Goal: Task Accomplishment & Management: Use online tool/utility

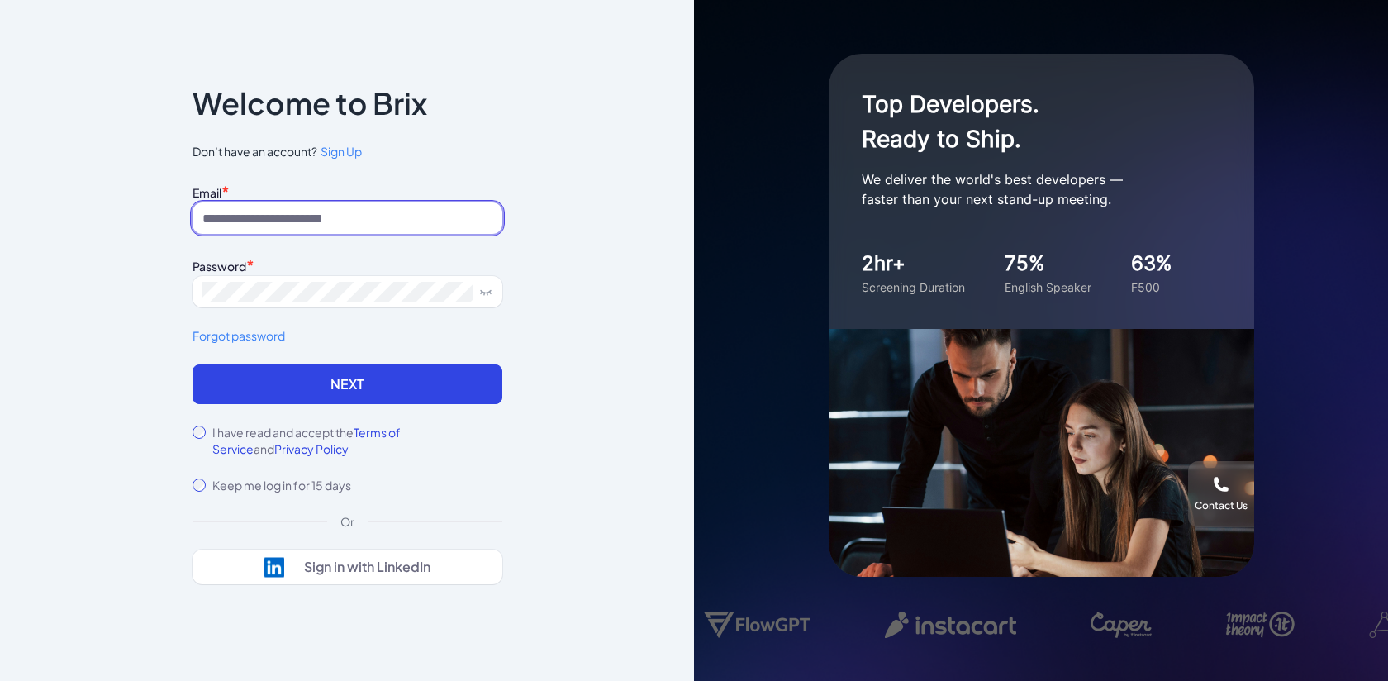
type input "**********"
click at [378, 404] on form "**********" at bounding box center [347, 336] width 310 height 313
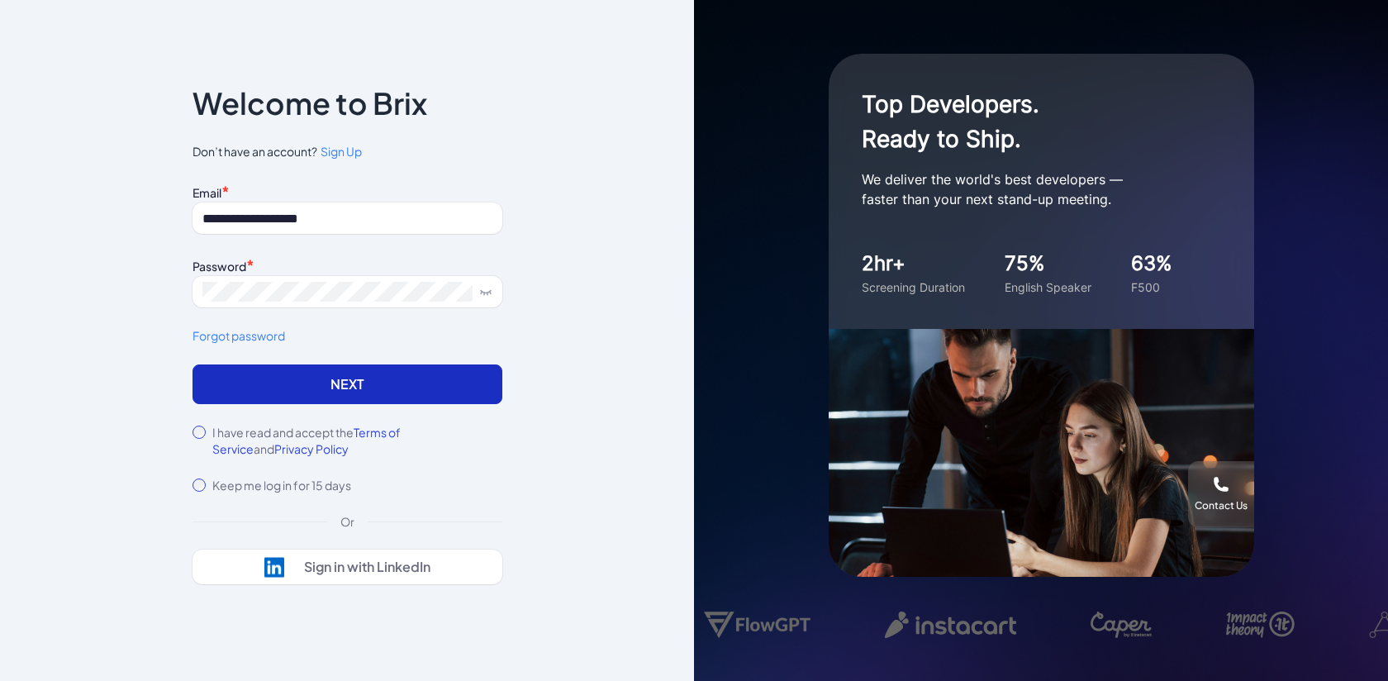
click at [391, 388] on button "Next" at bounding box center [347, 384] width 310 height 40
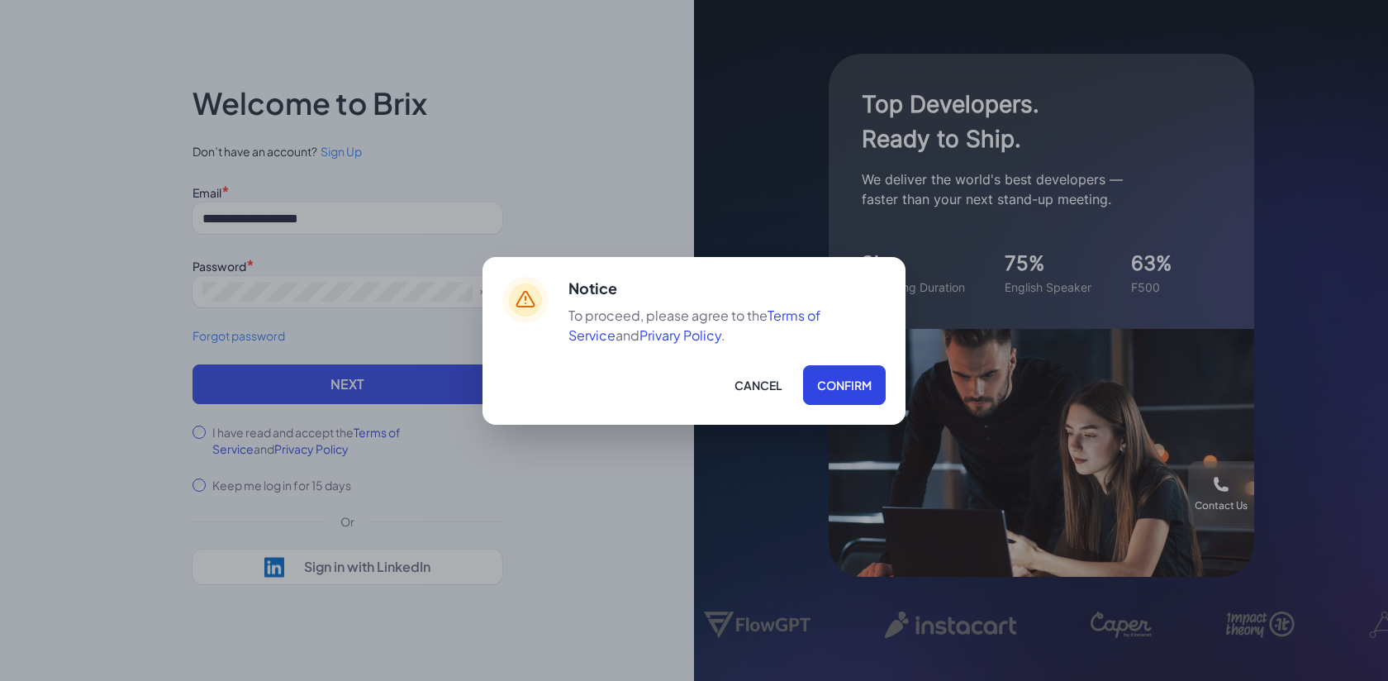
click at [823, 347] on div "Notice To proceed, please agree to the Terms of Service and Privary Policy . Ca…" at bounding box center [726, 341] width 317 height 128
click at [828, 380] on button "Confirm" at bounding box center [844, 385] width 83 height 40
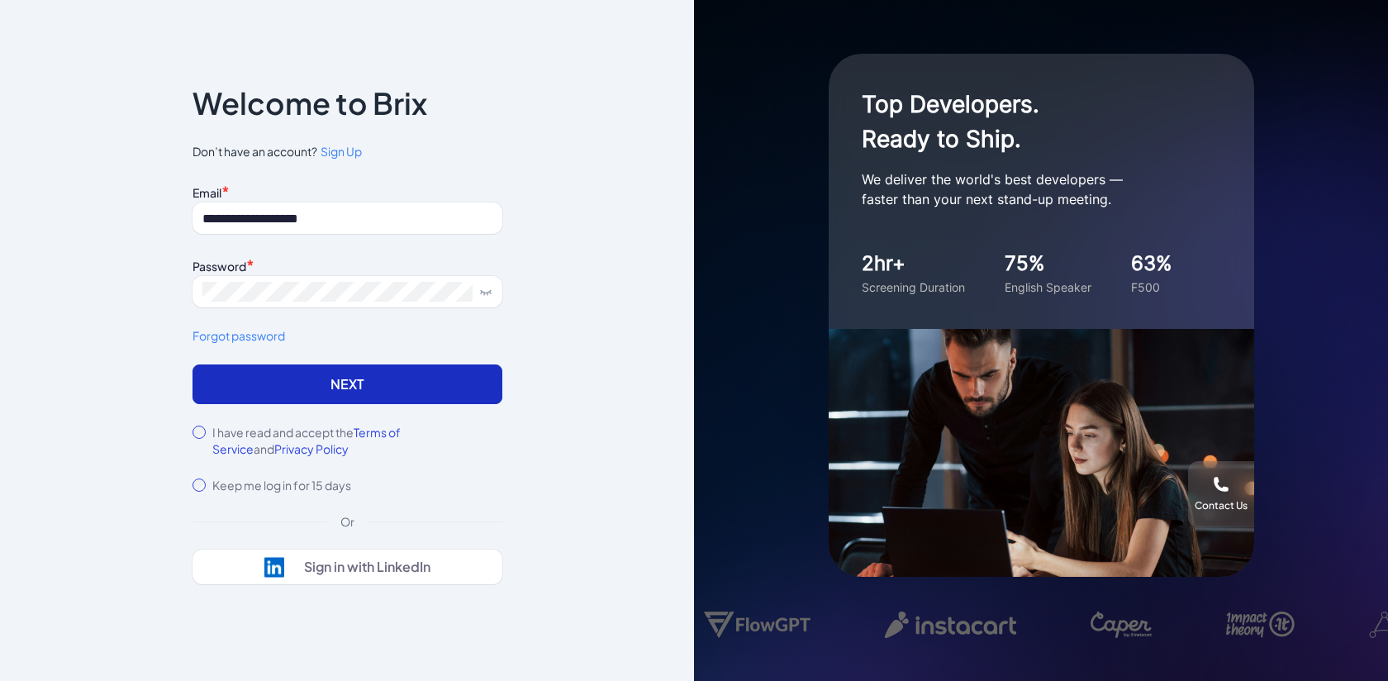
click at [439, 366] on button "Next" at bounding box center [347, 384] width 310 height 40
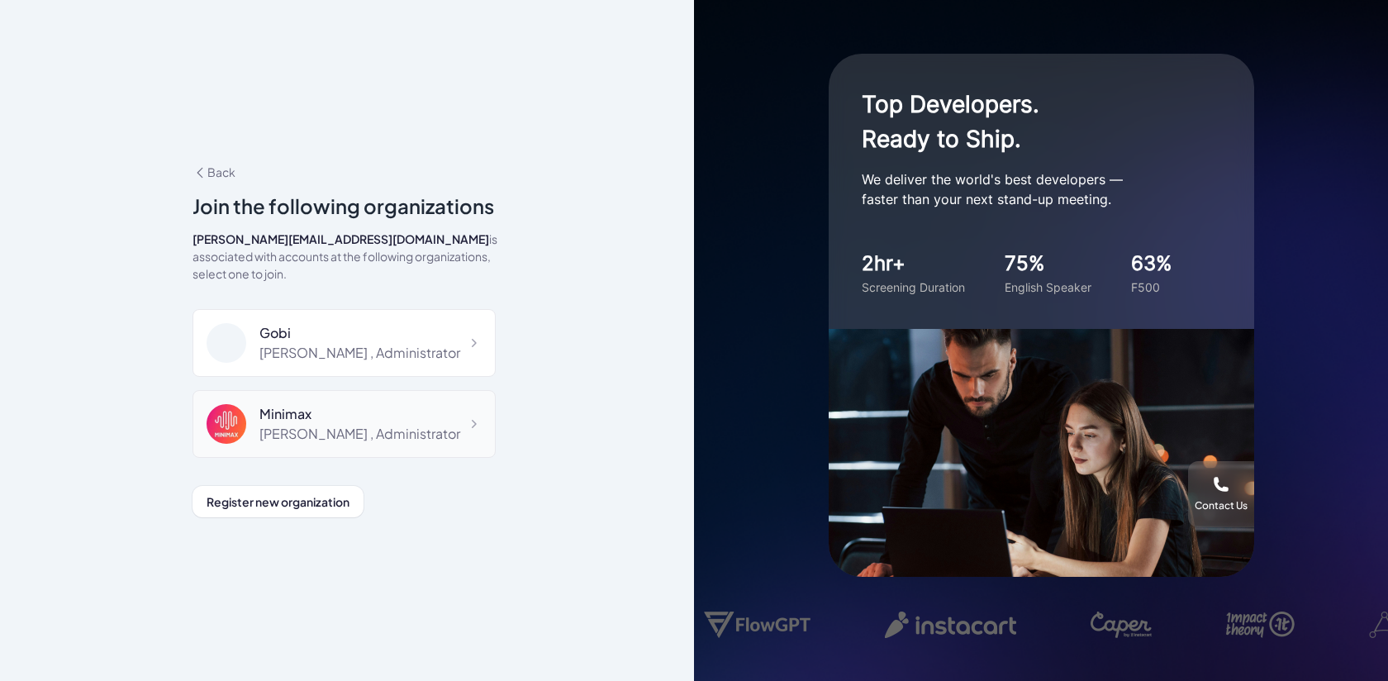
click at [356, 413] on div "Minimax" at bounding box center [359, 414] width 201 height 20
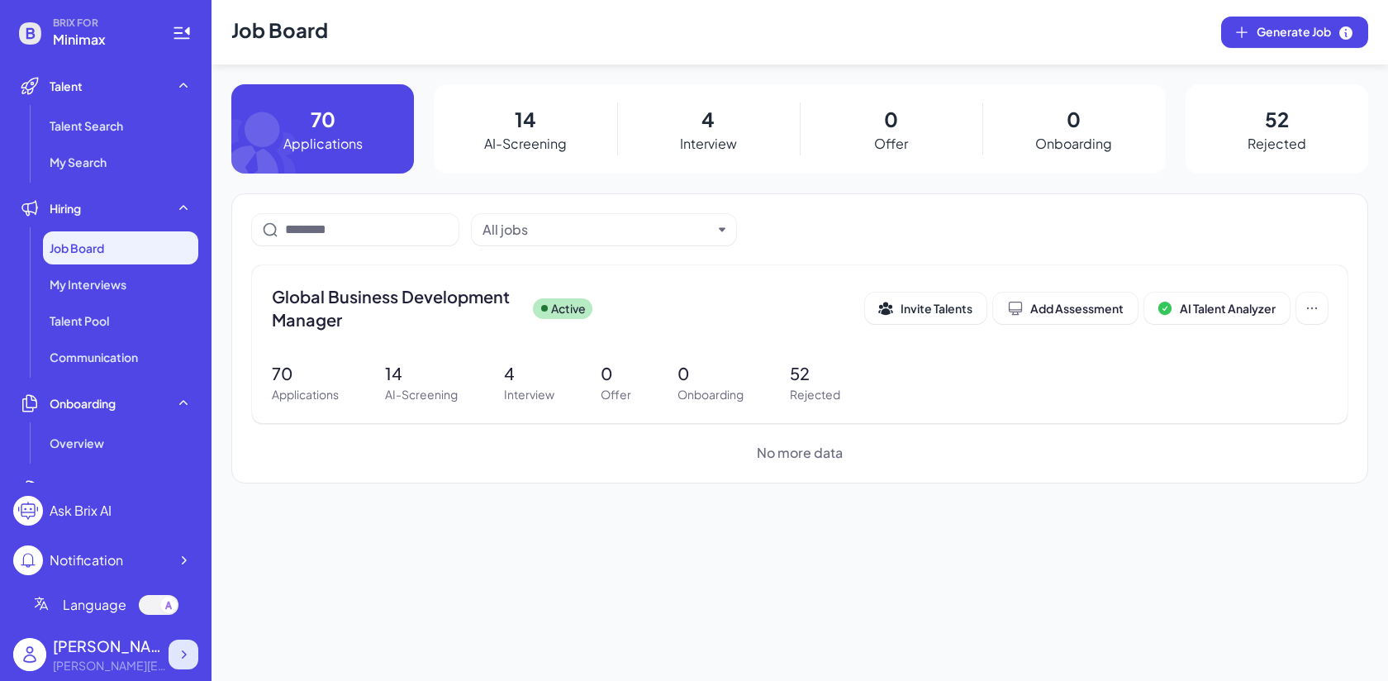
click at [195, 654] on div at bounding box center [183, 654] width 30 height 30
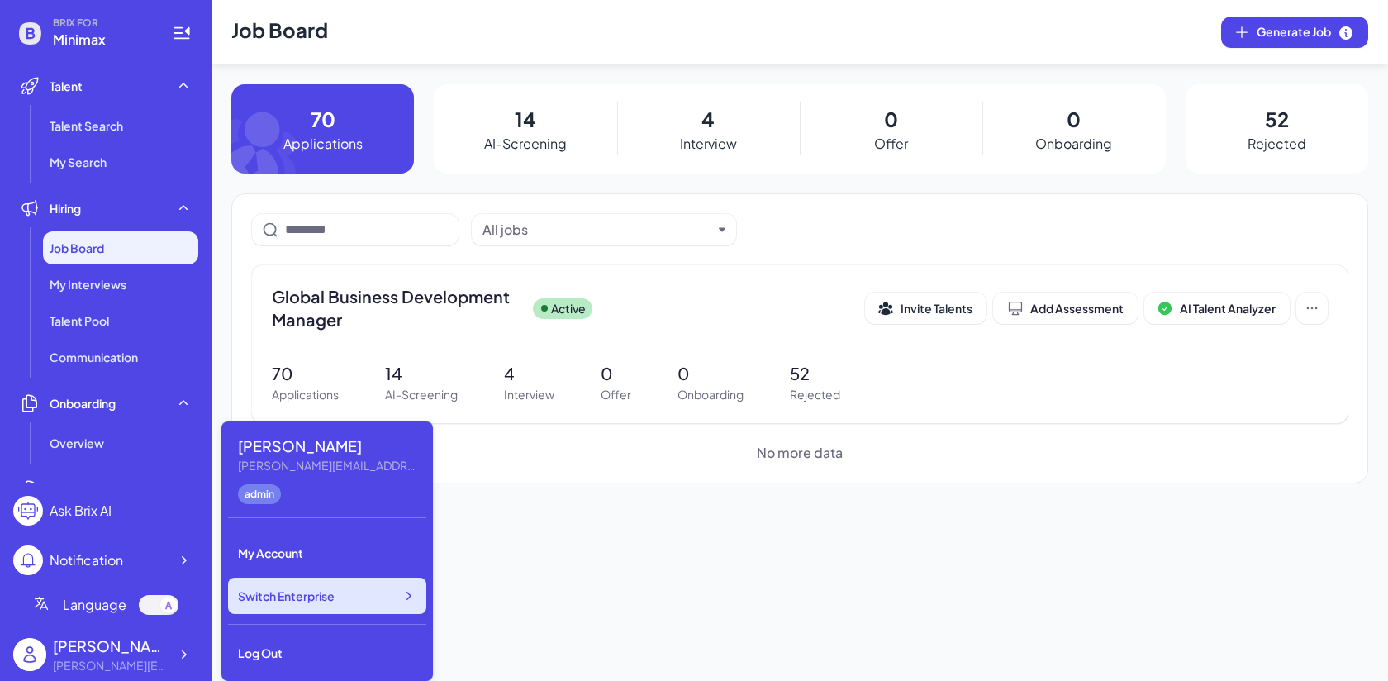
click at [301, 606] on div "Switch Enterprise" at bounding box center [327, 595] width 198 height 36
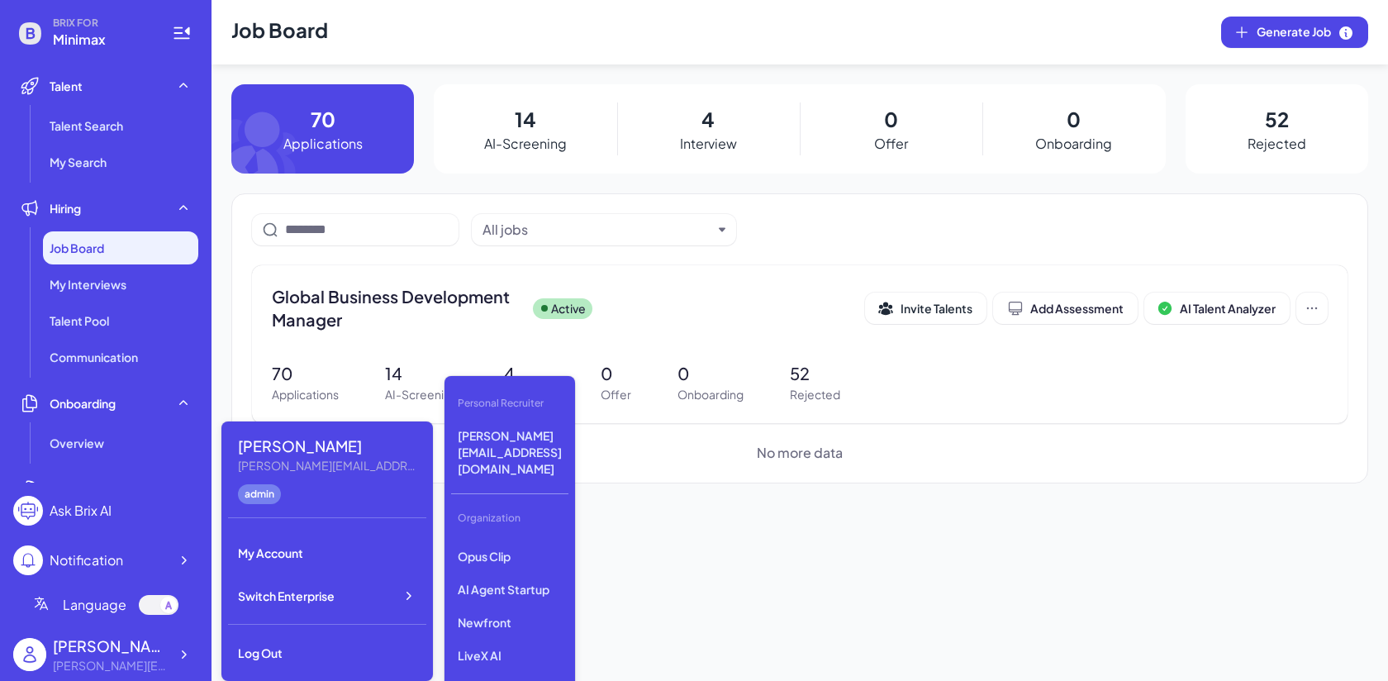
scroll to position [161, 0]
click at [519, 572] on div "Gobi Minimax Nebius Nio Luma AI Opus Clip AI Agent Startup Newfront LiveX AI VC…" at bounding box center [509, 617] width 117 height 165
click at [519, 605] on p "Newfront" at bounding box center [509, 620] width 117 height 30
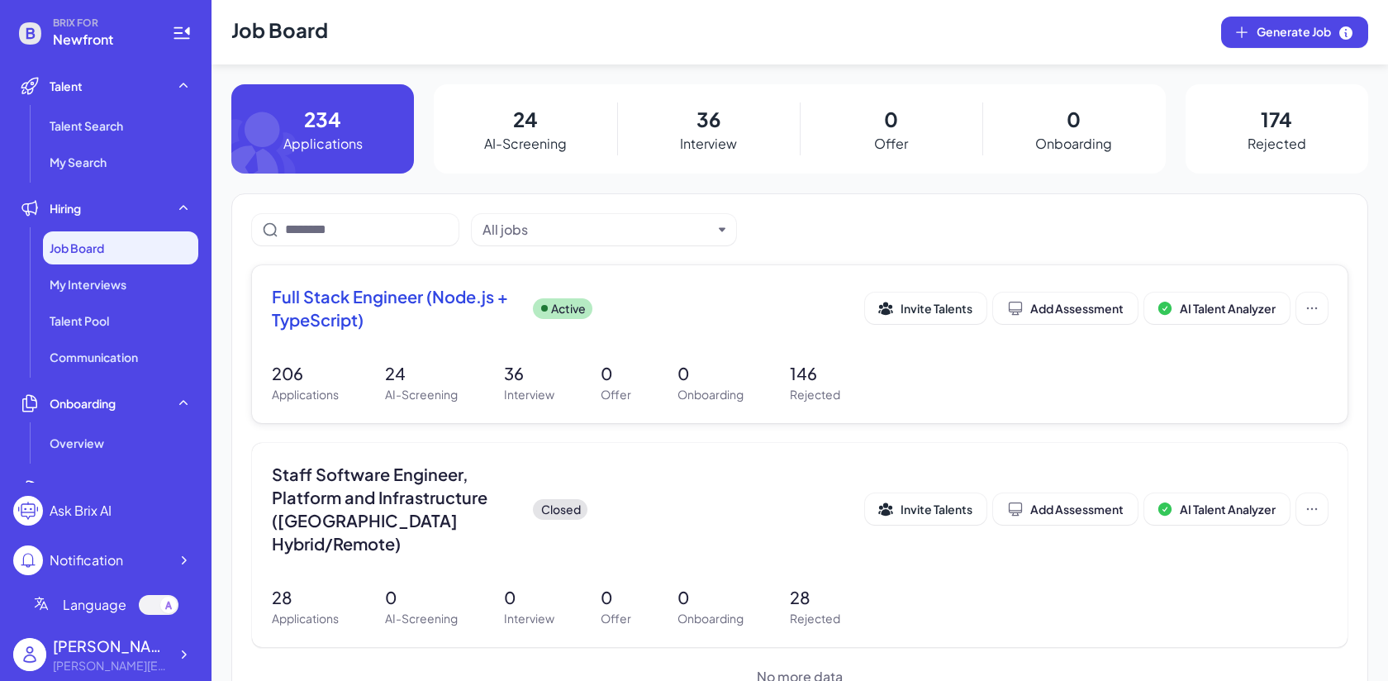
click at [641, 307] on div "Full Stack Engineer (Node.js + TypeScript) Active" at bounding box center [568, 308] width 593 height 46
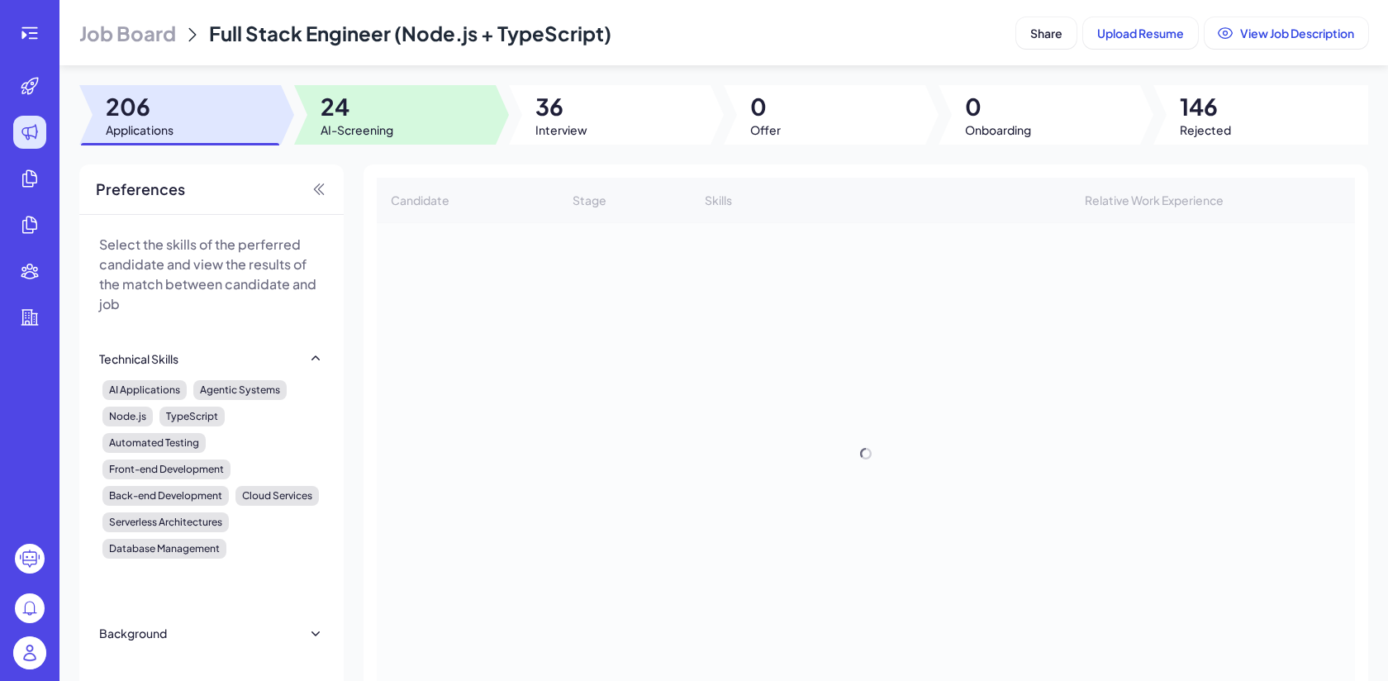
click at [416, 129] on div at bounding box center [395, 114] width 202 height 59
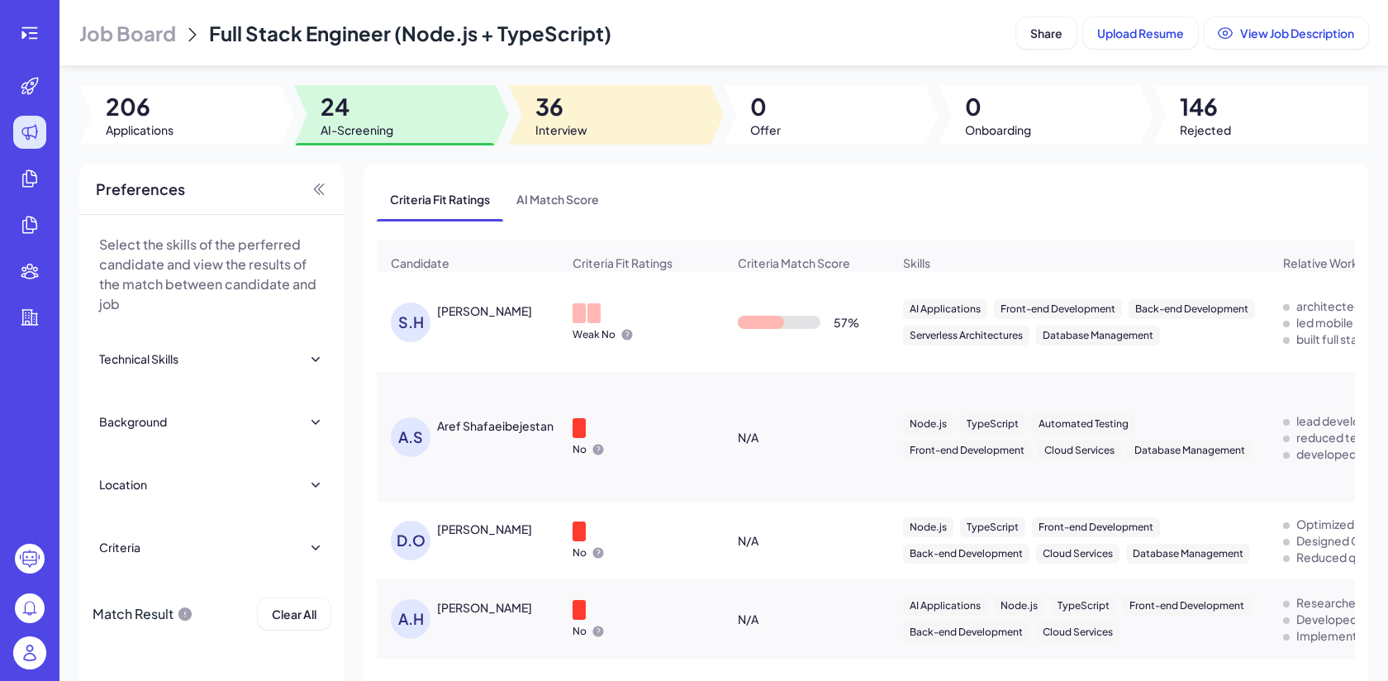
click at [594, 131] on div at bounding box center [610, 114] width 202 height 59
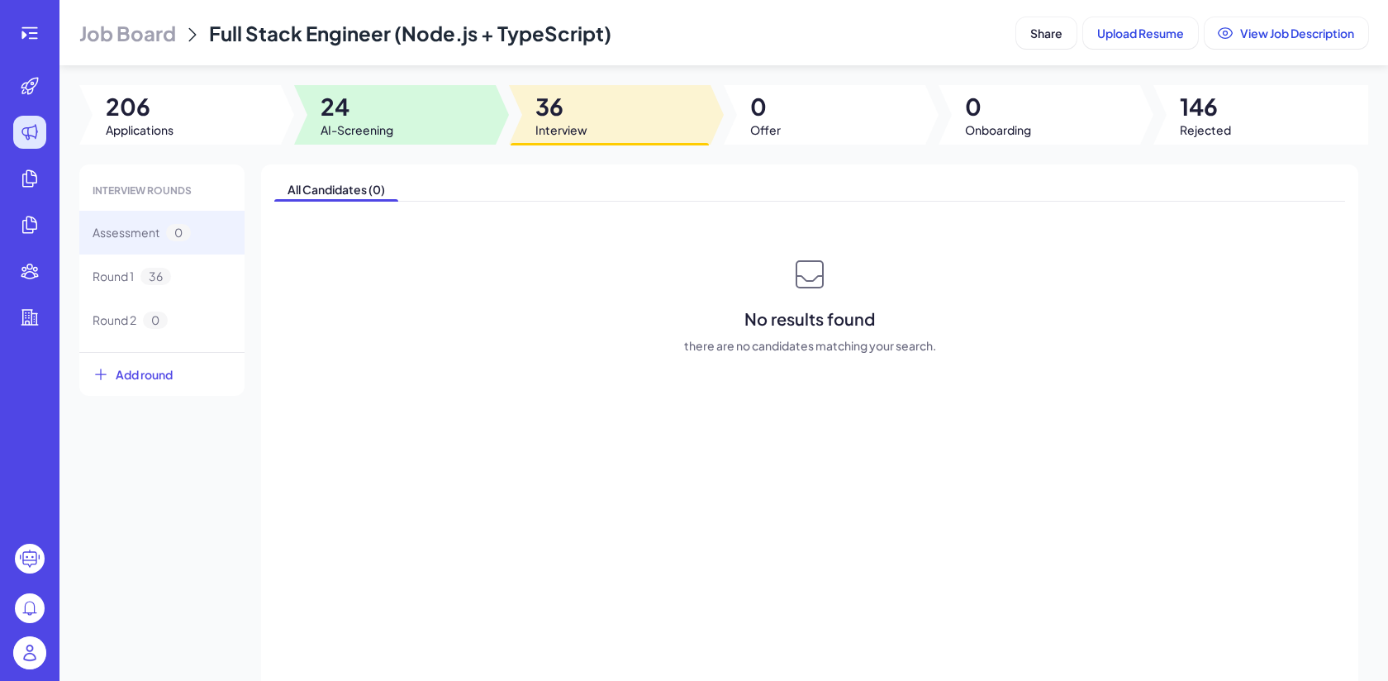
click at [354, 124] on span "AI-Screening" at bounding box center [356, 129] width 73 height 17
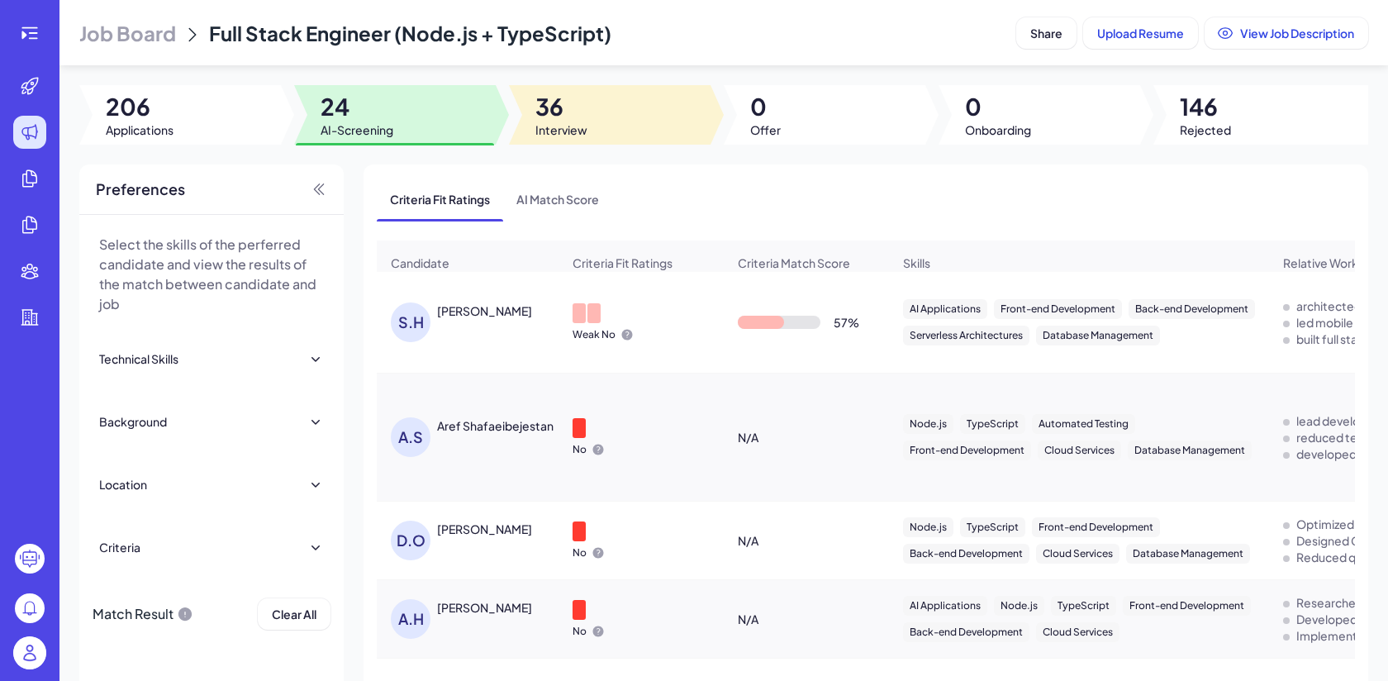
click at [558, 112] on span "36" at bounding box center [561, 107] width 52 height 30
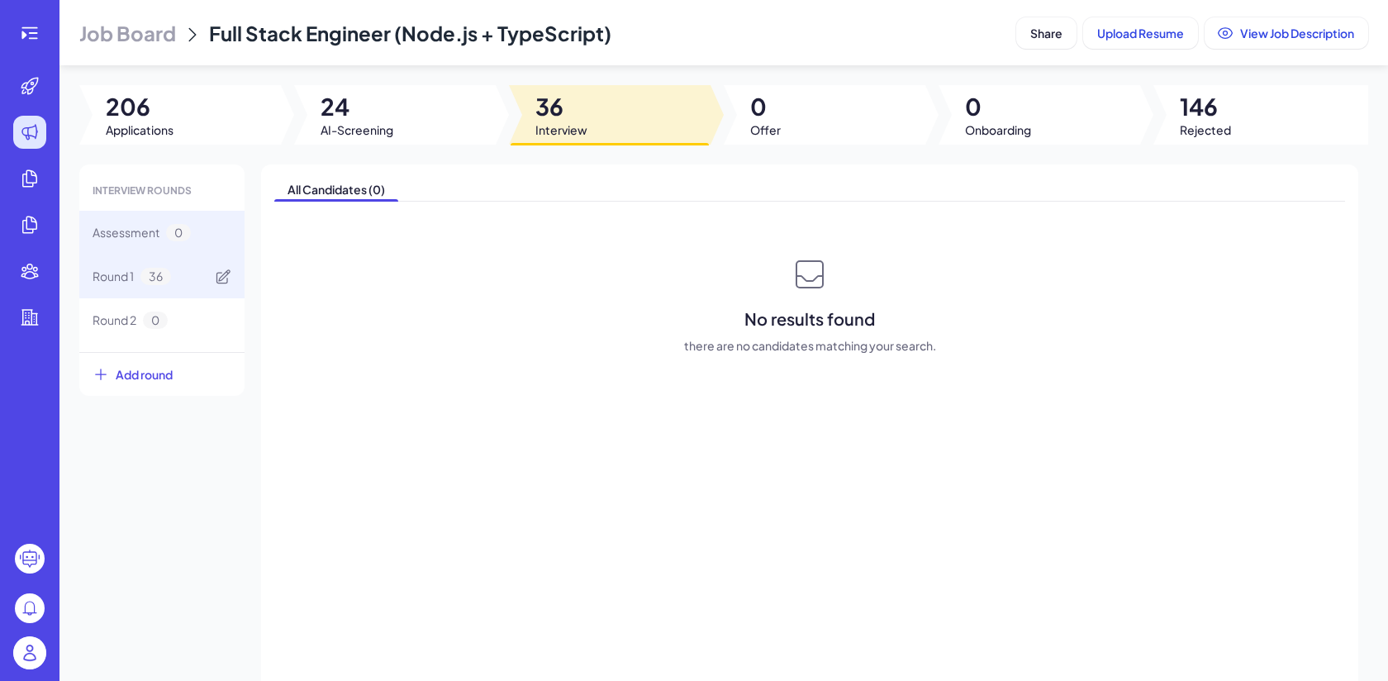
click at [209, 284] on div "Round 1 36" at bounding box center [161, 276] width 165 height 44
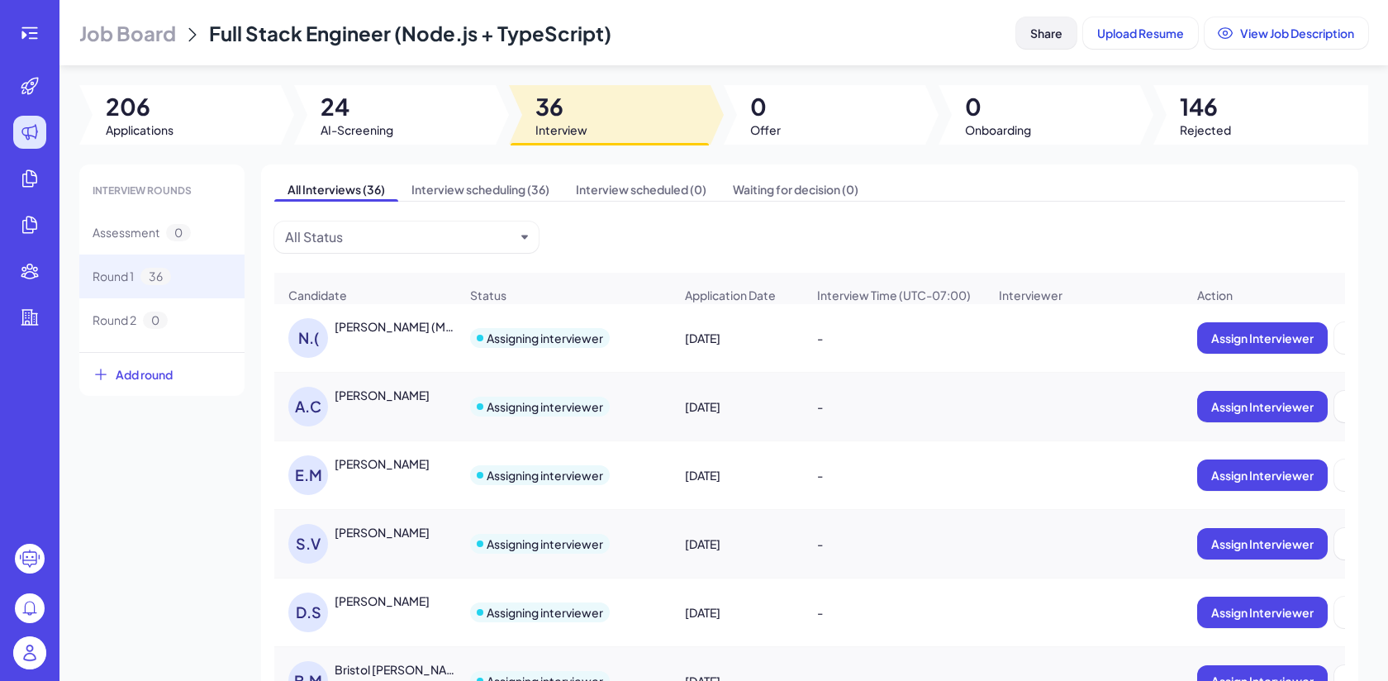
click at [1052, 26] on span "Share" at bounding box center [1046, 33] width 32 height 15
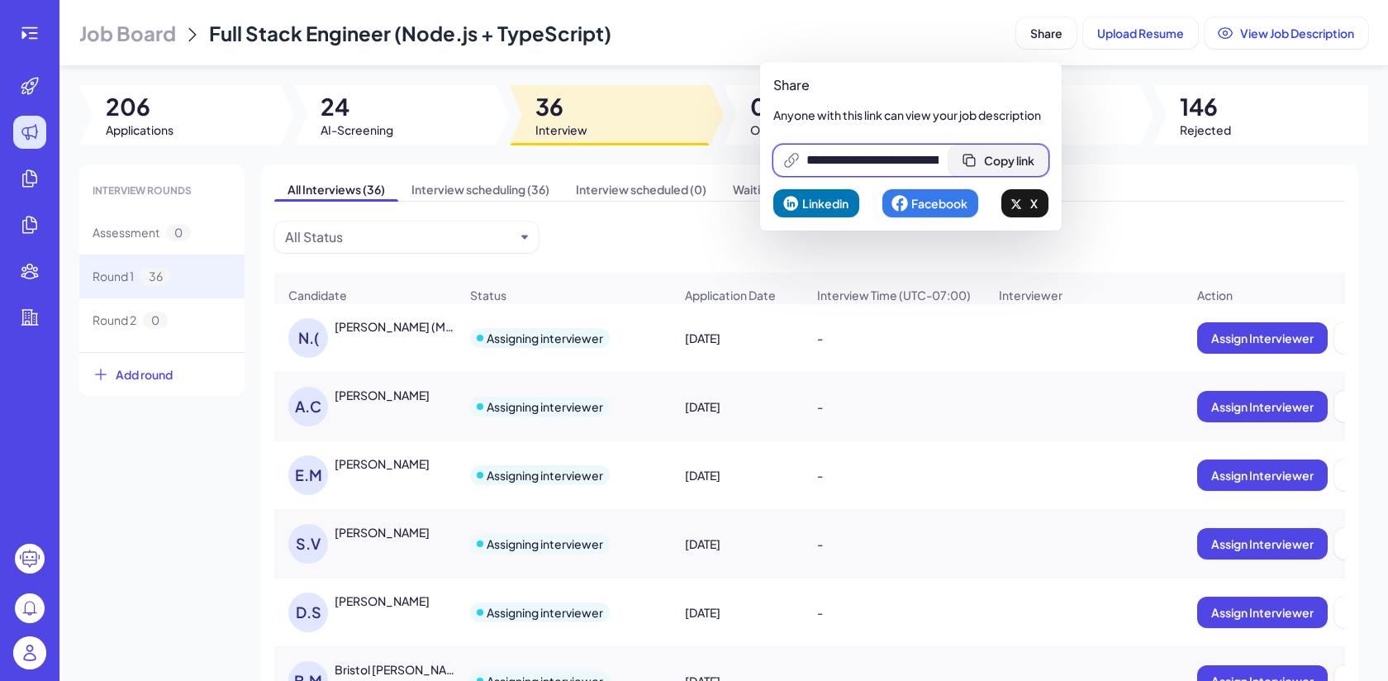
click at [1011, 157] on span "Copy link" at bounding box center [1009, 160] width 50 height 15
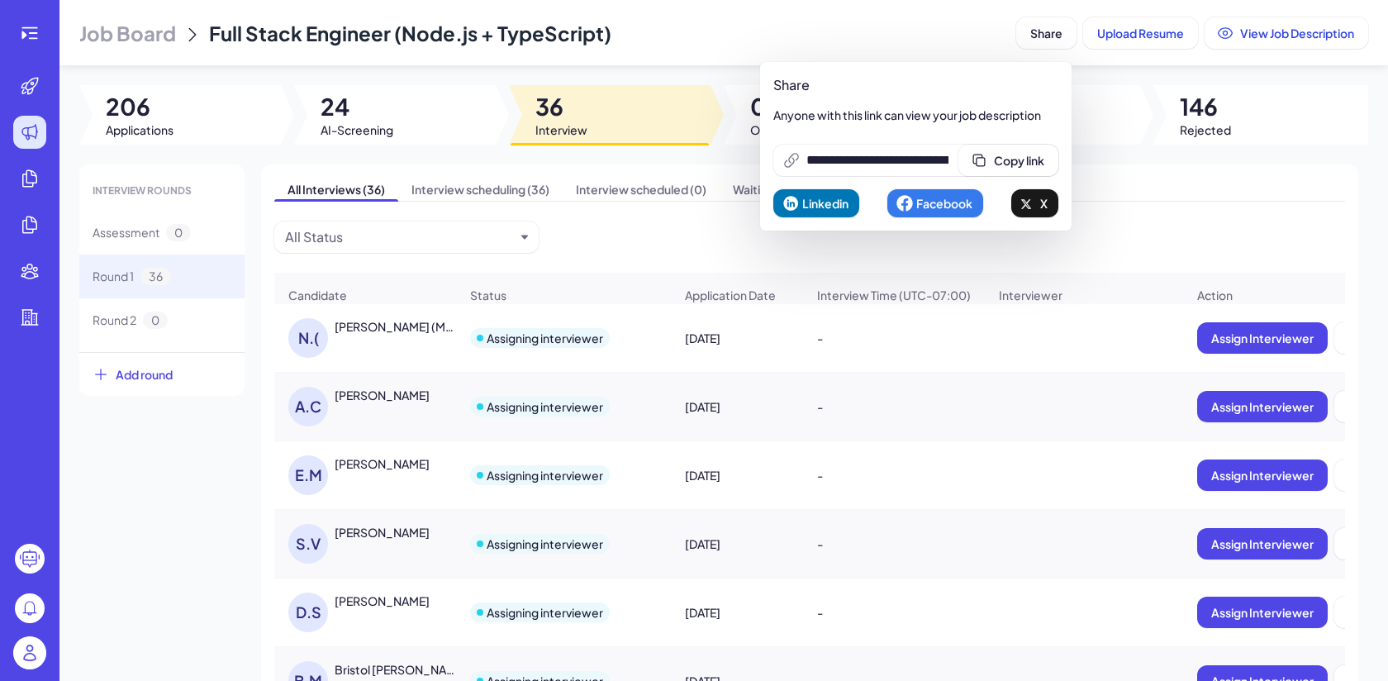
click at [149, 29] on span "Job Board" at bounding box center [127, 33] width 97 height 26
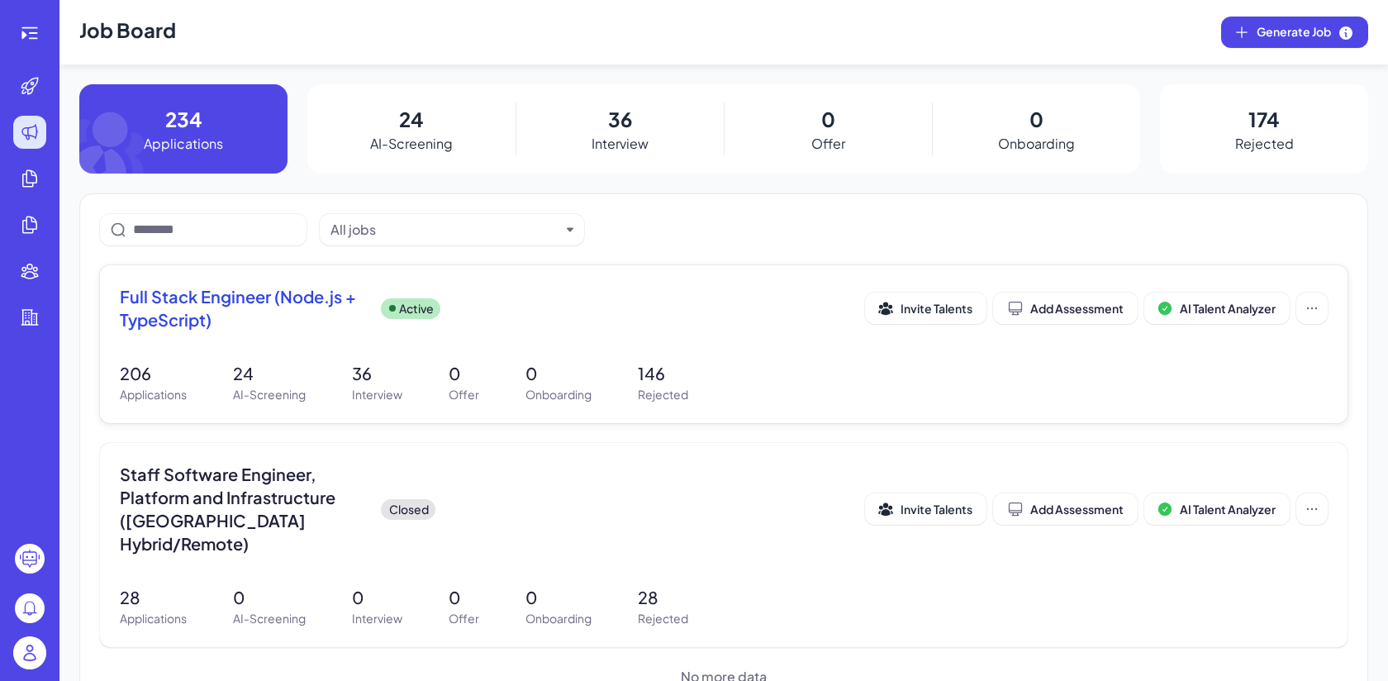
click at [467, 308] on div "Full Stack Engineer (Node.js + TypeScript) Active" at bounding box center [492, 308] width 745 height 46
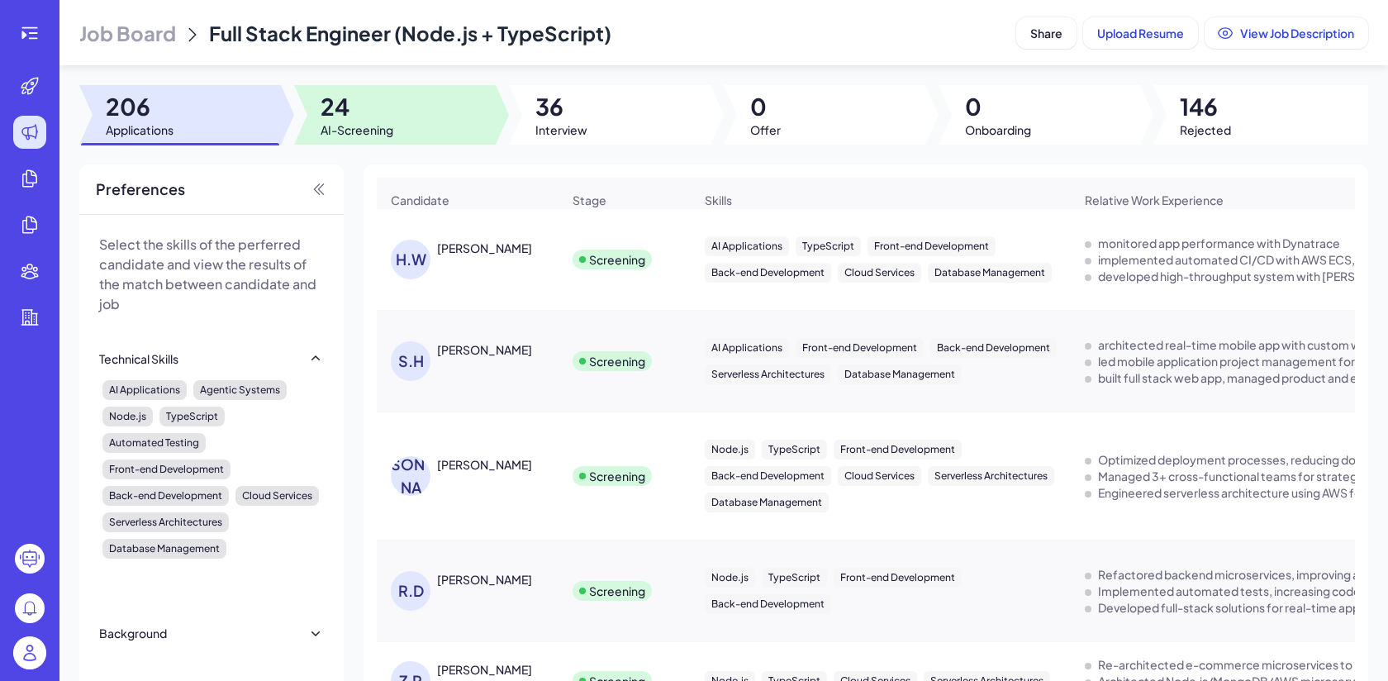
click at [385, 107] on span "24" at bounding box center [356, 107] width 73 height 30
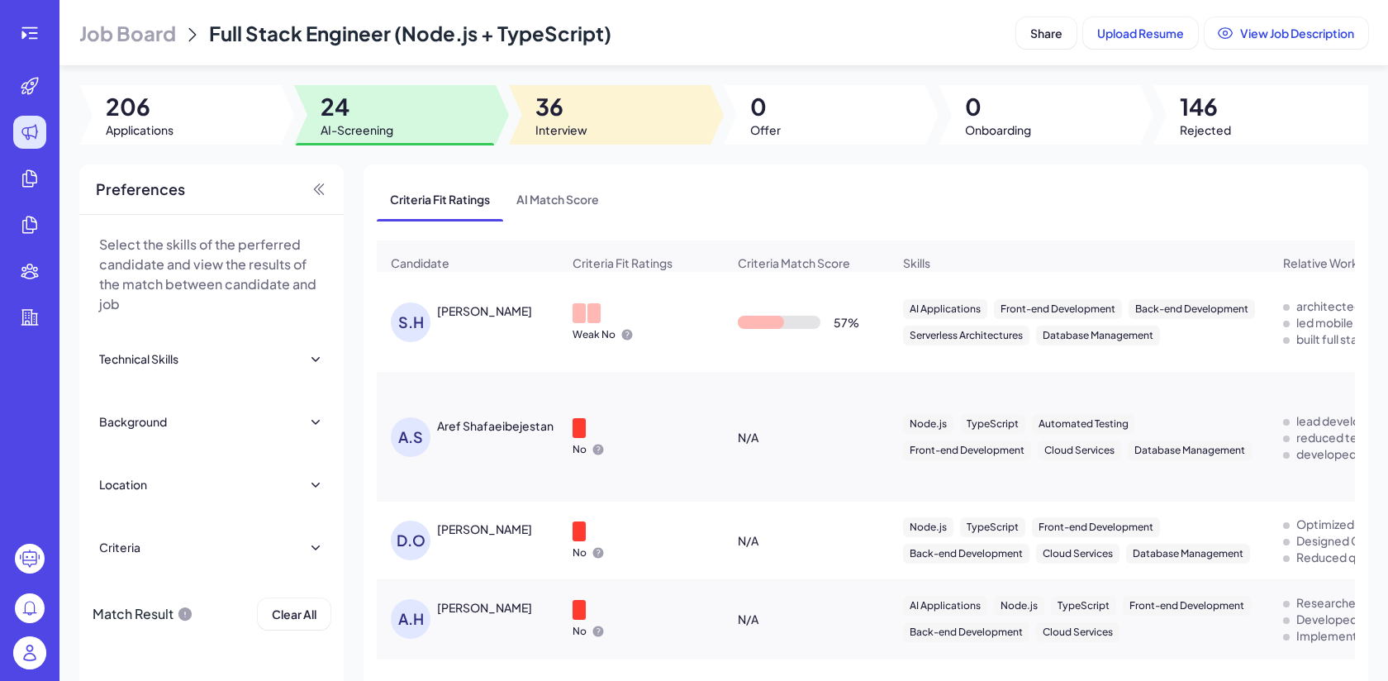
click at [582, 106] on span "36" at bounding box center [561, 107] width 52 height 30
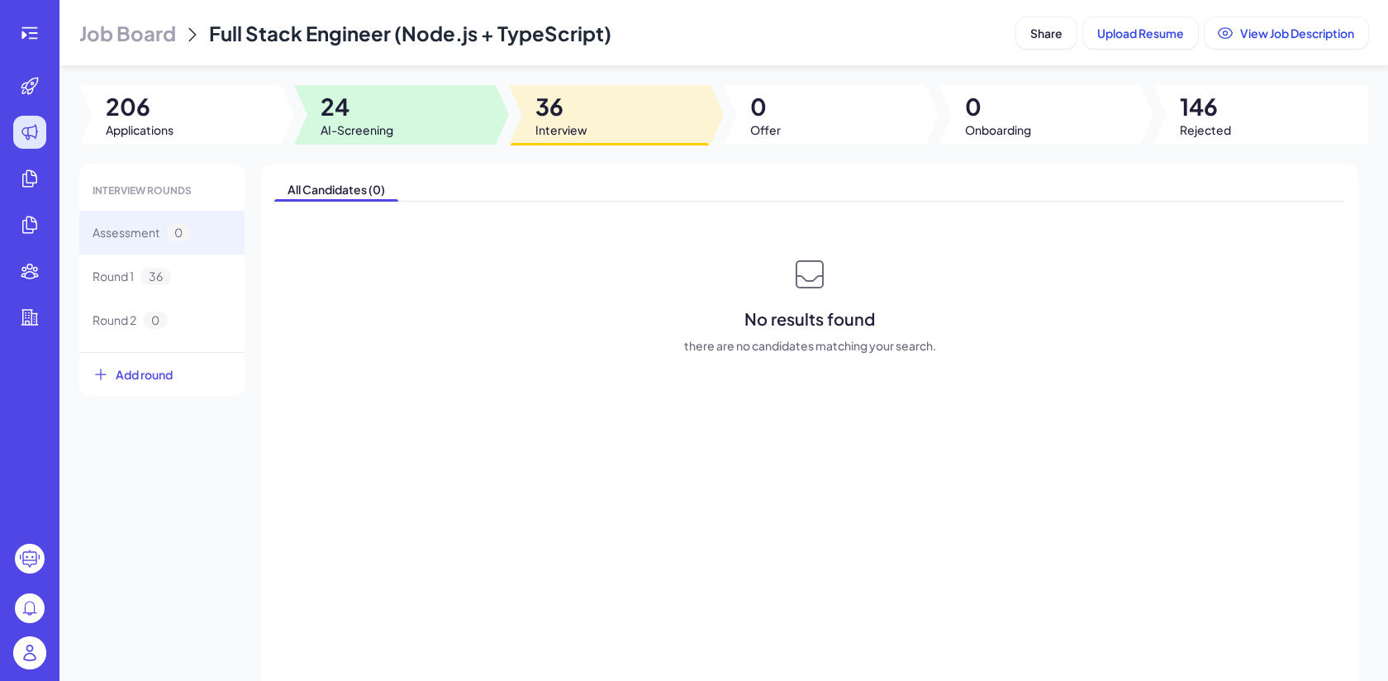
click at [428, 112] on div at bounding box center [395, 114] width 202 height 59
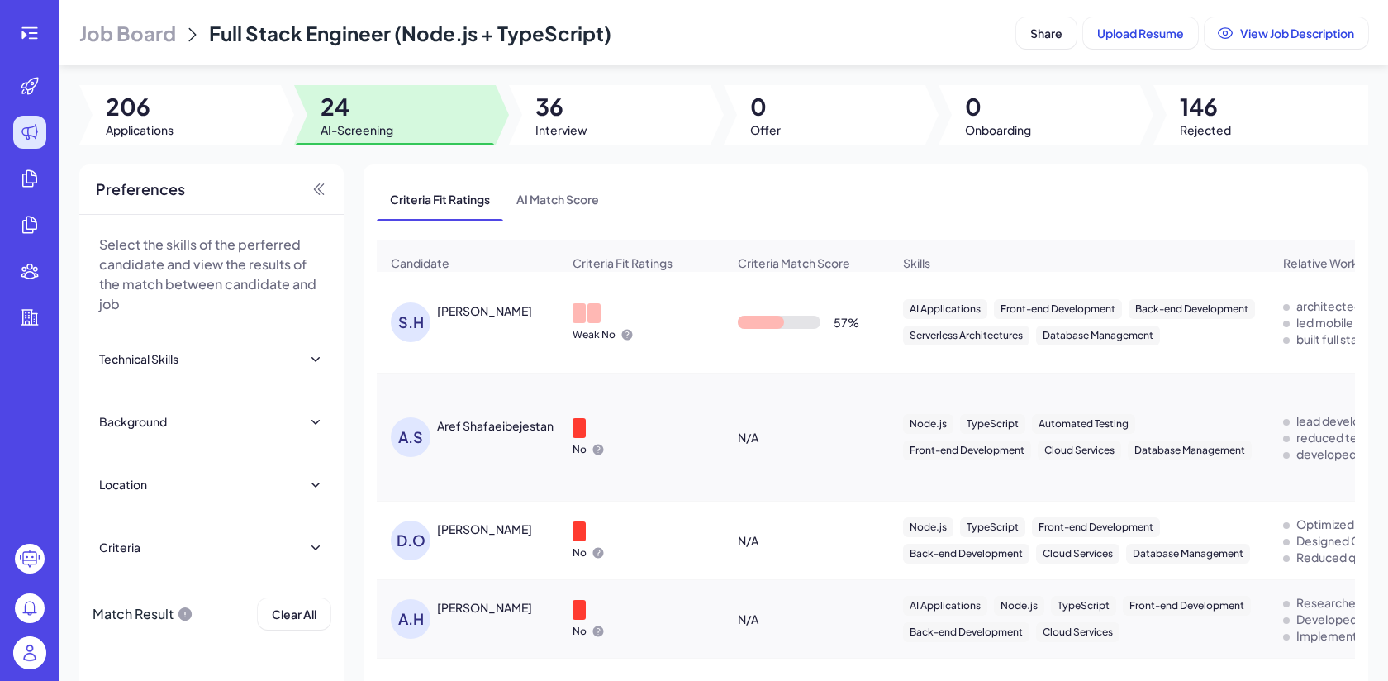
click at [31, 644] on img at bounding box center [29, 652] width 33 height 33
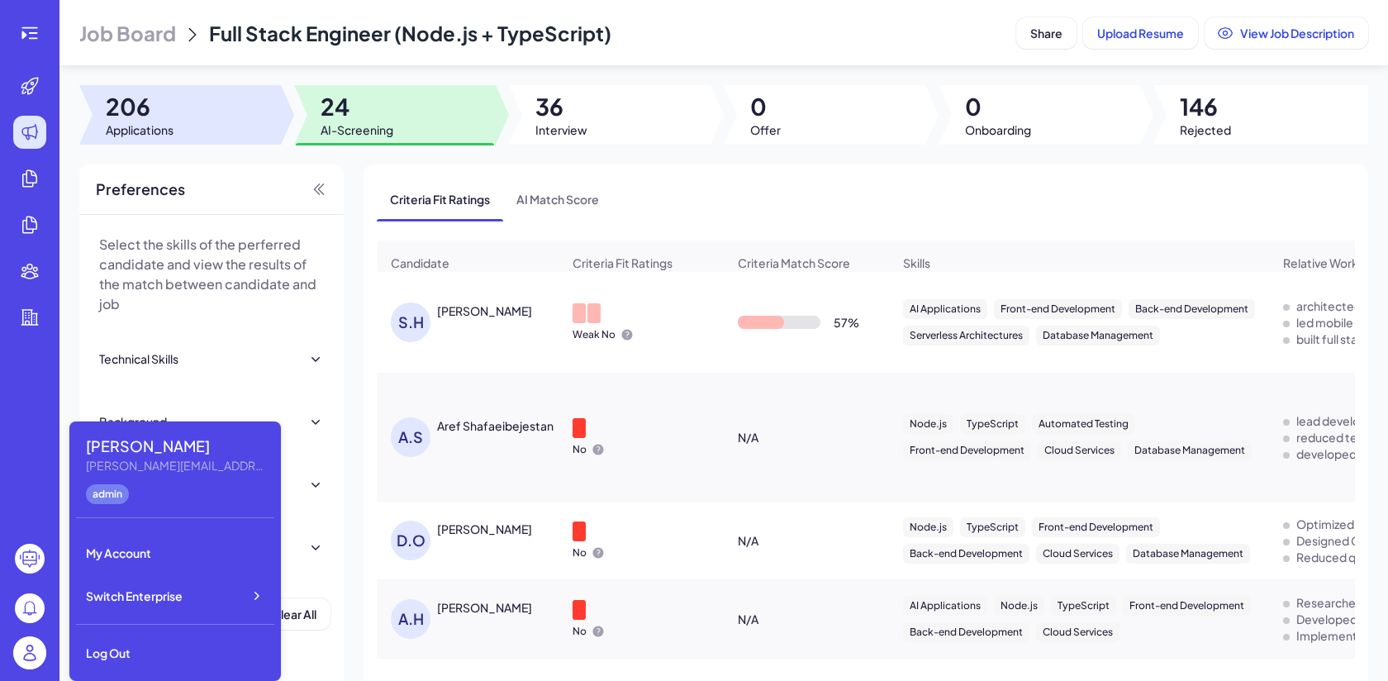
click at [228, 116] on div at bounding box center [180, 114] width 202 height 59
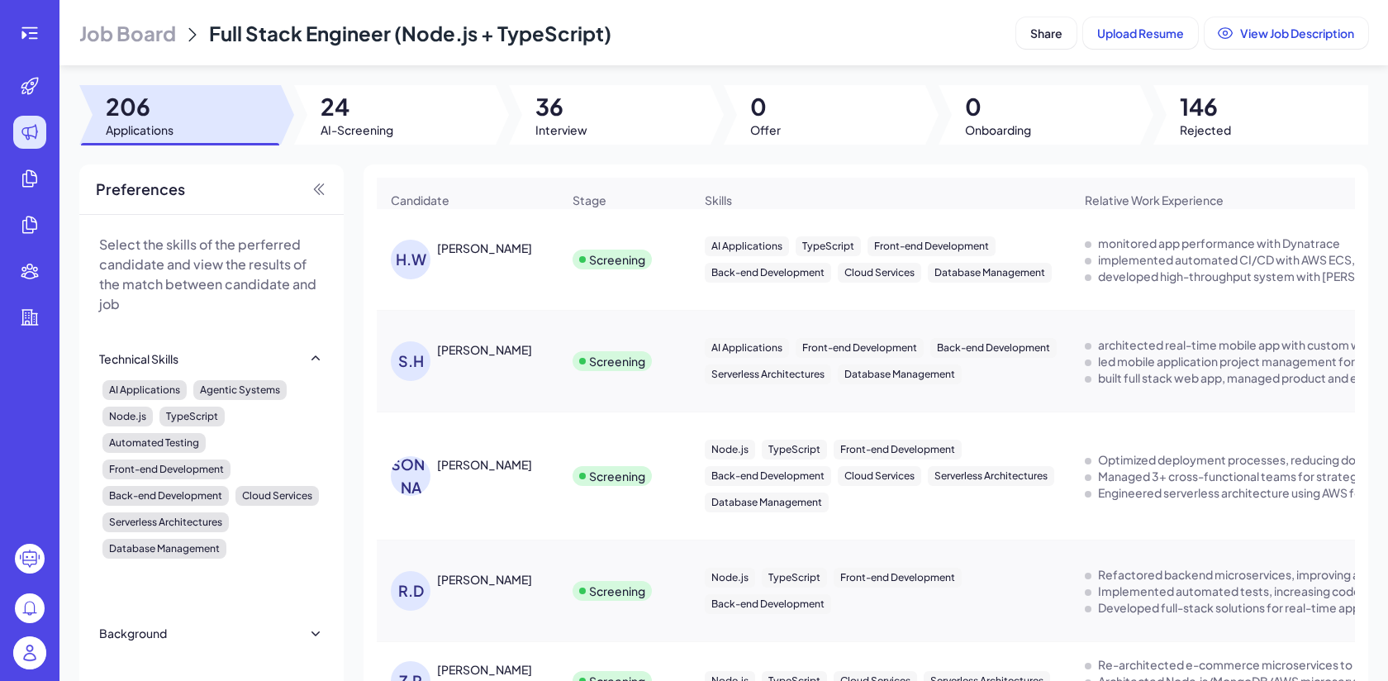
click at [344, 72] on div "Job Board Full Stack Engineer (Node.js + TypeScript) Share Upload Resume View J…" at bounding box center [723, 340] width 1328 height 681
click at [373, 99] on span "24" at bounding box center [356, 107] width 73 height 30
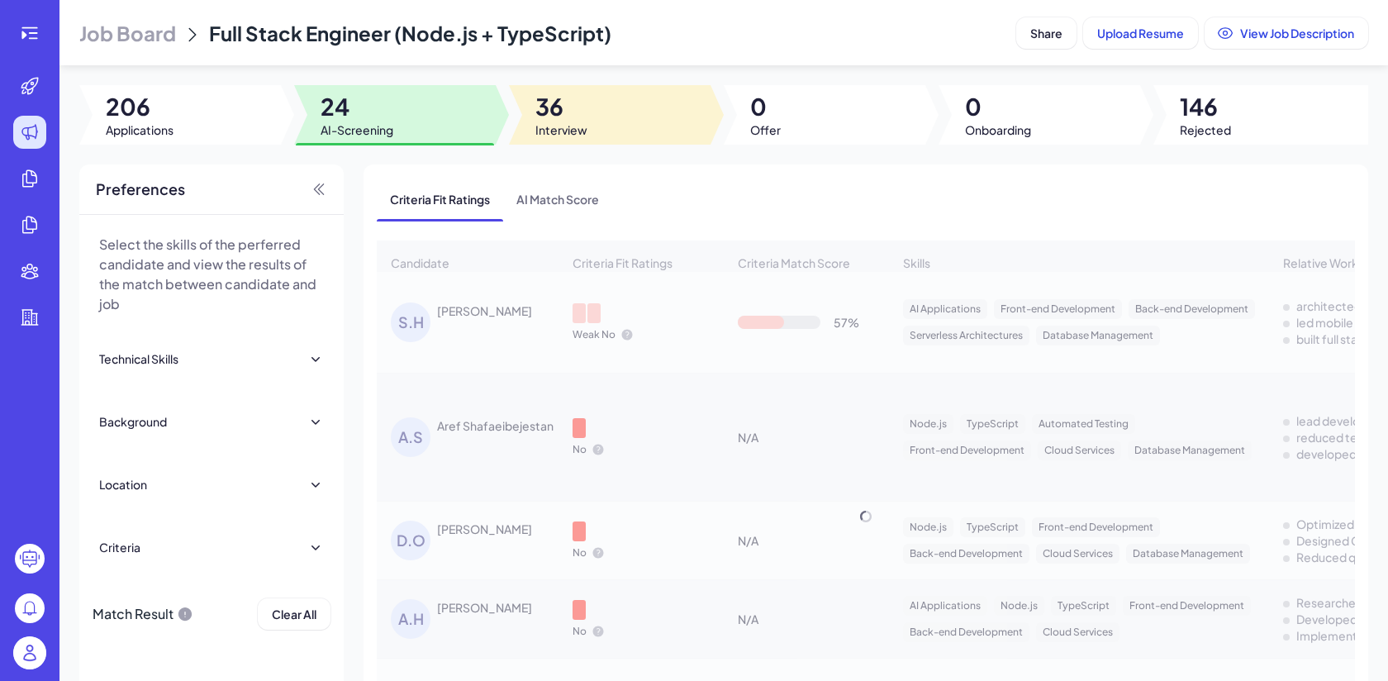
click at [587, 133] on div at bounding box center [610, 114] width 202 height 59
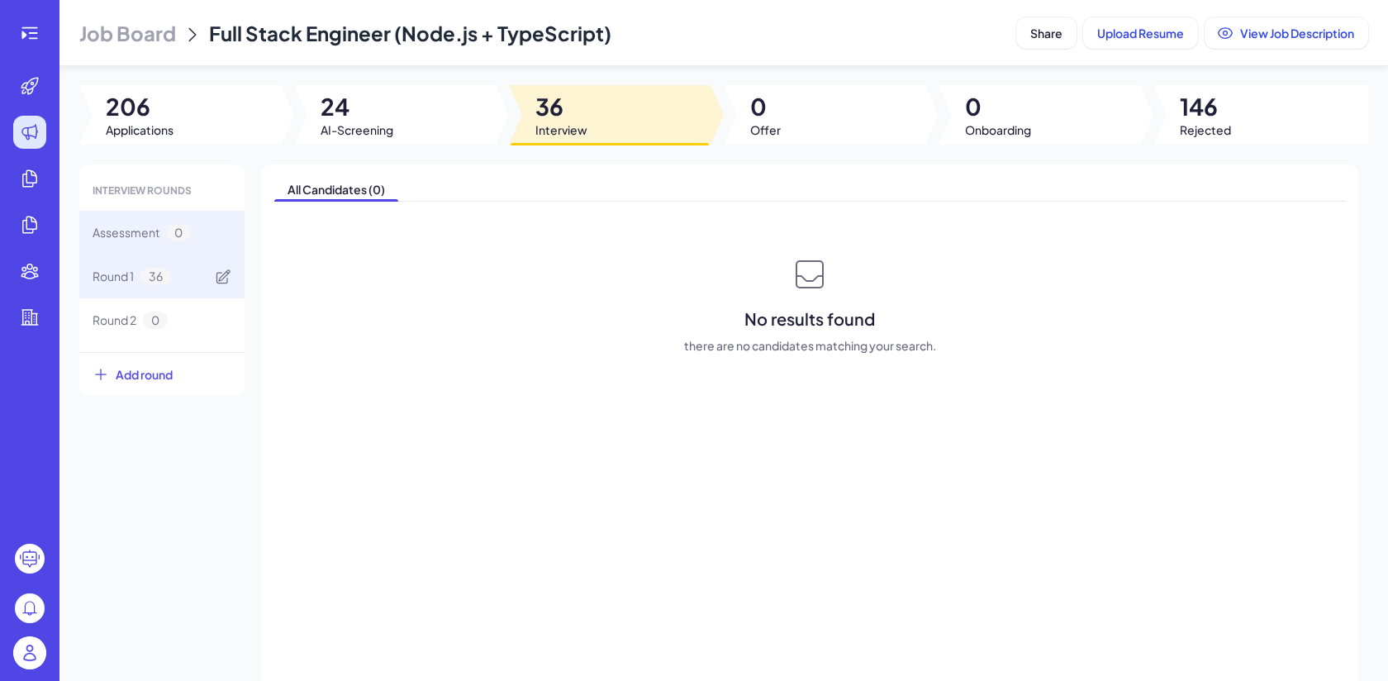
click at [114, 290] on div "Round 1 36" at bounding box center [161, 276] width 165 height 44
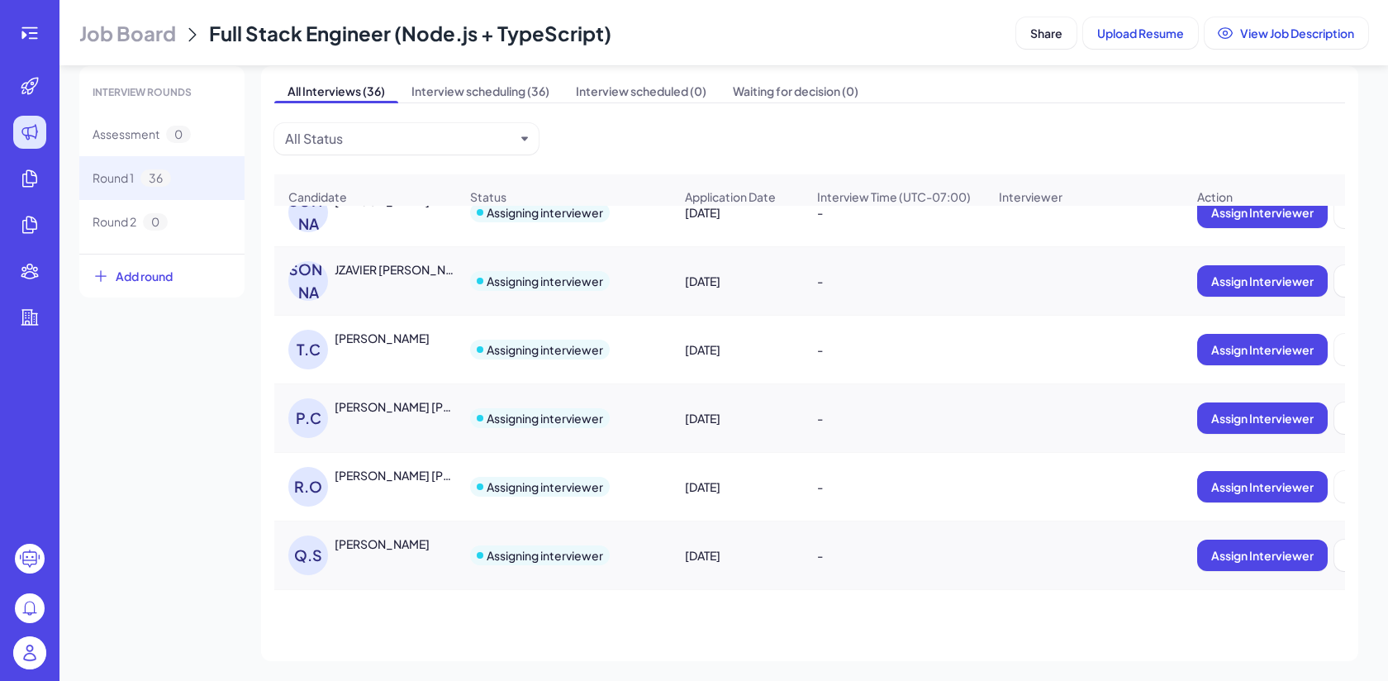
scroll to position [2084, 0]
click at [393, 556] on span "United States" at bounding box center [397, 561] width 124 height 17
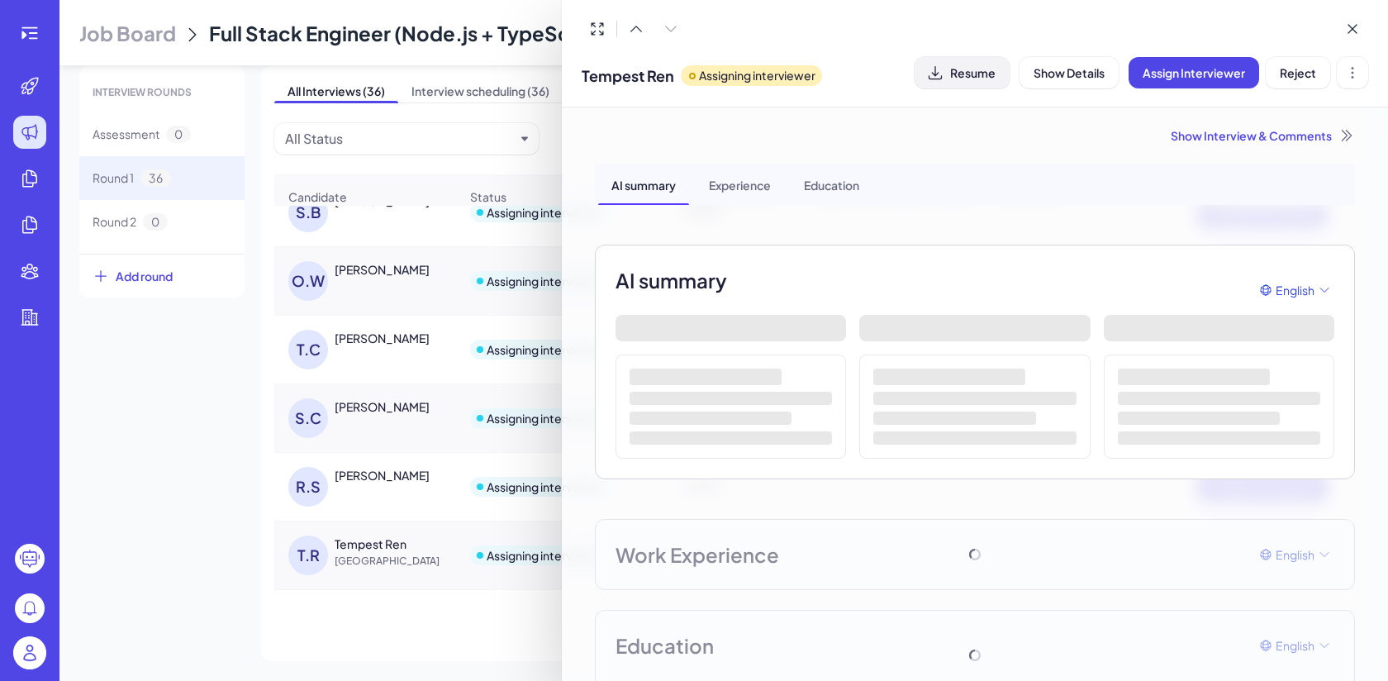
click at [975, 65] on span "Resume" at bounding box center [972, 72] width 45 height 15
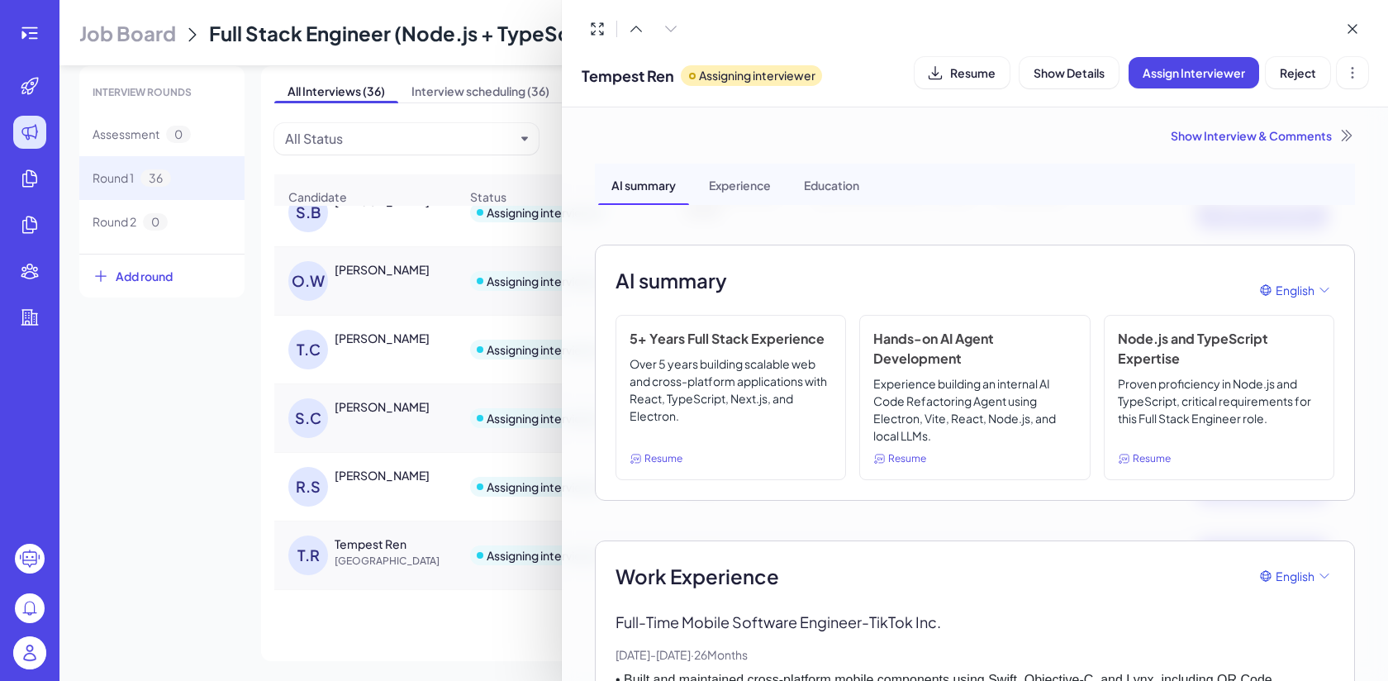
click at [34, 653] on div at bounding box center [694, 340] width 1388 height 681
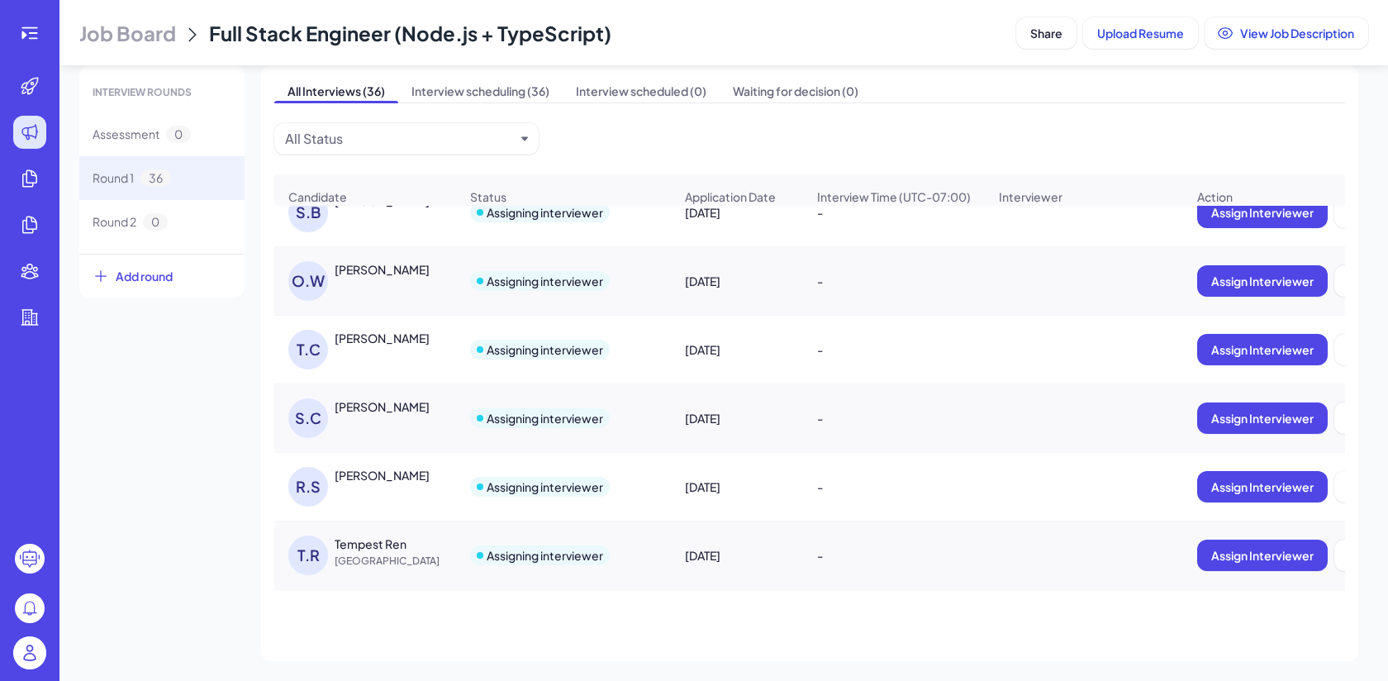
click at [26, 669] on div at bounding box center [29, 655] width 33 height 38
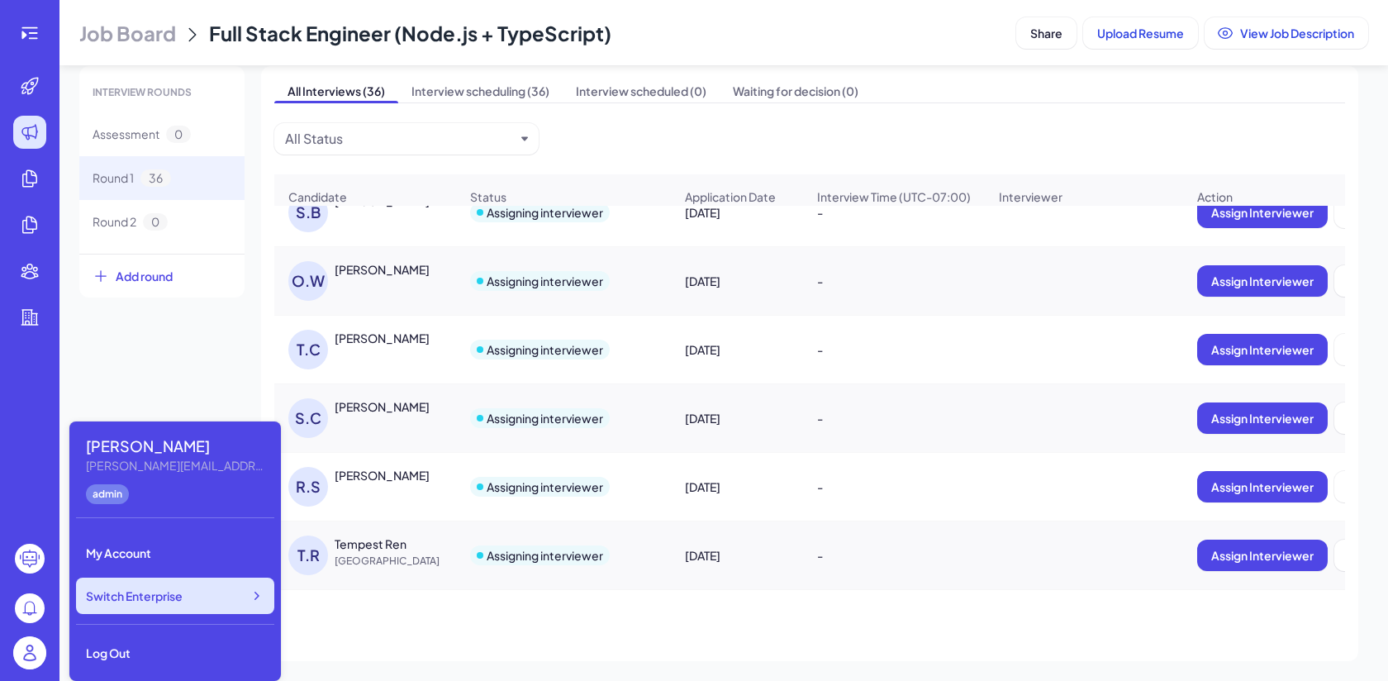
click at [178, 605] on div "Switch Enterprise" at bounding box center [175, 595] width 198 height 36
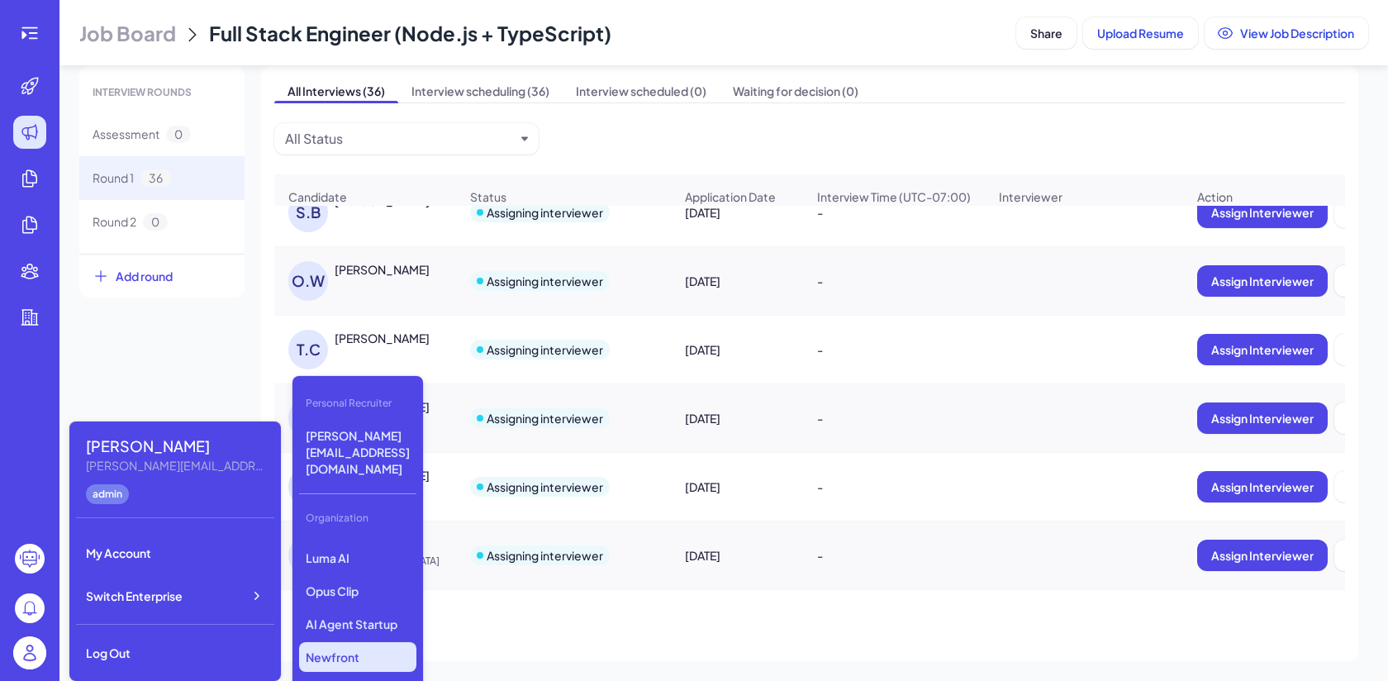
scroll to position [126, 0]
click at [360, 574] on p "Opus Clip" at bounding box center [357, 589] width 117 height 30
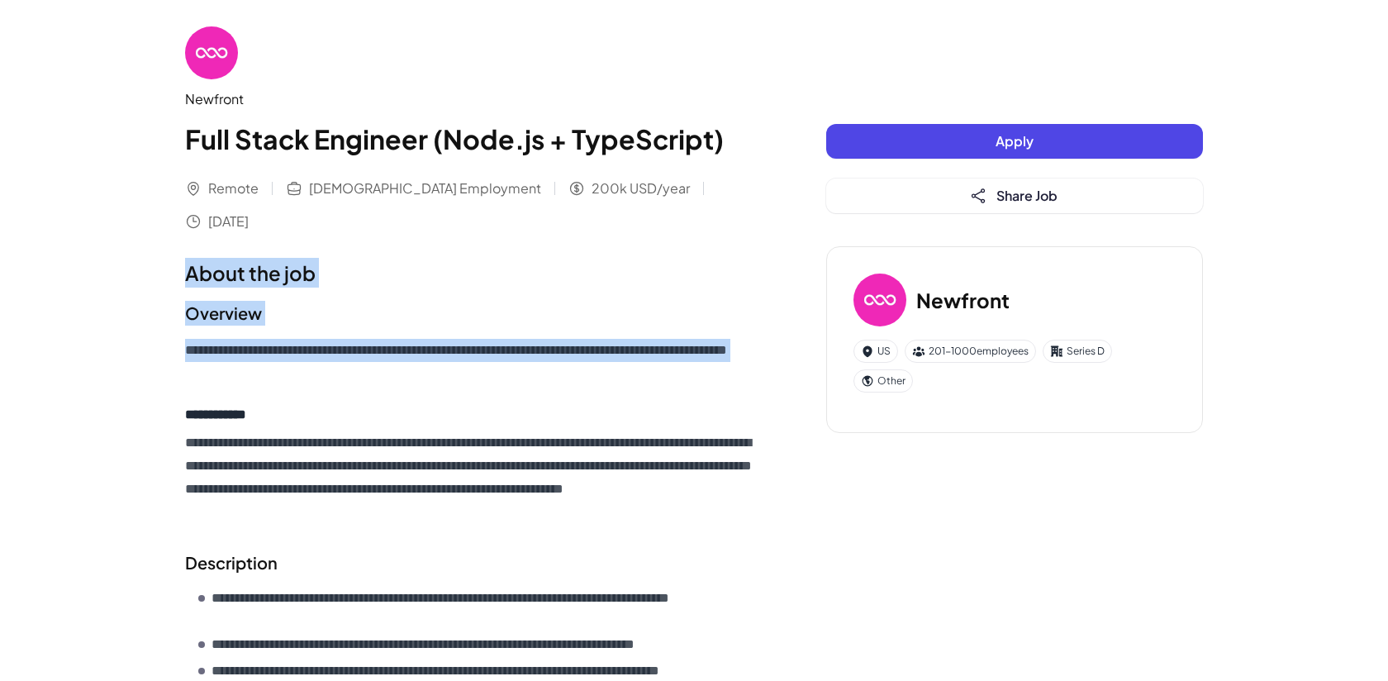
drag, startPoint x: 172, startPoint y: 229, endPoint x: 341, endPoint y: 363, distance: 216.3
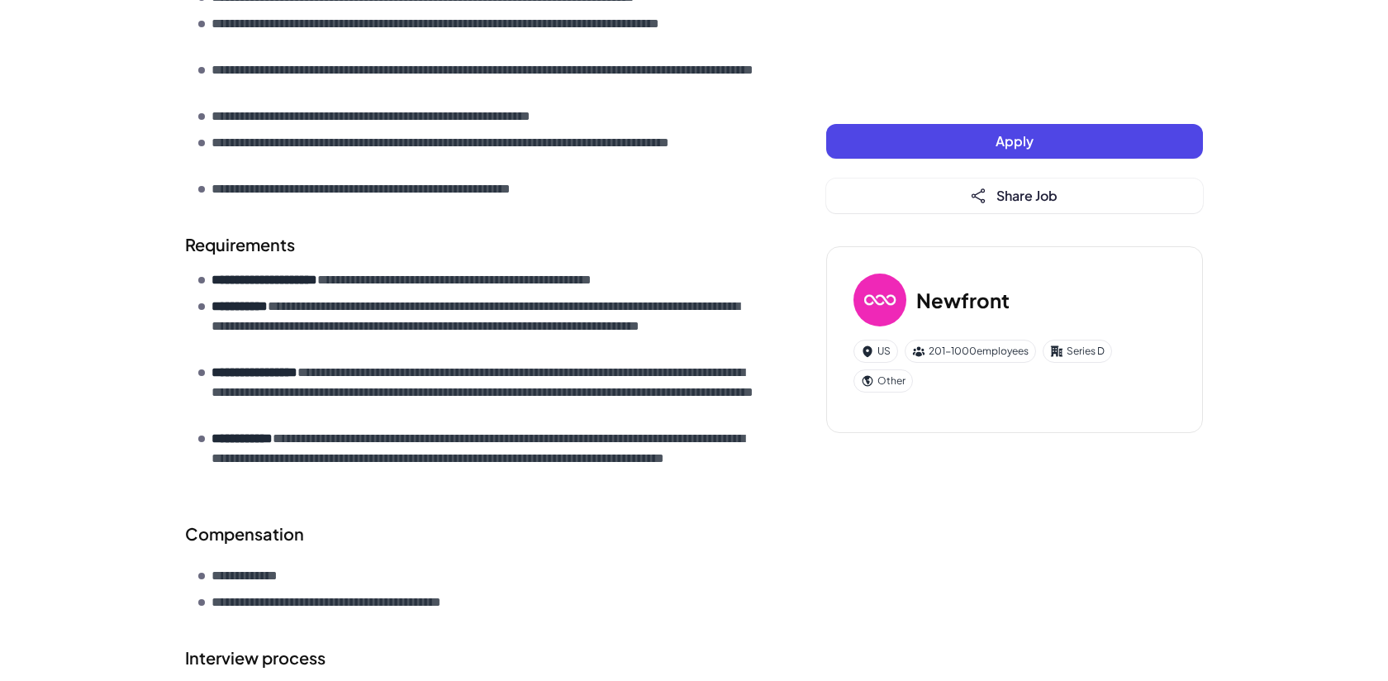
scroll to position [804, 0]
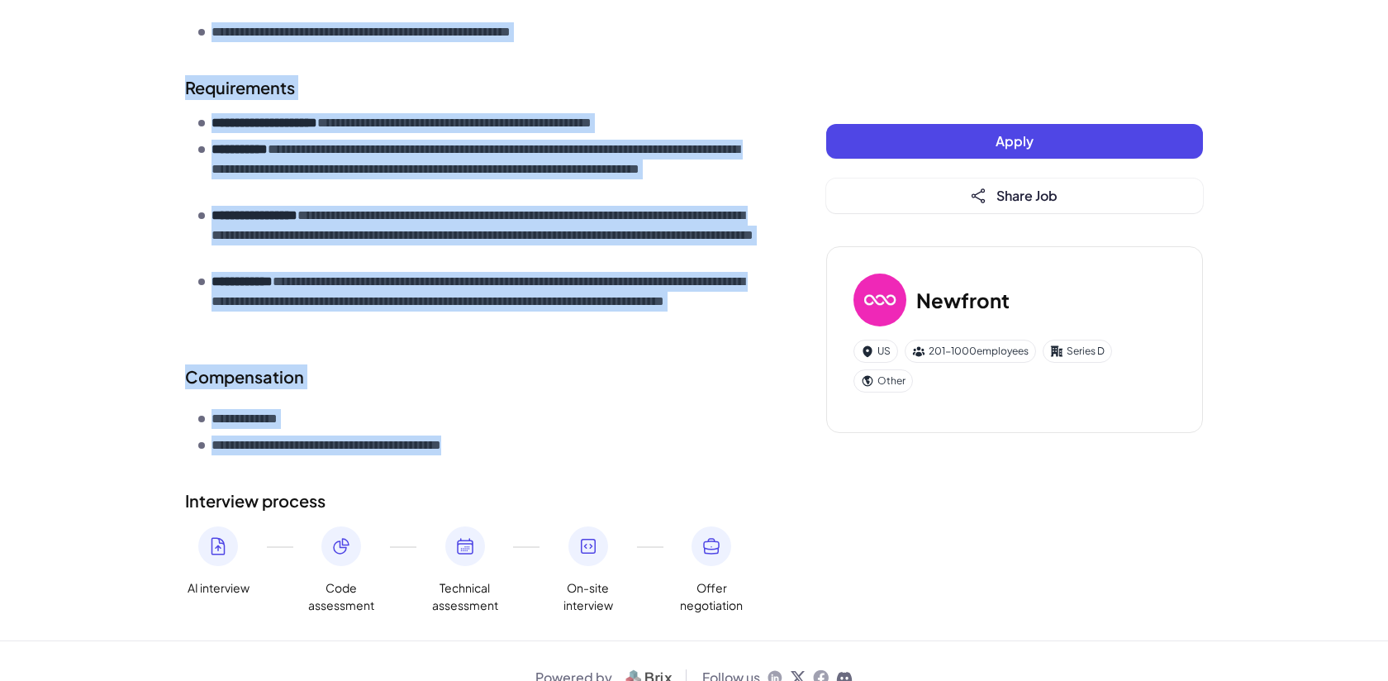
click at [560, 435] on li "**********" at bounding box center [479, 445] width 562 height 20
copy div "**********"
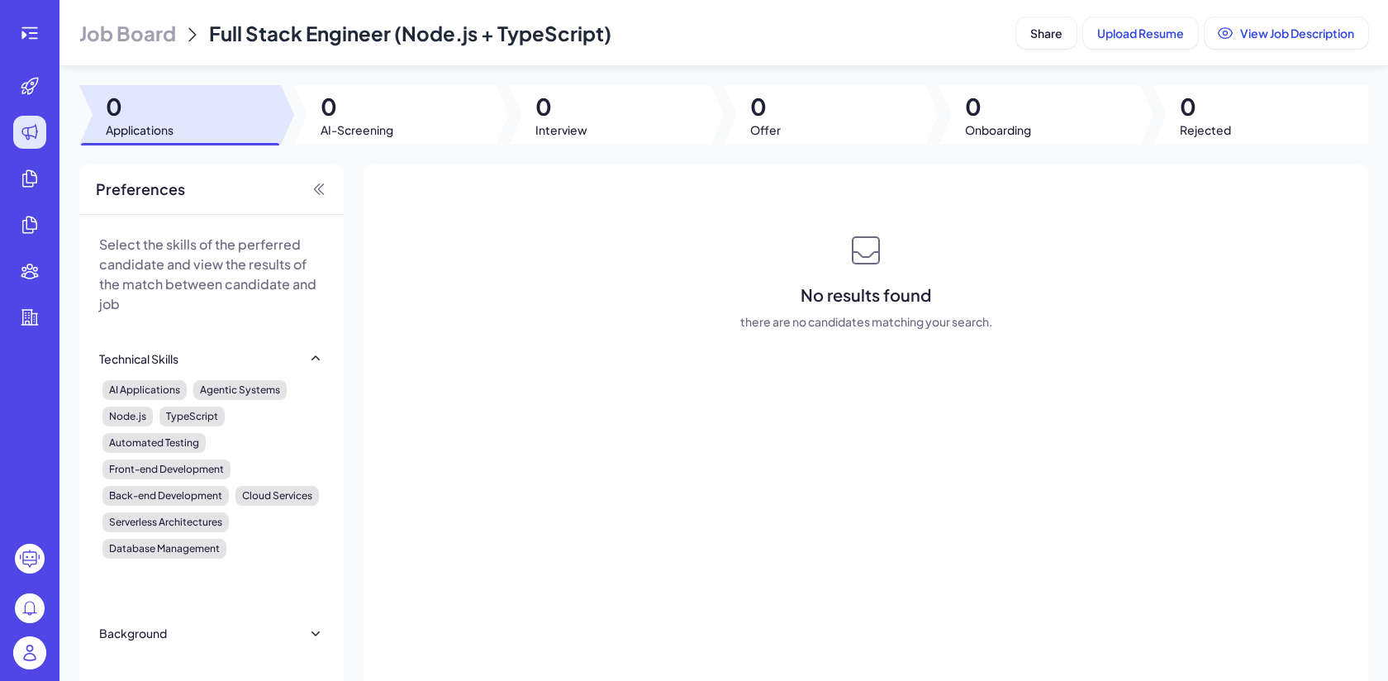
click at [153, 43] on span "Job Board" at bounding box center [127, 33] width 97 height 26
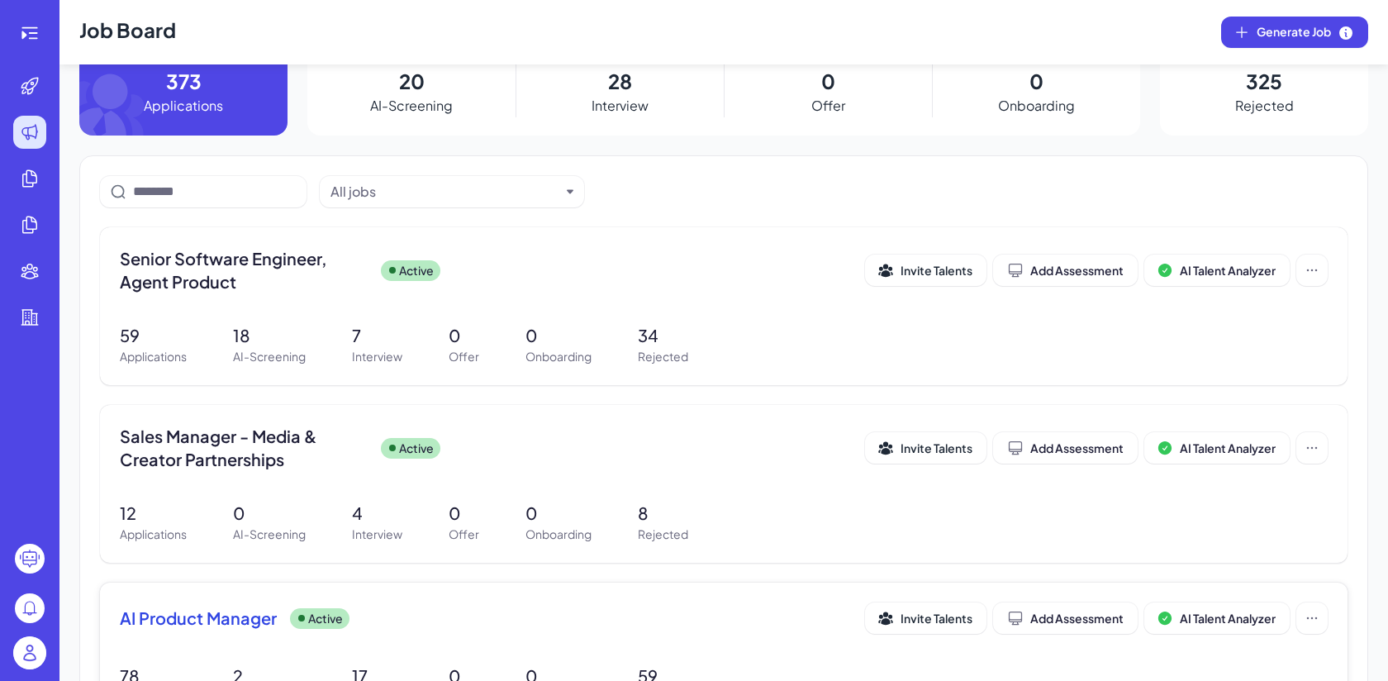
scroll to position [34, 0]
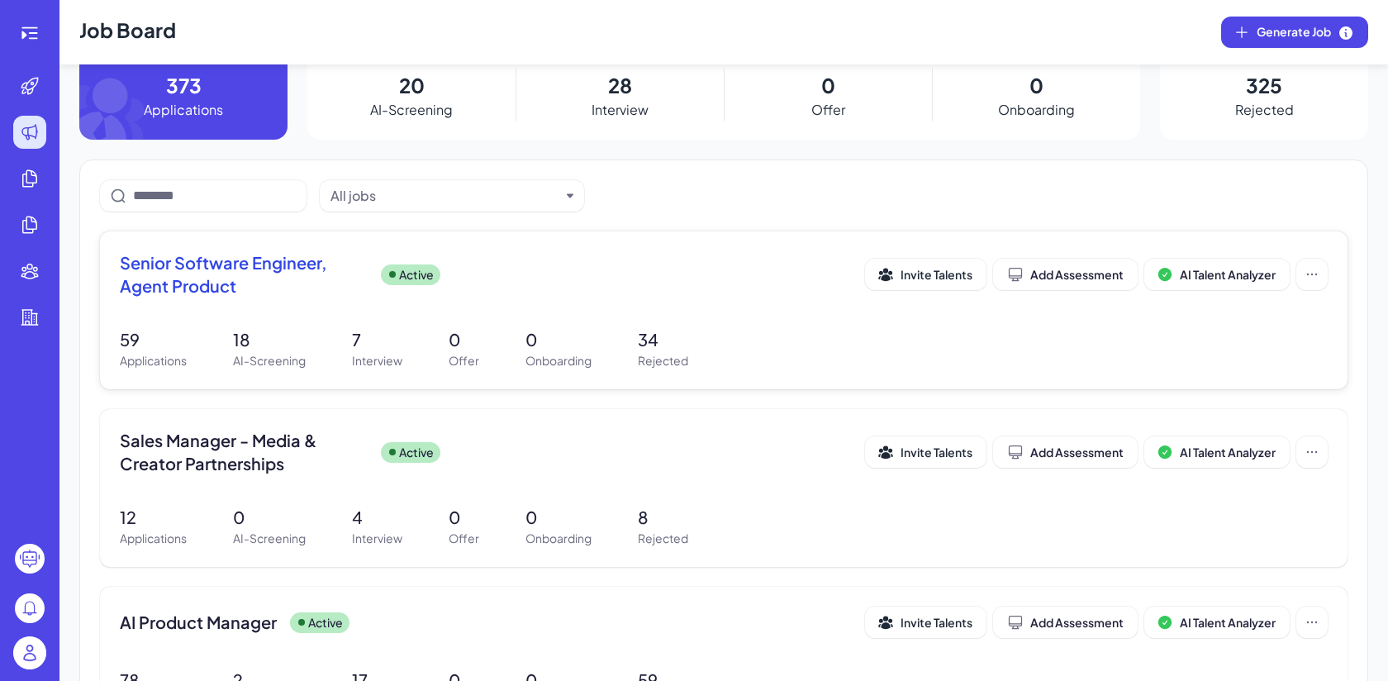
click at [477, 246] on div "Senior Software Engineer, Agent Product Active Invite Talents Add Assessment AI…" at bounding box center [723, 310] width 1247 height 158
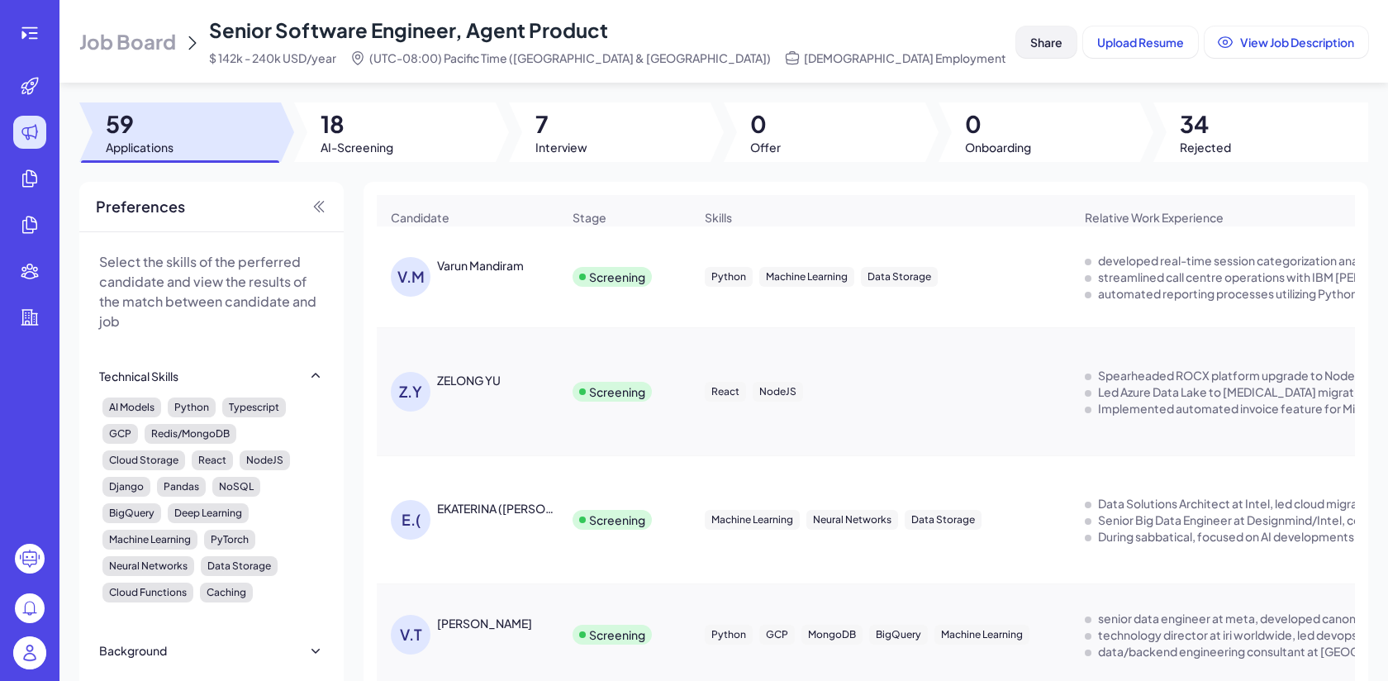
click at [1053, 40] on span "Share" at bounding box center [1046, 42] width 32 height 15
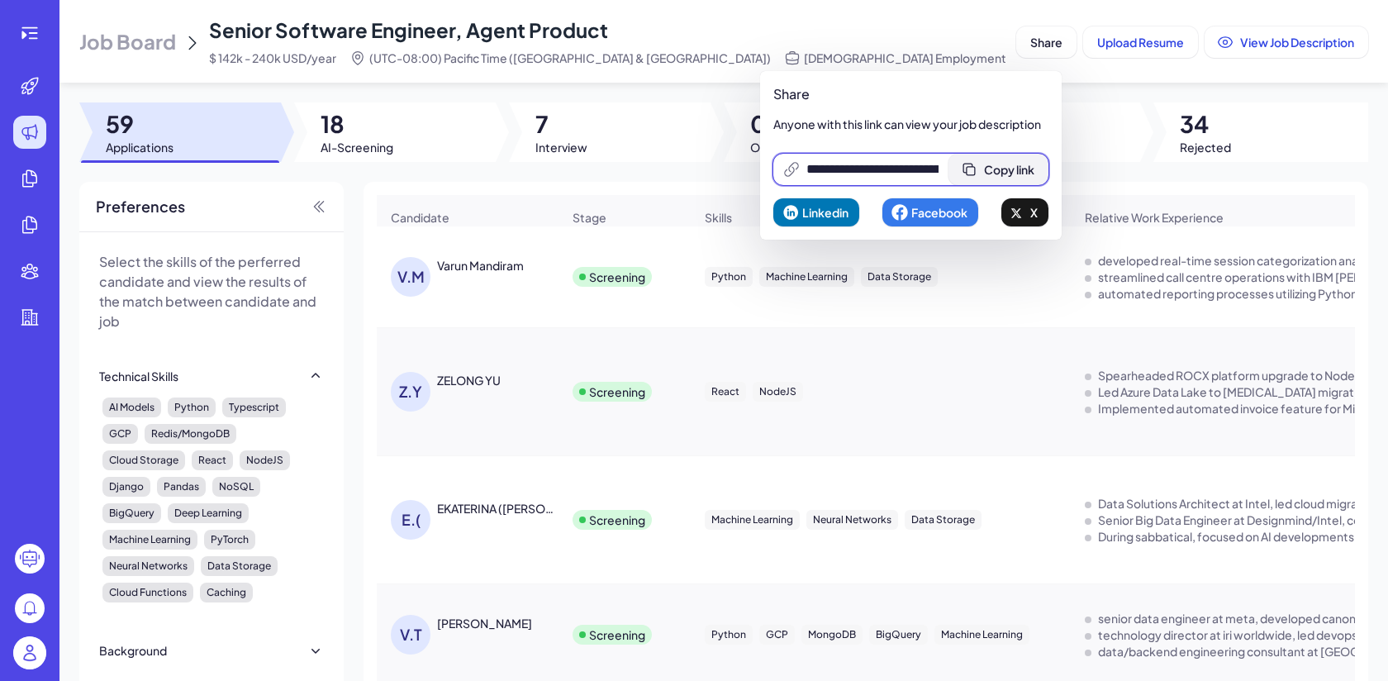
click at [1031, 159] on button "Copy link" at bounding box center [998, 169] width 100 height 31
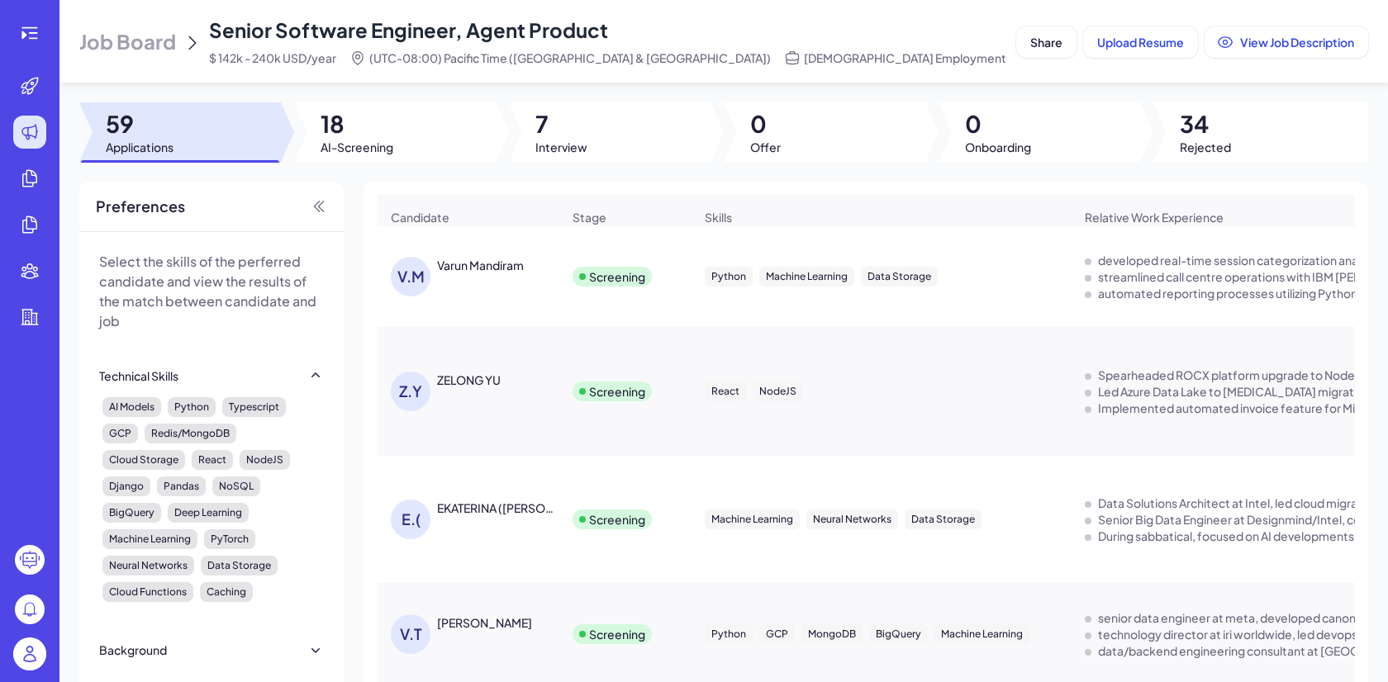
click at [141, 36] on span "Job Board" at bounding box center [127, 41] width 97 height 26
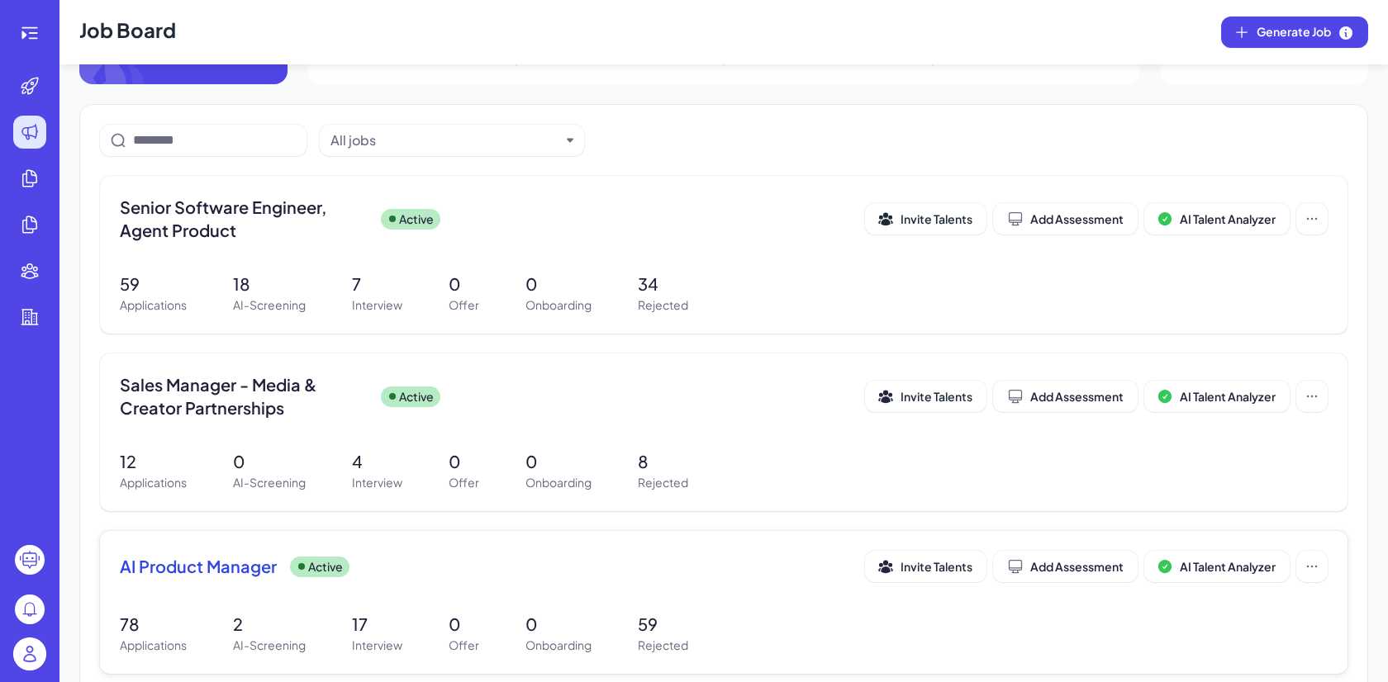
scroll to position [95, 0]
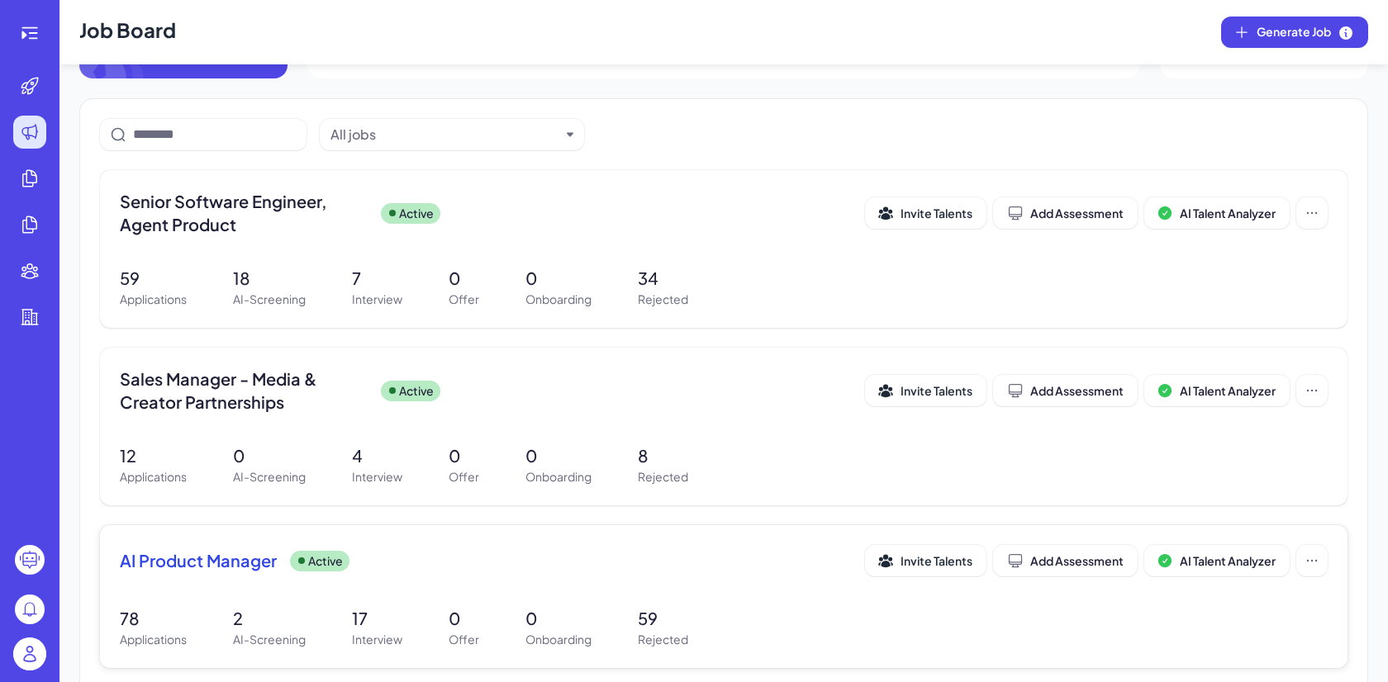
click at [381, 569] on div "AI Product Manager Active" at bounding box center [492, 560] width 745 height 23
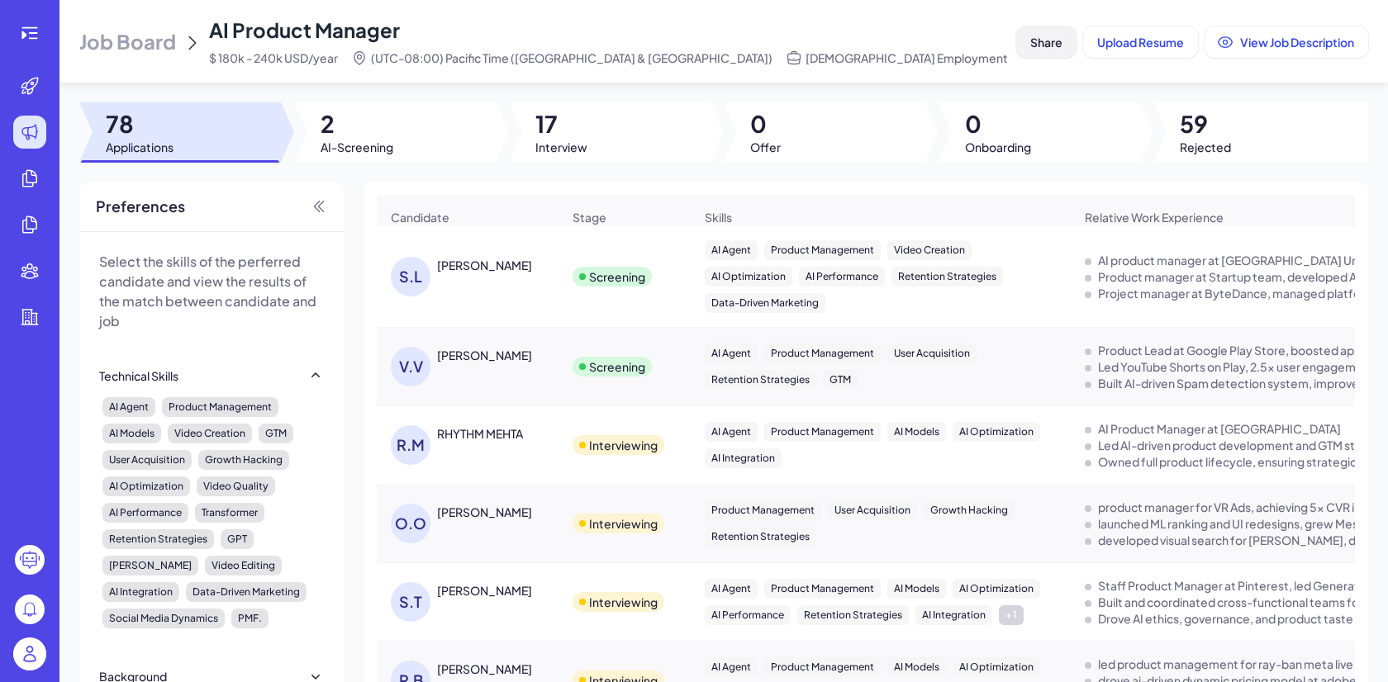
click at [1062, 50] on button "Share" at bounding box center [1046, 41] width 60 height 31
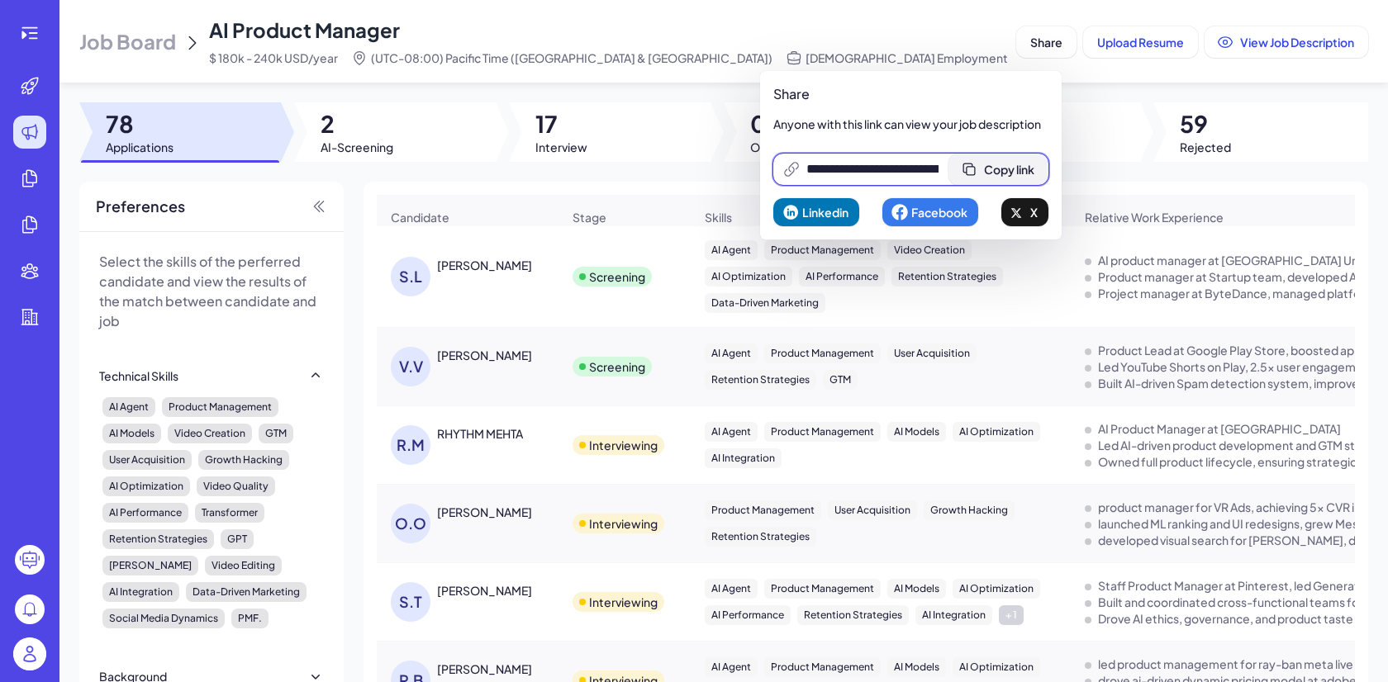
click at [1023, 178] on button "Copy link" at bounding box center [998, 169] width 100 height 31
click at [20, 671] on div at bounding box center [29, 657] width 33 height 38
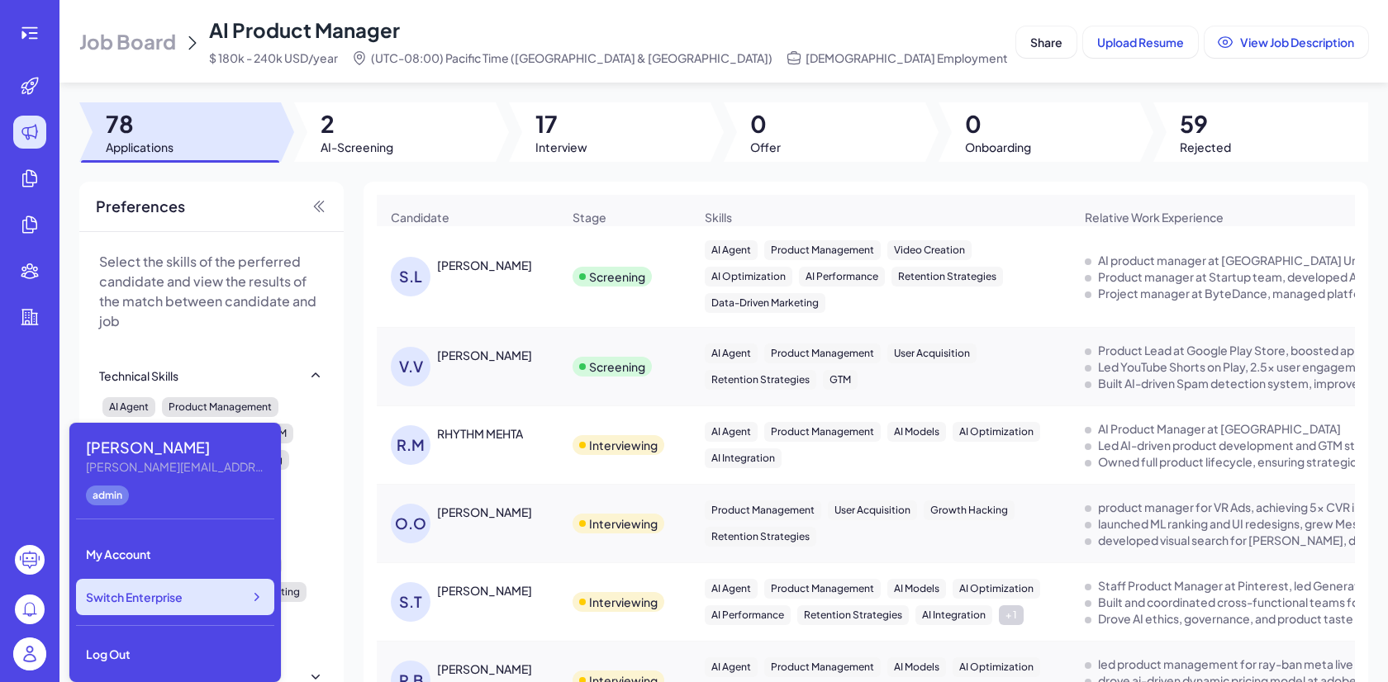
click at [112, 609] on div "Switch Enterprise" at bounding box center [175, 597] width 198 height 36
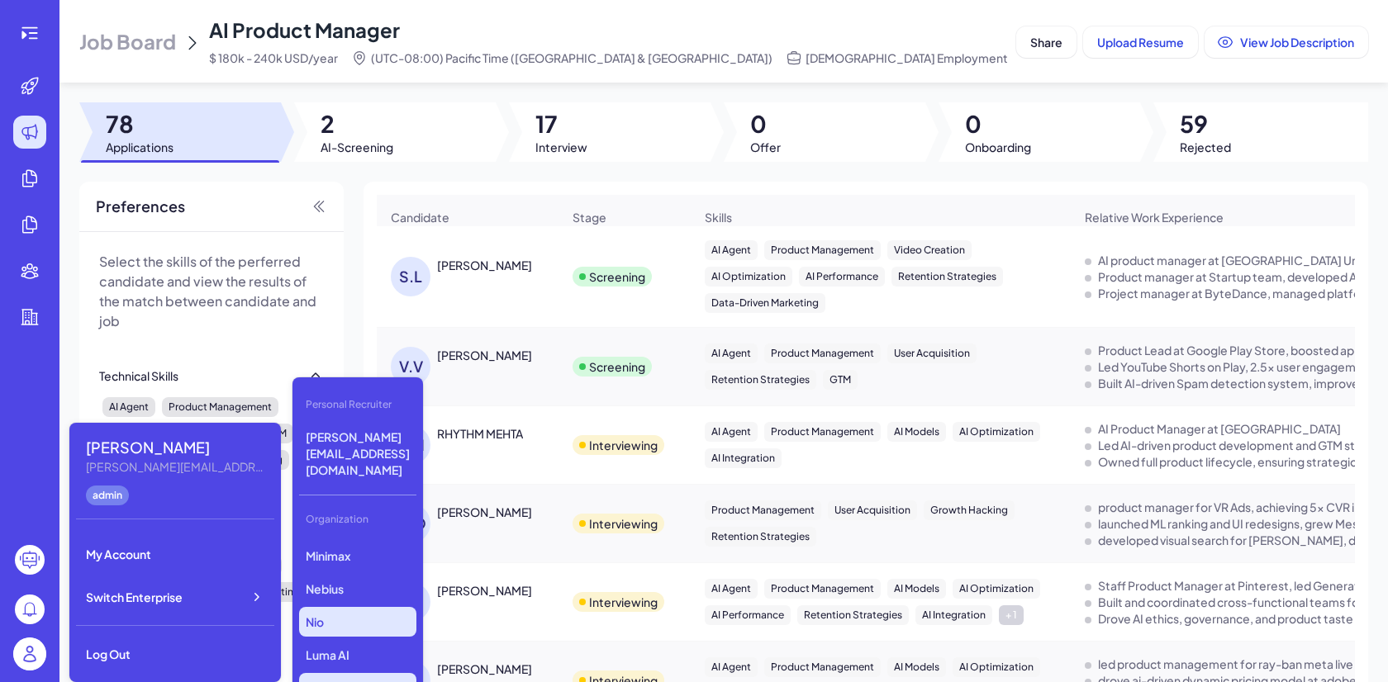
scroll to position [32, 0]
click at [351, 604] on p "Nio" at bounding box center [357, 619] width 117 height 30
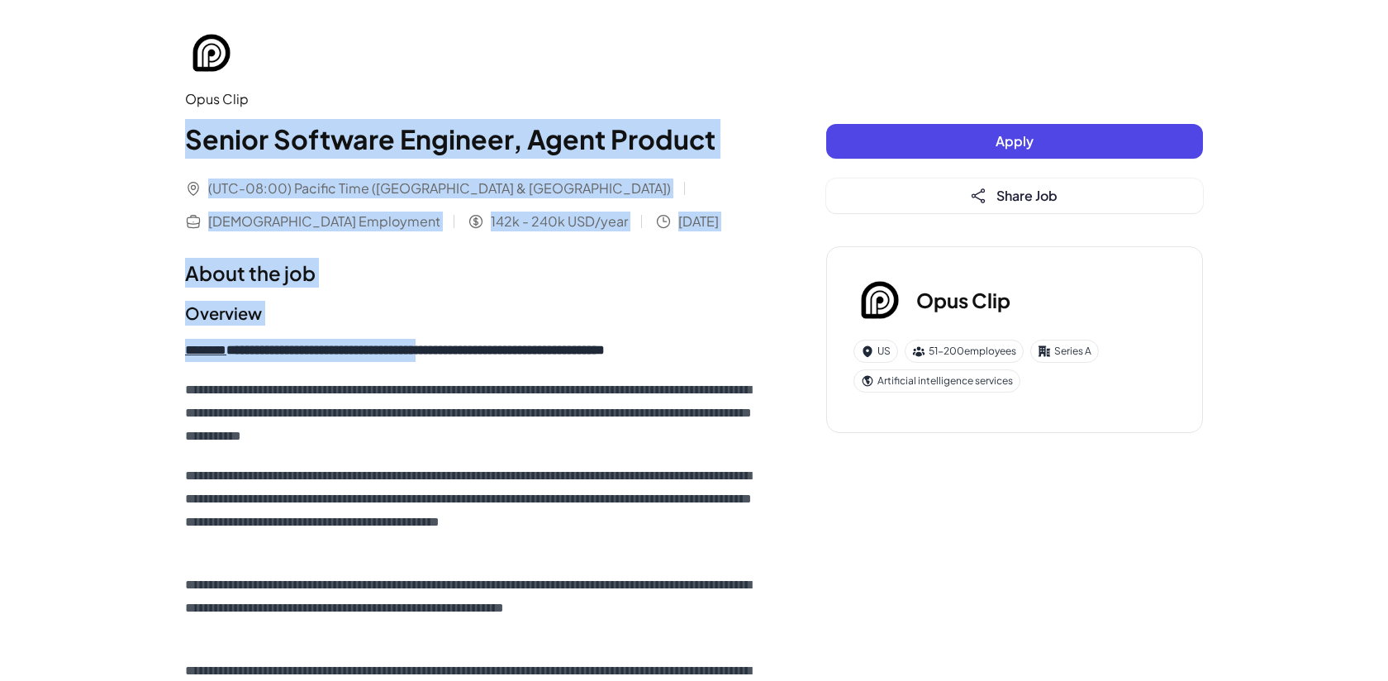
drag, startPoint x: 189, startPoint y: 140, endPoint x: 494, endPoint y: 382, distance: 389.2
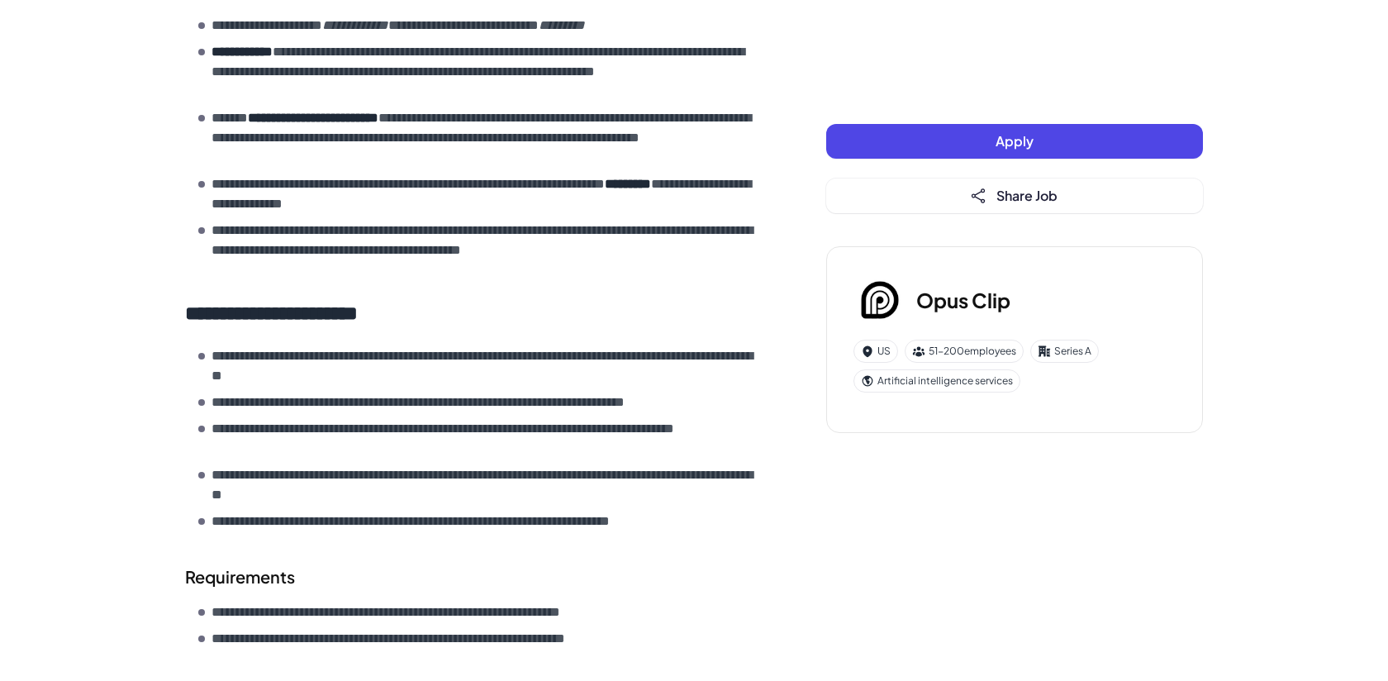
scroll to position [1618, 0]
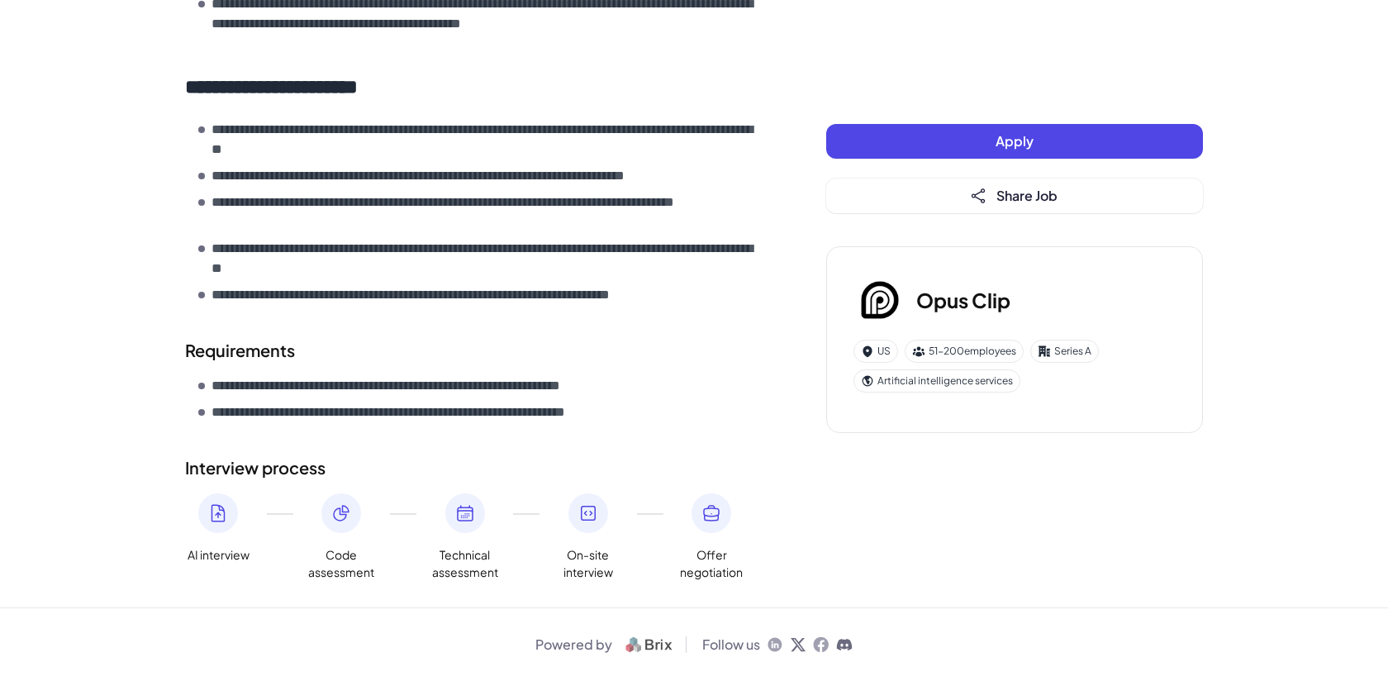
click at [670, 377] on li "**********" at bounding box center [479, 386] width 562 height 20
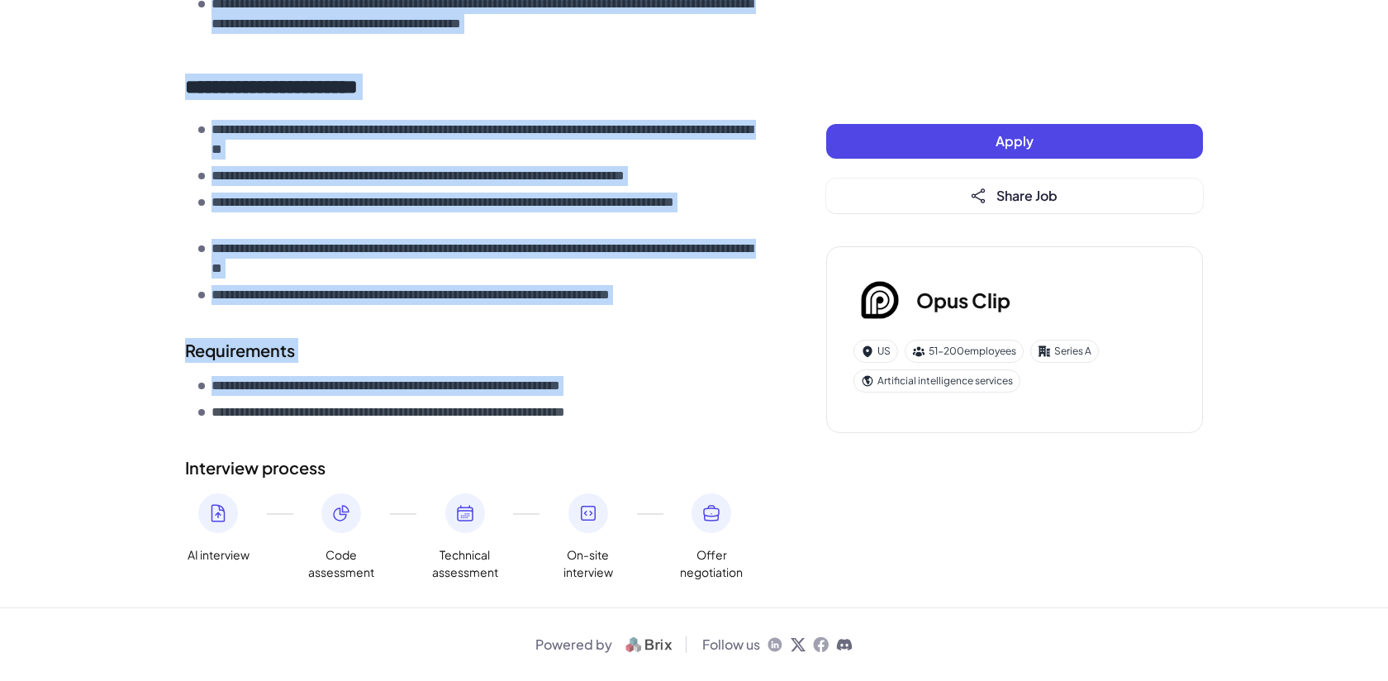
click at [679, 401] on ul "**********" at bounding box center [479, 399] width 562 height 46
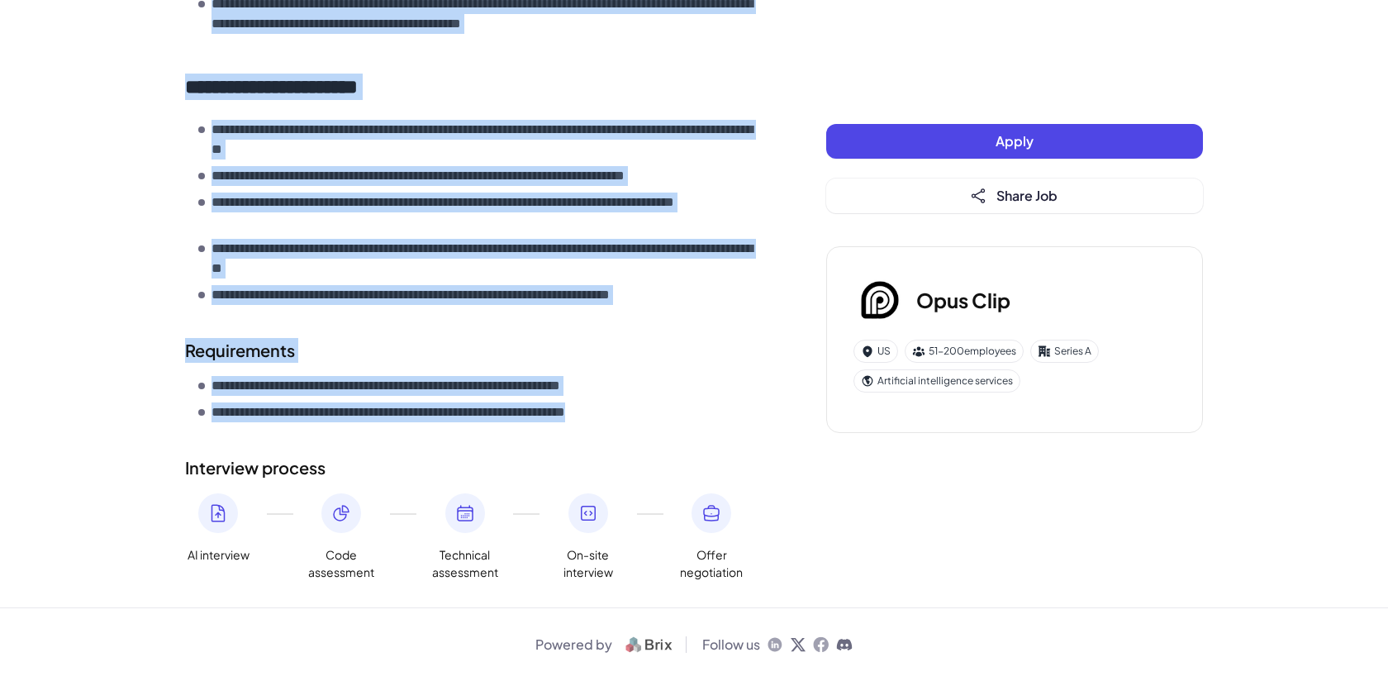
click at [691, 421] on li "**********" at bounding box center [479, 412] width 562 height 20
copy div "**********"
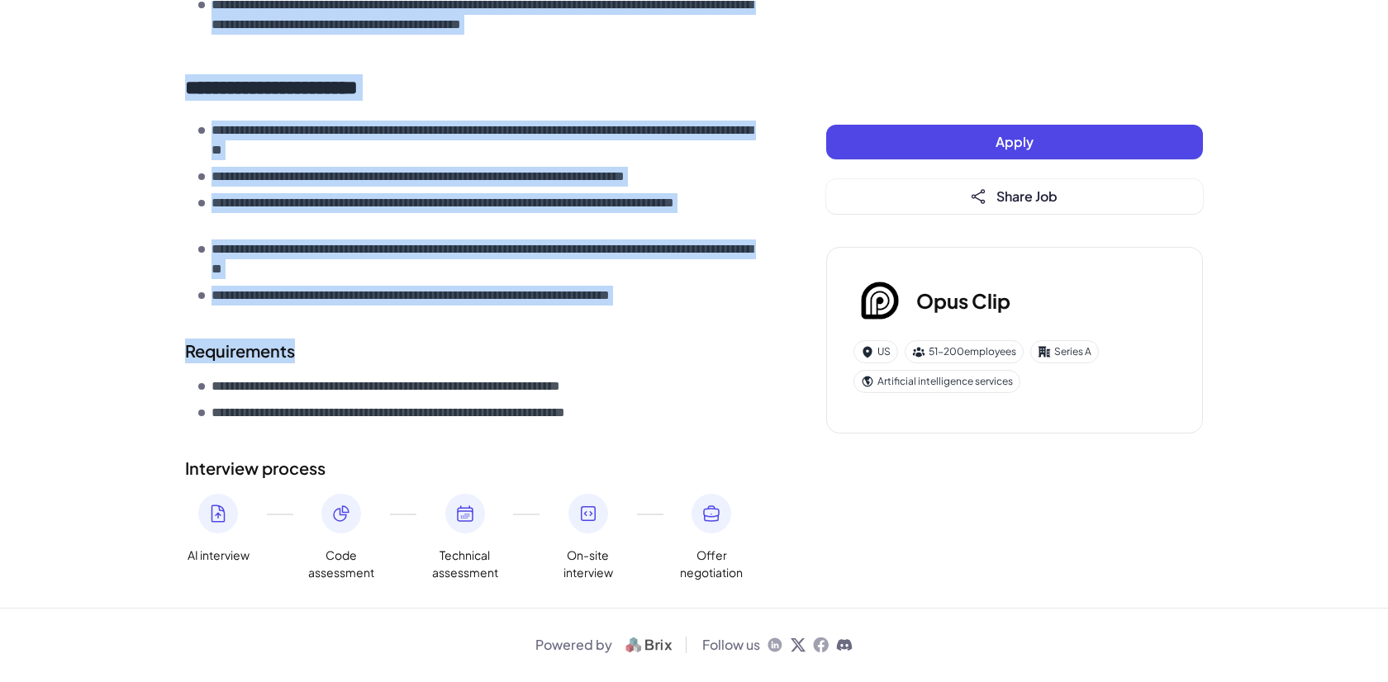
scroll to position [1616, 0]
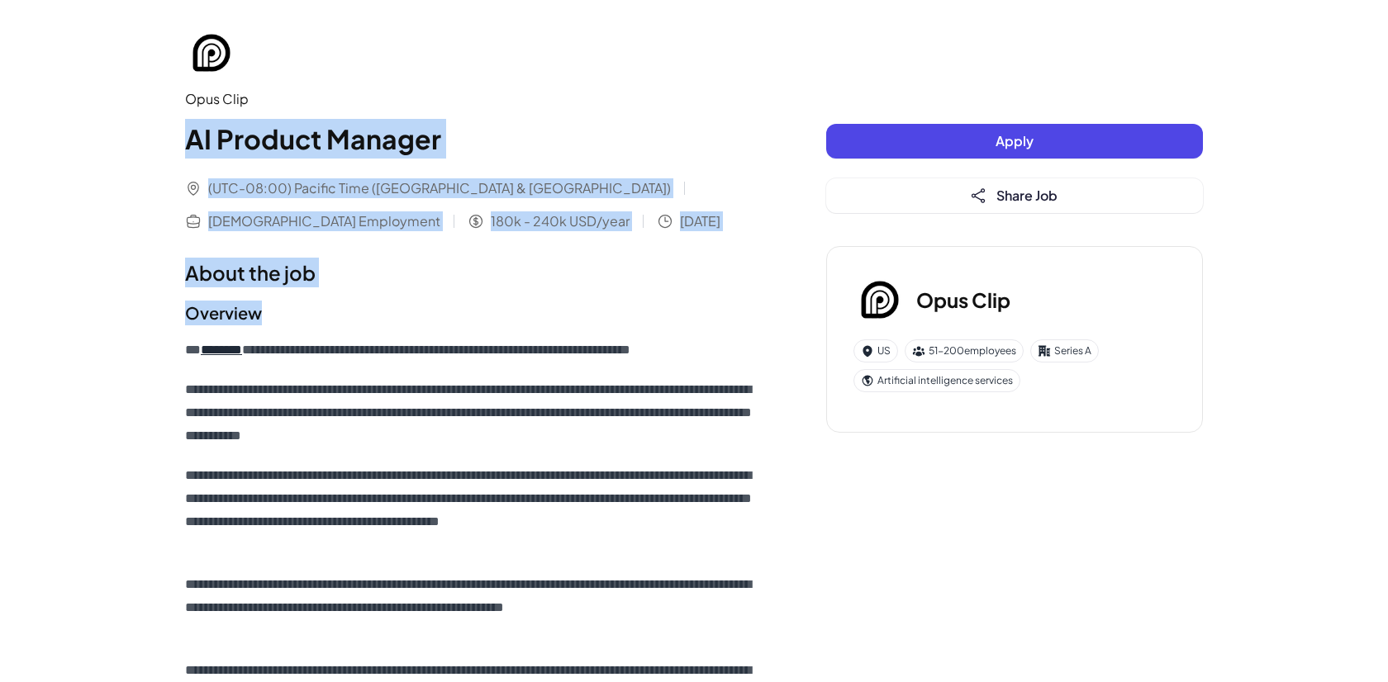
drag, startPoint x: 179, startPoint y: 126, endPoint x: 401, endPoint y: 325, distance: 297.8
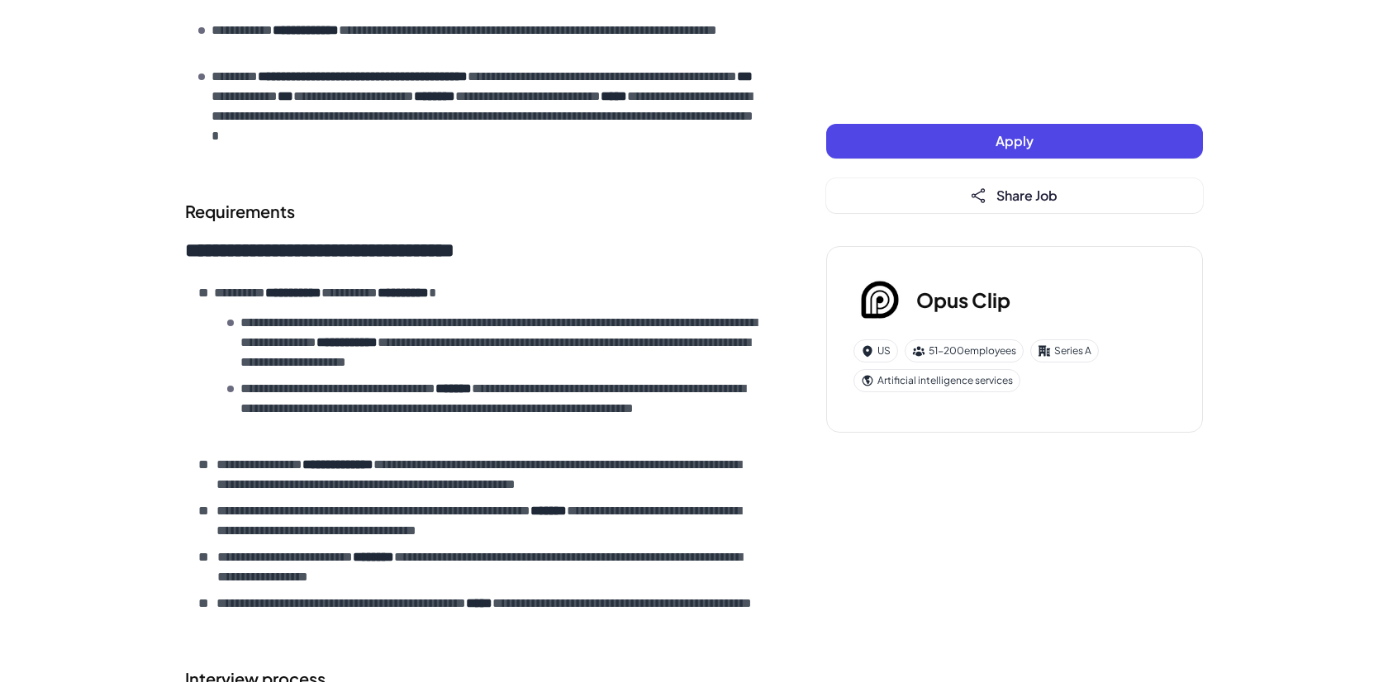
scroll to position [1160, 0]
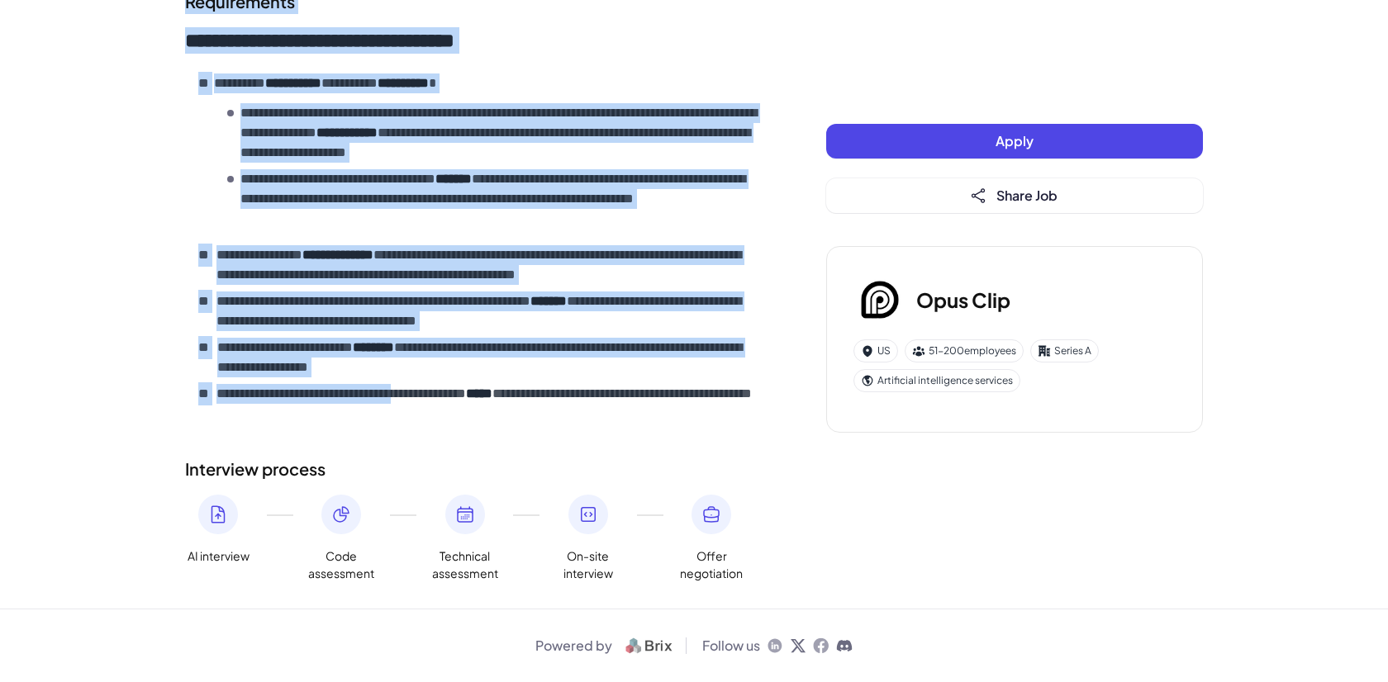
click at [435, 397] on p "**********" at bounding box center [487, 404] width 543 height 40
click at [441, 417] on p "**********" at bounding box center [487, 404] width 543 height 40
copy div "**********"
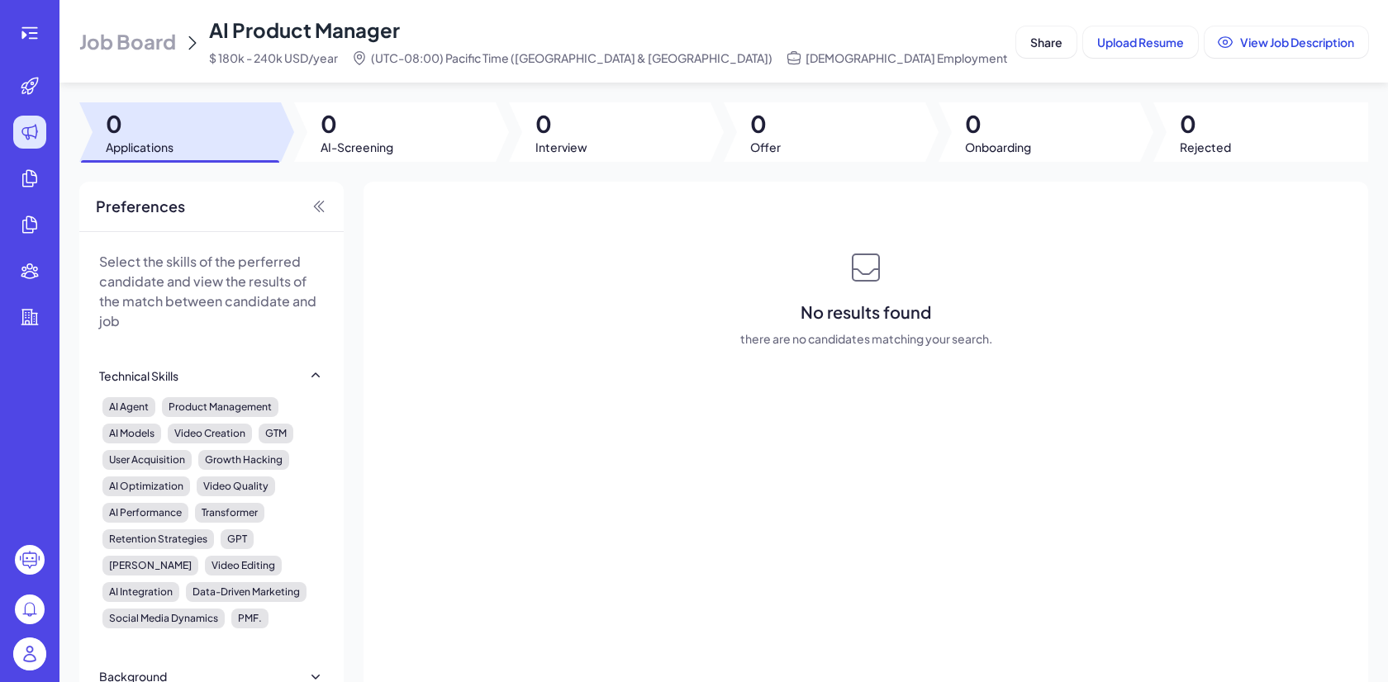
click at [118, 45] on span "Job Board" at bounding box center [127, 41] width 97 height 26
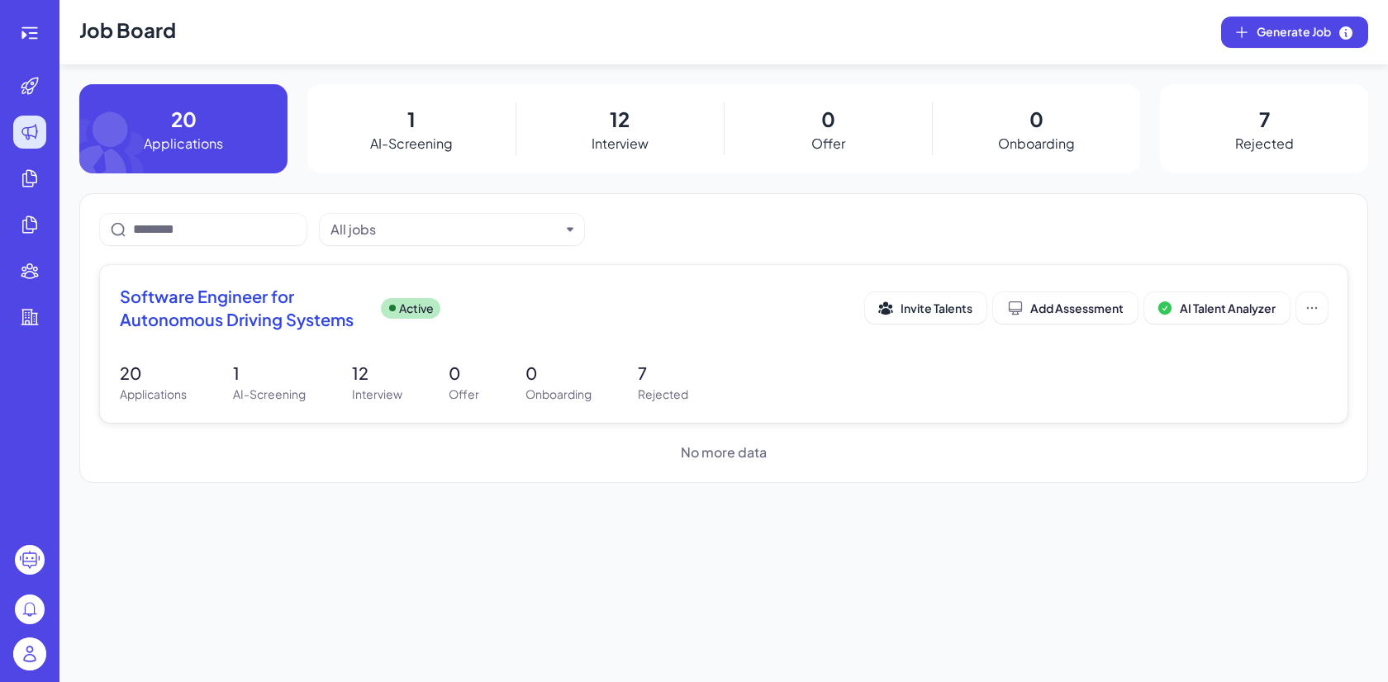
click at [496, 362] on div "20 Applications 1 AI-Screening 12 Interview 0 Offer 0 Onboarding 7 Rejected" at bounding box center [724, 382] width 1208 height 42
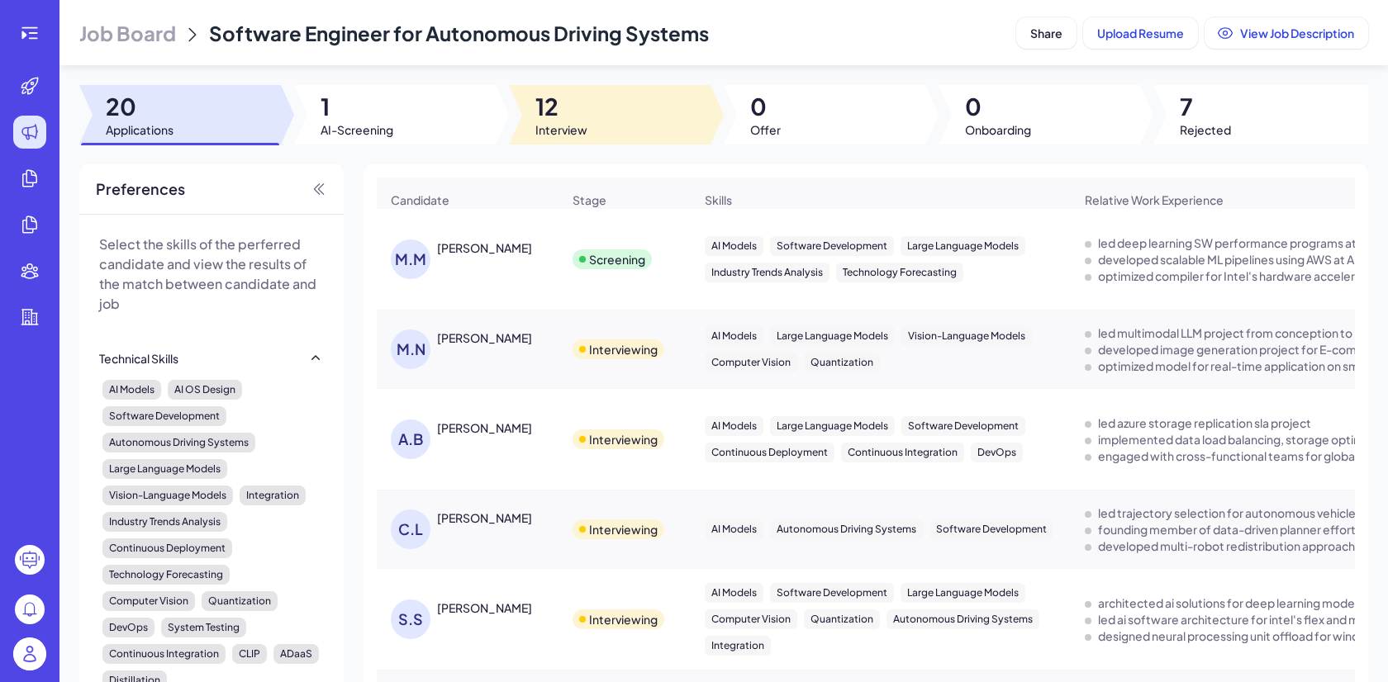
click at [604, 131] on div at bounding box center [610, 114] width 202 height 59
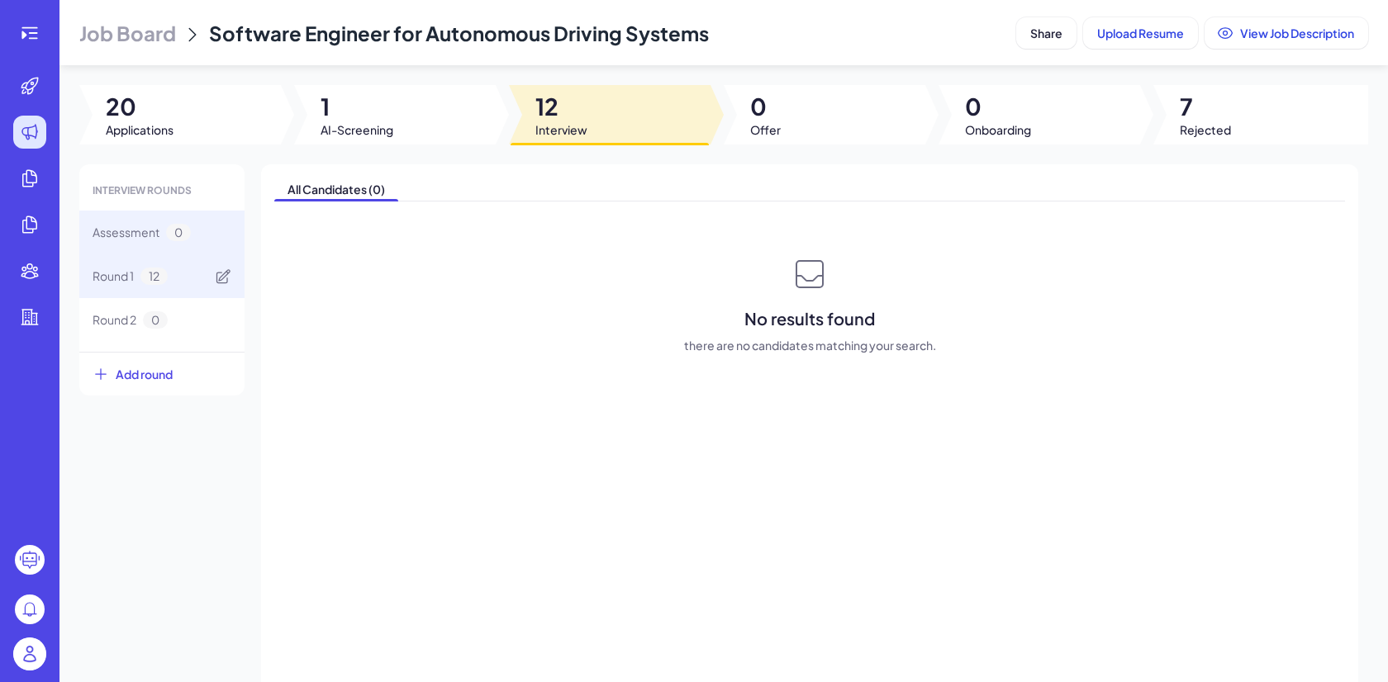
click at [131, 278] on span "Round 1" at bounding box center [113, 276] width 41 height 17
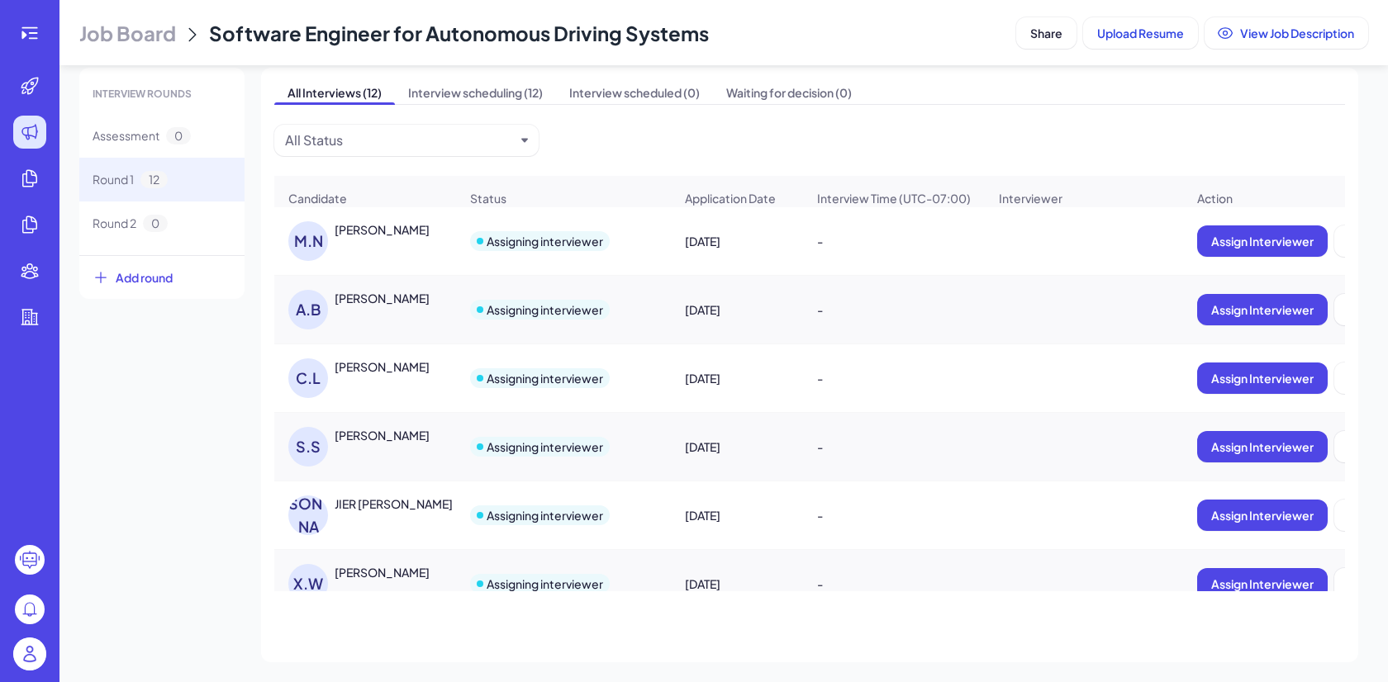
click at [425, 225] on div "Mohammad Nasir Laskar" at bounding box center [382, 229] width 95 height 17
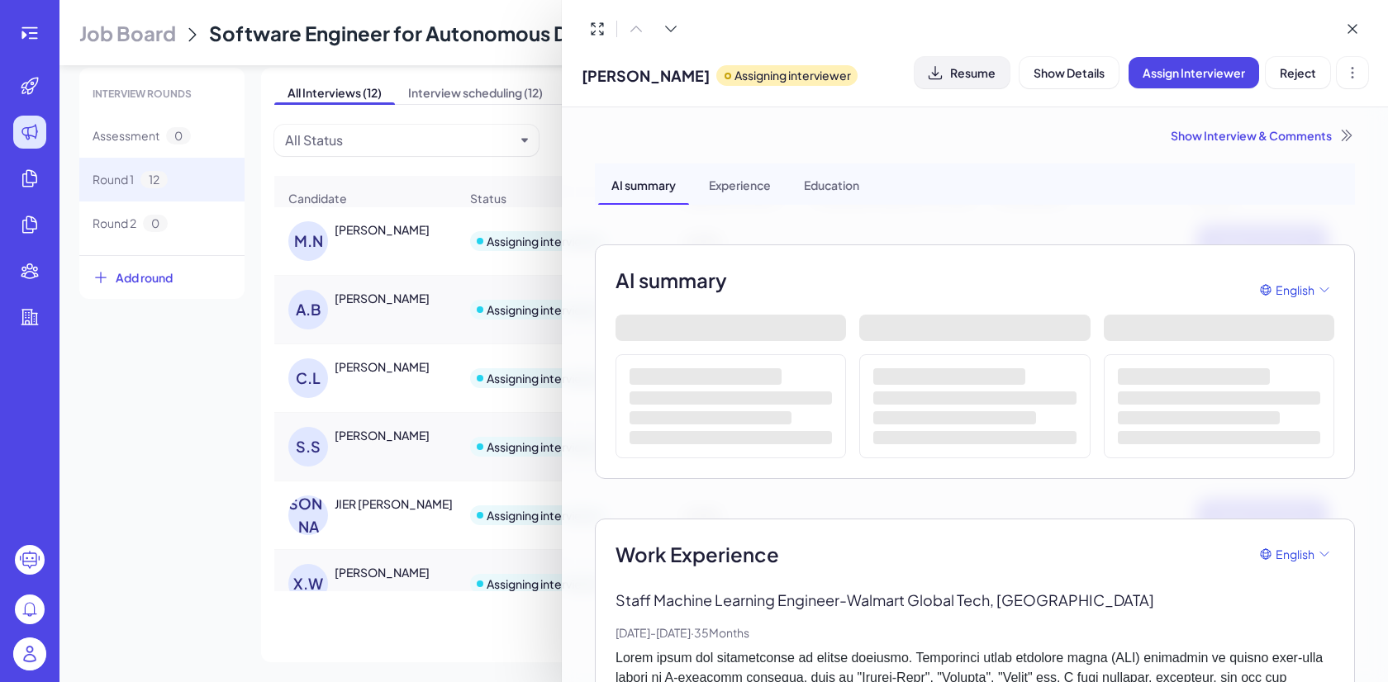
click at [978, 71] on span "Resume" at bounding box center [972, 72] width 45 height 15
click at [396, 299] on div at bounding box center [694, 341] width 1388 height 682
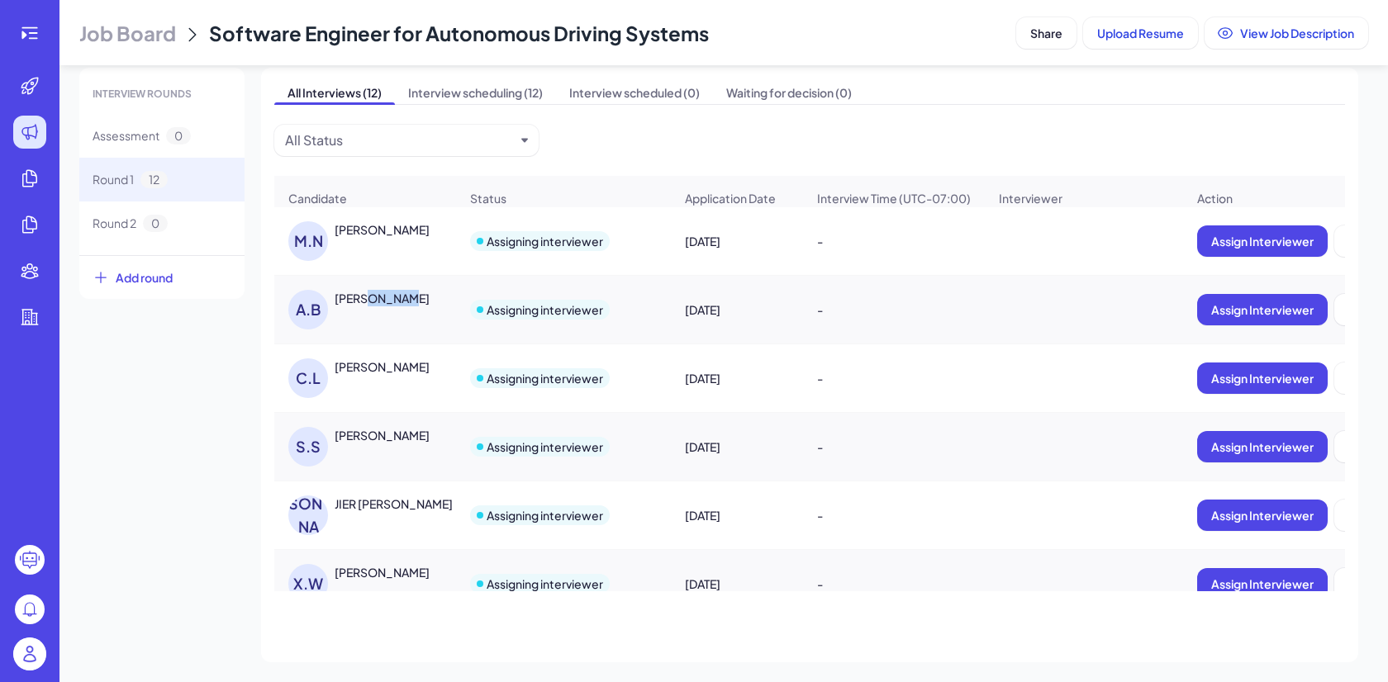
click at [396, 299] on div "Anup Buchke" at bounding box center [382, 298] width 95 height 17
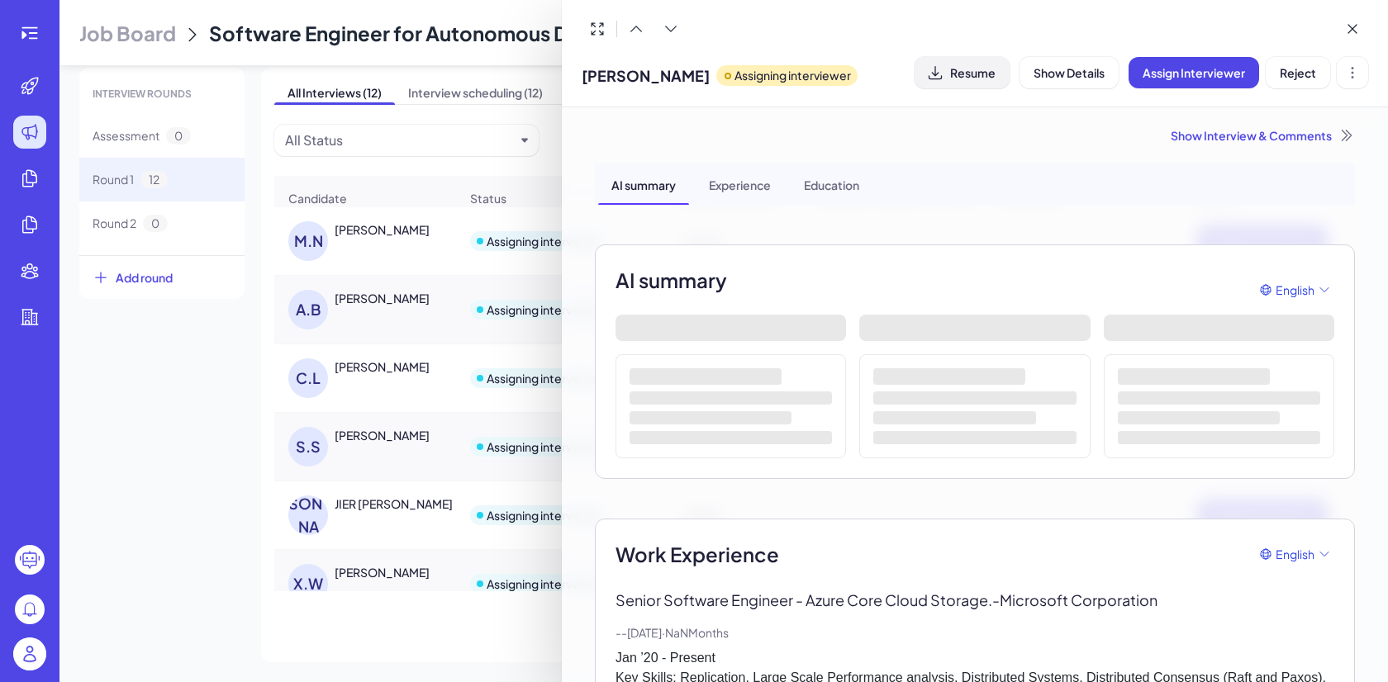
click at [973, 62] on button "Resume" at bounding box center [961, 72] width 95 height 31
click at [360, 372] on div at bounding box center [694, 341] width 1388 height 682
click at [966, 78] on span "Resume" at bounding box center [972, 72] width 45 height 15
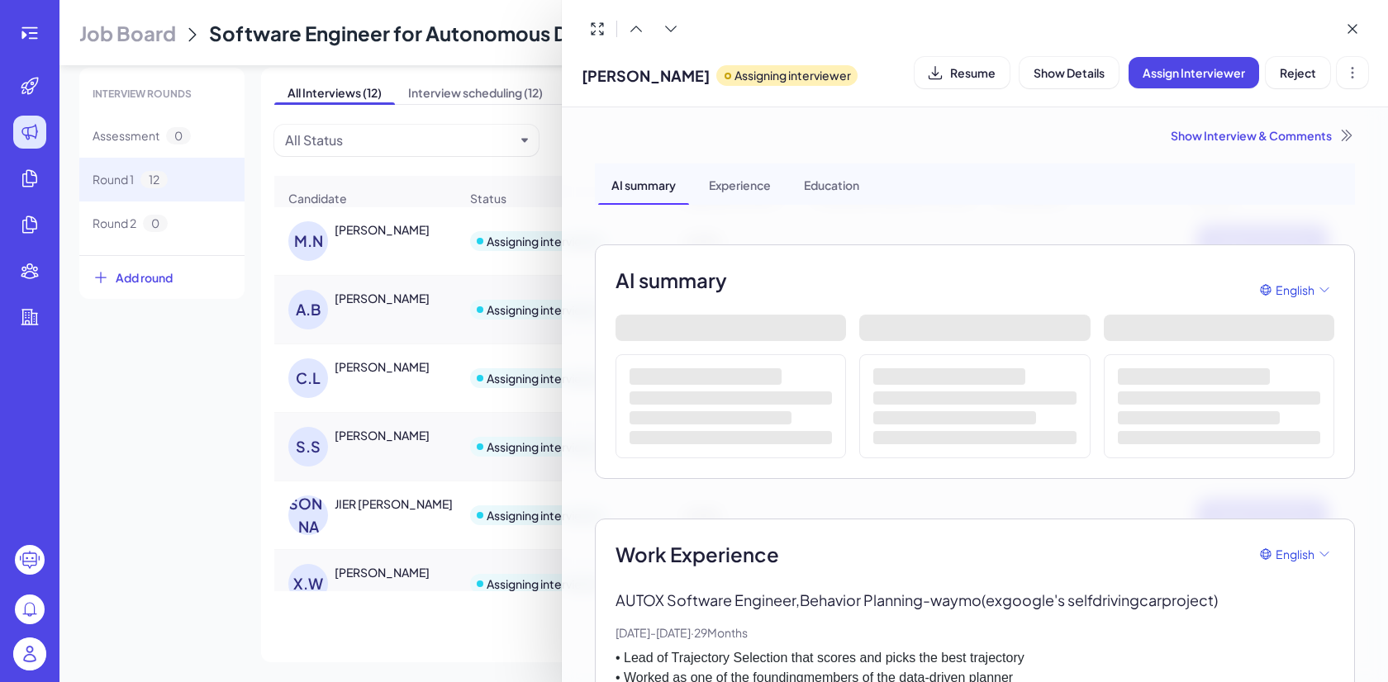
click at [390, 430] on div at bounding box center [694, 341] width 1388 height 682
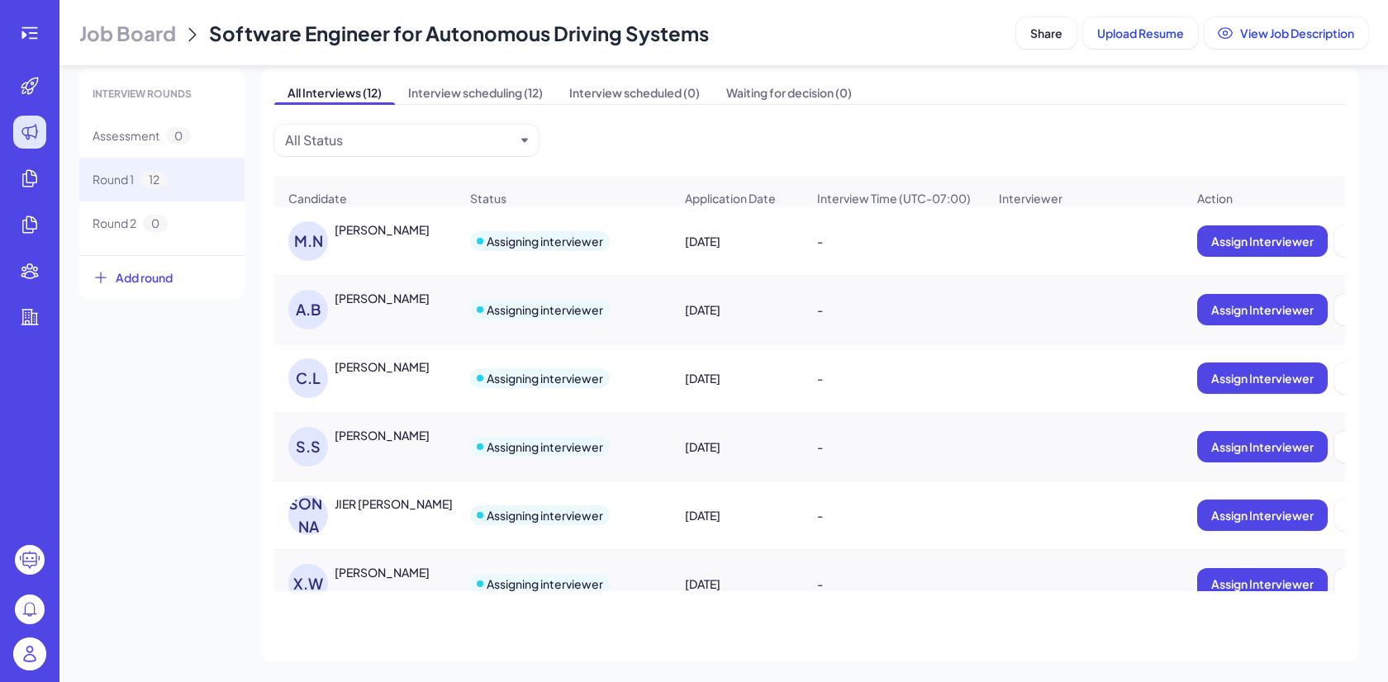
click at [390, 430] on div "Sajeer Shamsudeen" at bounding box center [382, 435] width 95 height 17
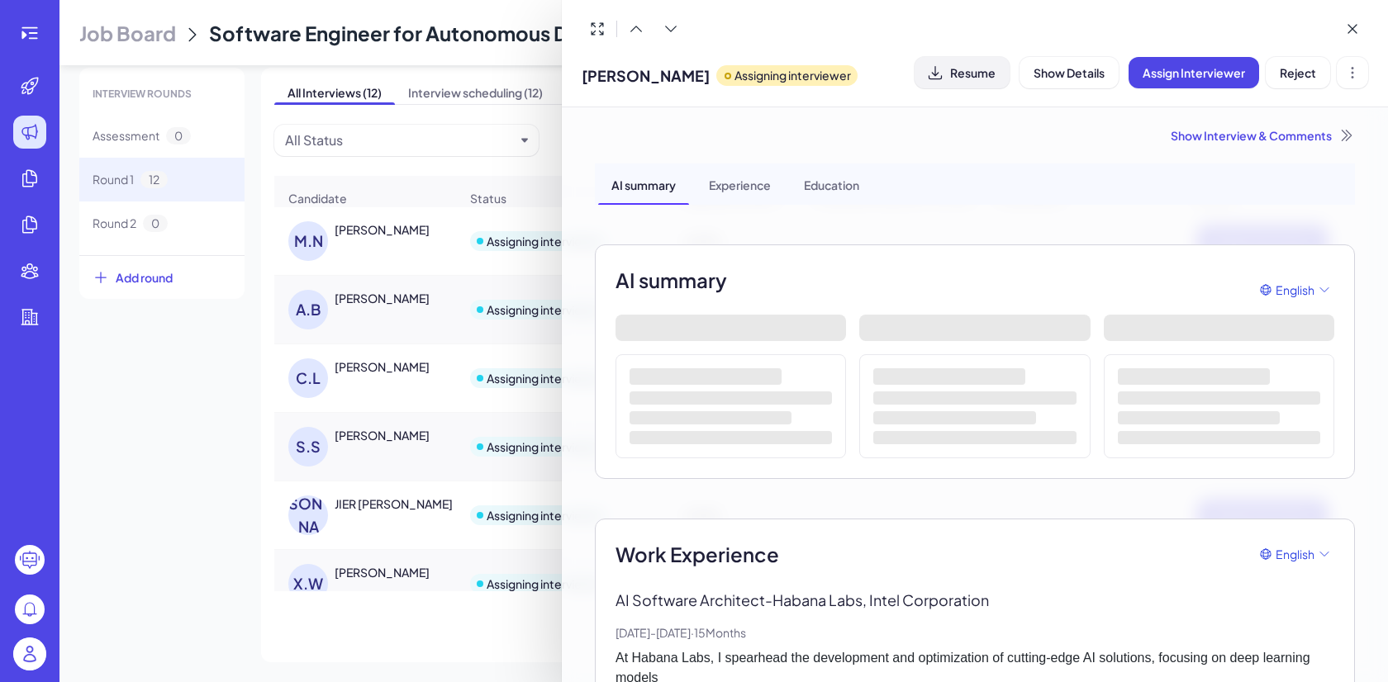
click at [961, 70] on span "Resume" at bounding box center [972, 72] width 45 height 15
click at [461, 169] on div at bounding box center [694, 341] width 1388 height 682
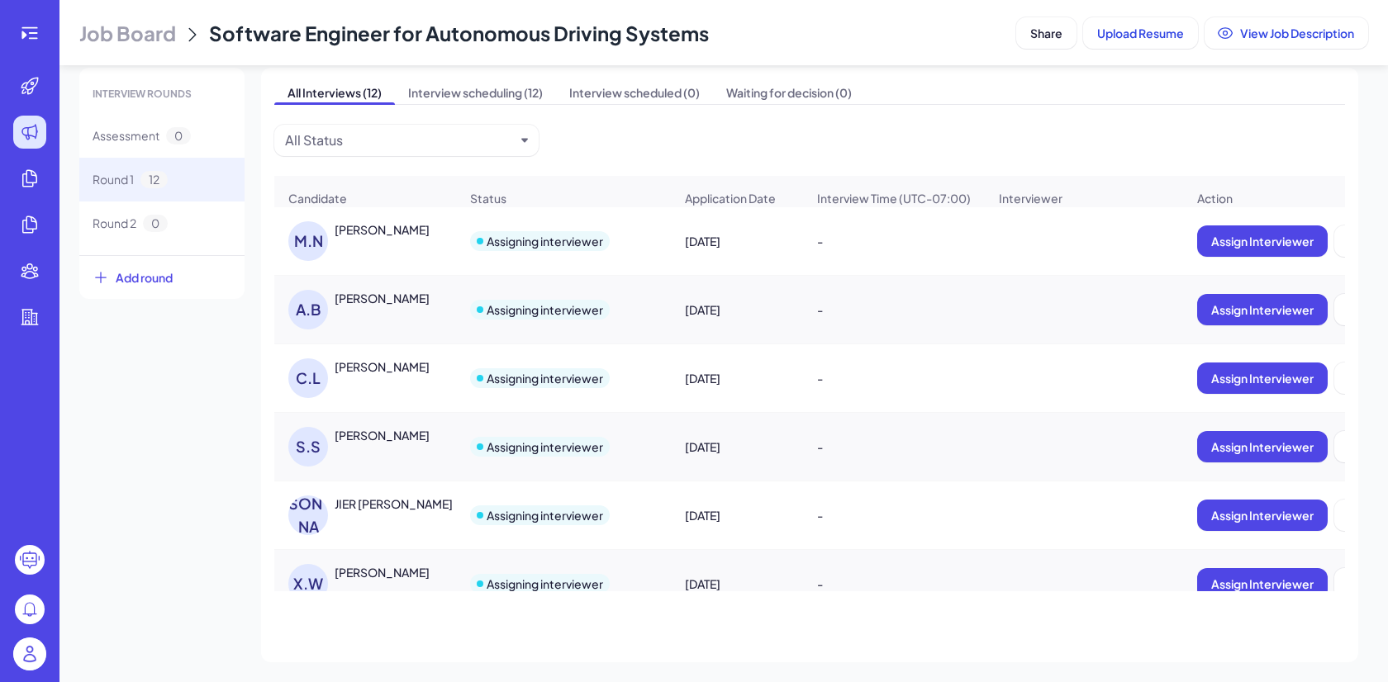
click at [813, 165] on div "All Interviews (12) Interview scheduling (12) Interview scheduled (0) Waiting f…" at bounding box center [809, 365] width 1097 height 595
click at [128, 37] on span "Job Board" at bounding box center [127, 33] width 97 height 26
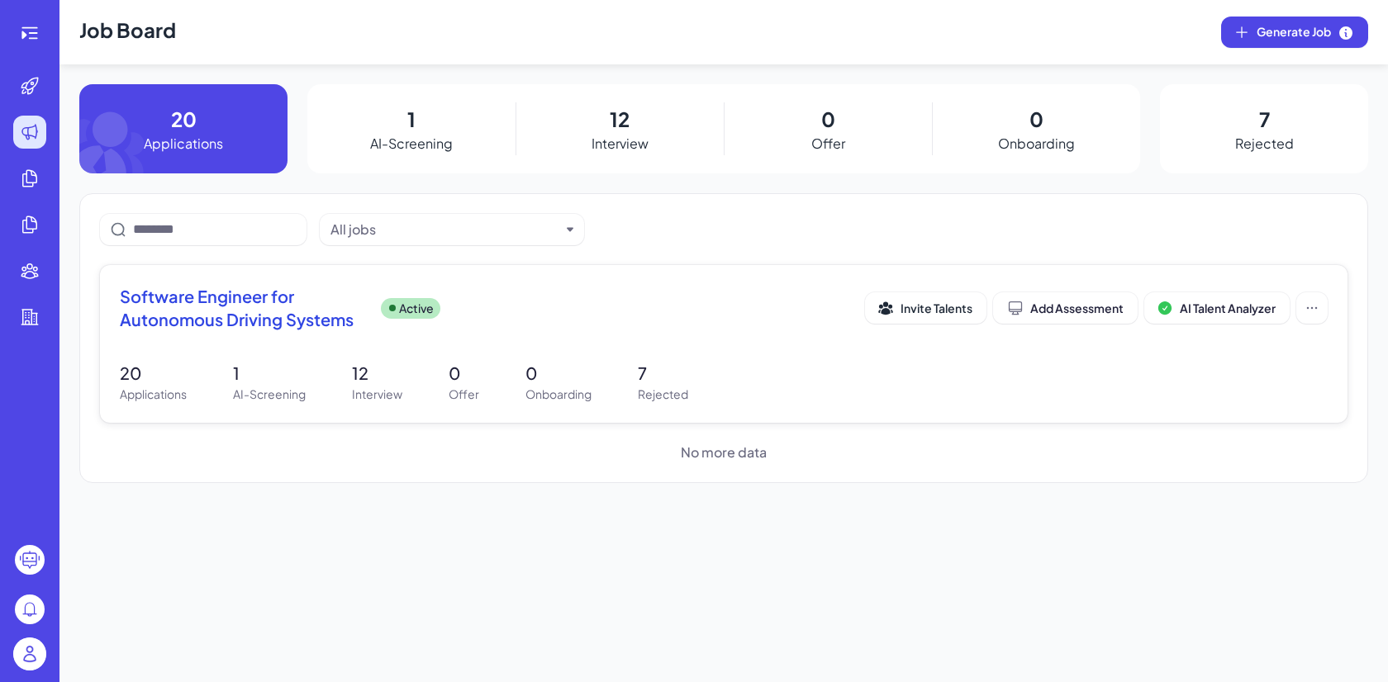
click at [359, 368] on p "12" at bounding box center [377, 373] width 50 height 25
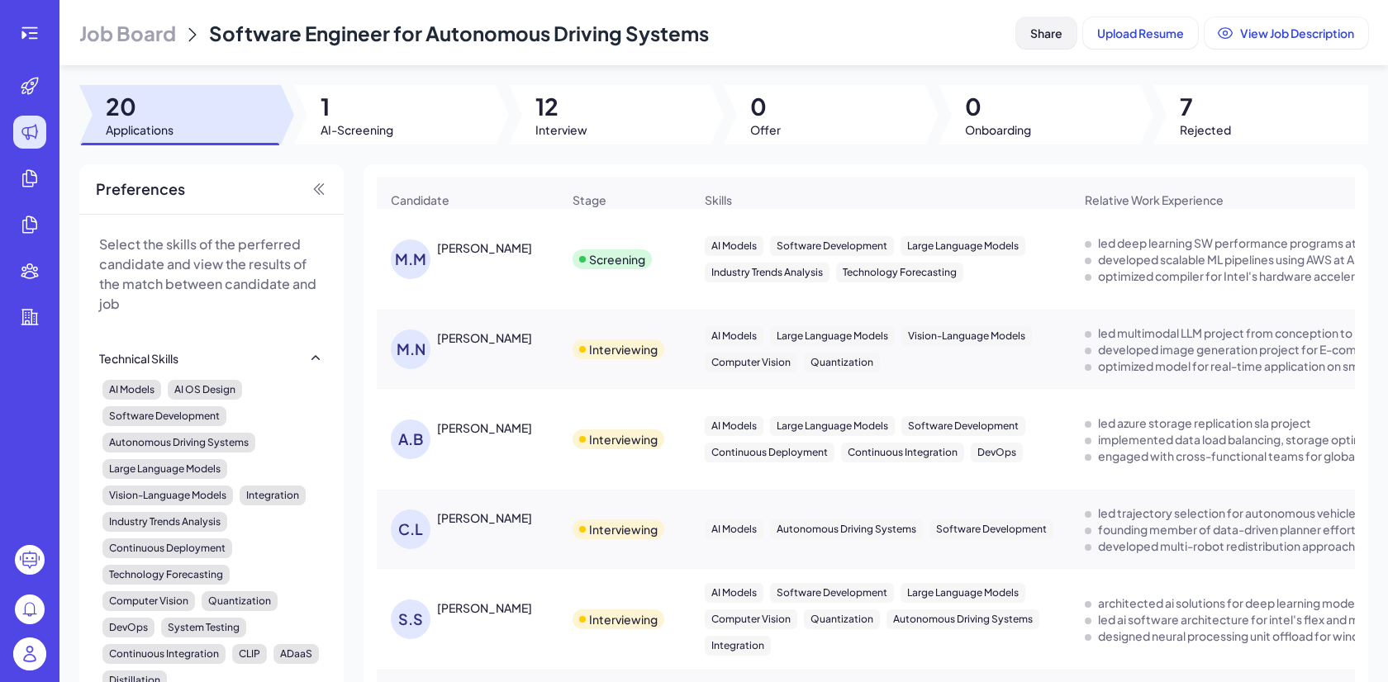
click at [1046, 28] on span "Share" at bounding box center [1046, 33] width 32 height 15
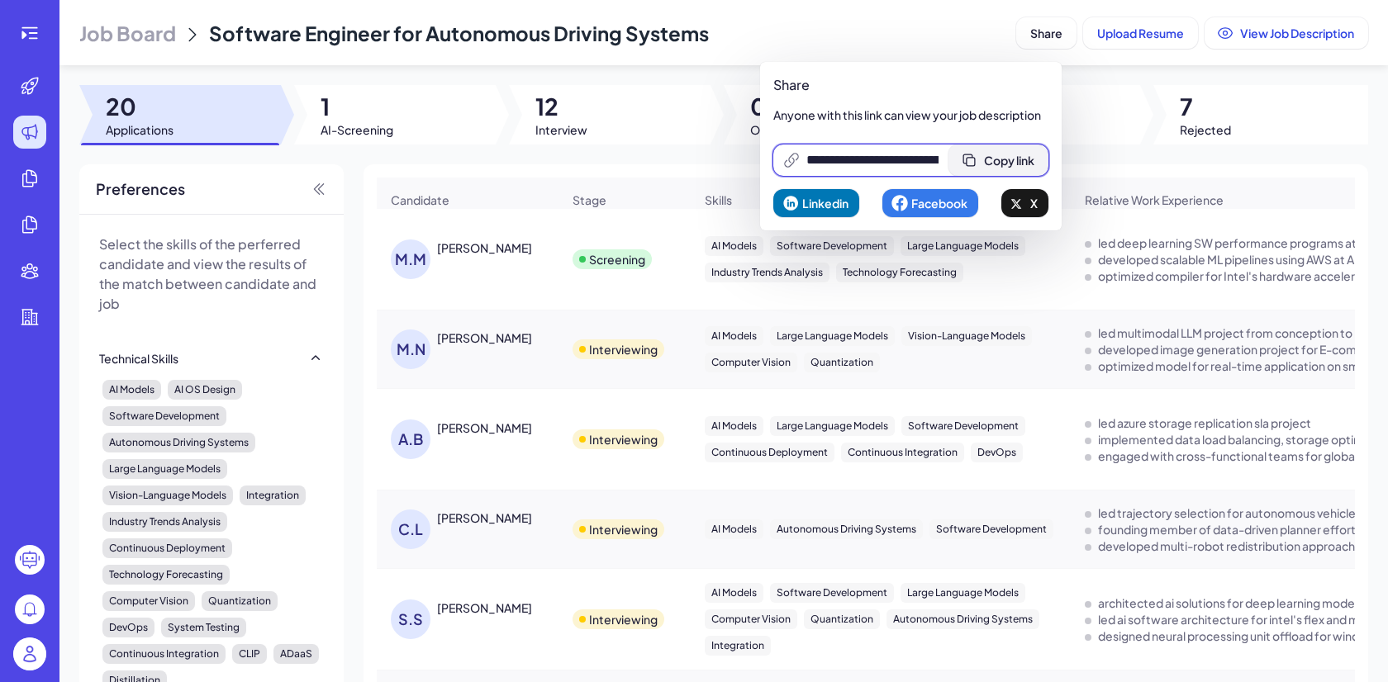
scroll to position [0, 347]
click at [1028, 153] on span "Copy link" at bounding box center [1009, 160] width 50 height 15
click at [121, 24] on span "Job Board" at bounding box center [127, 33] width 97 height 26
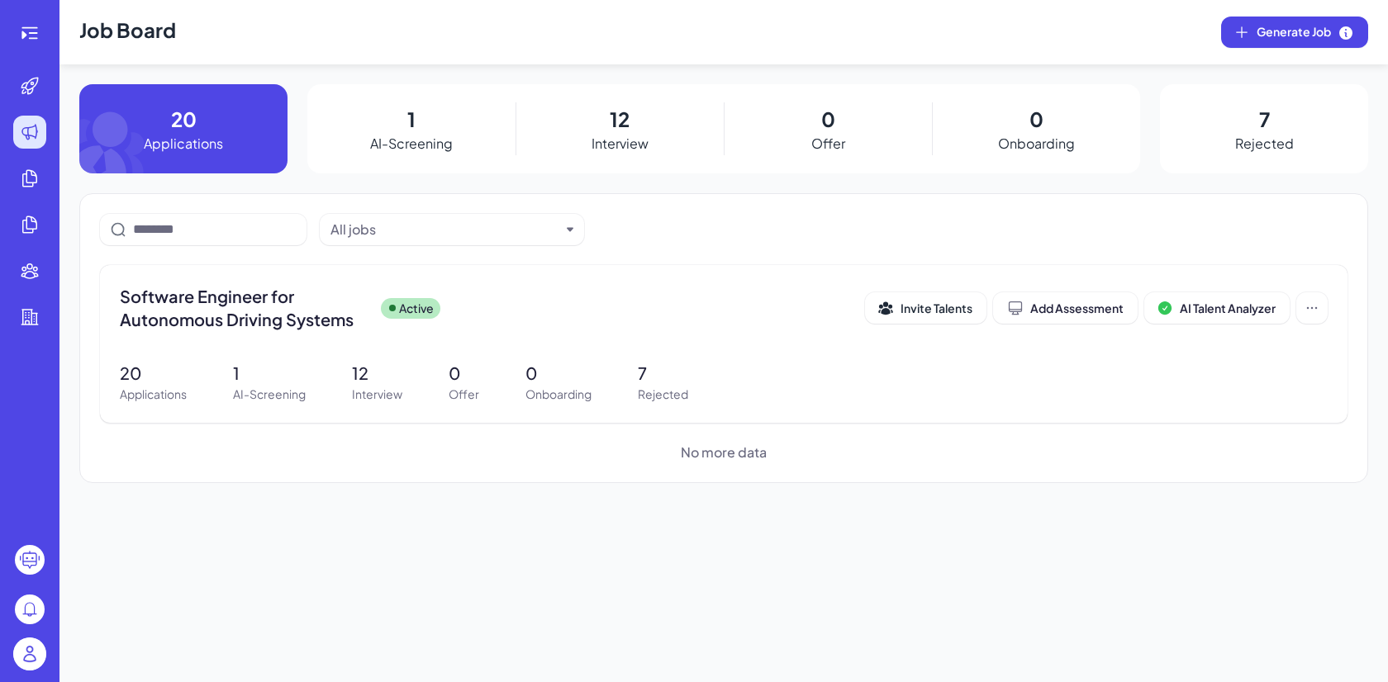
click at [23, 657] on img at bounding box center [29, 654] width 33 height 33
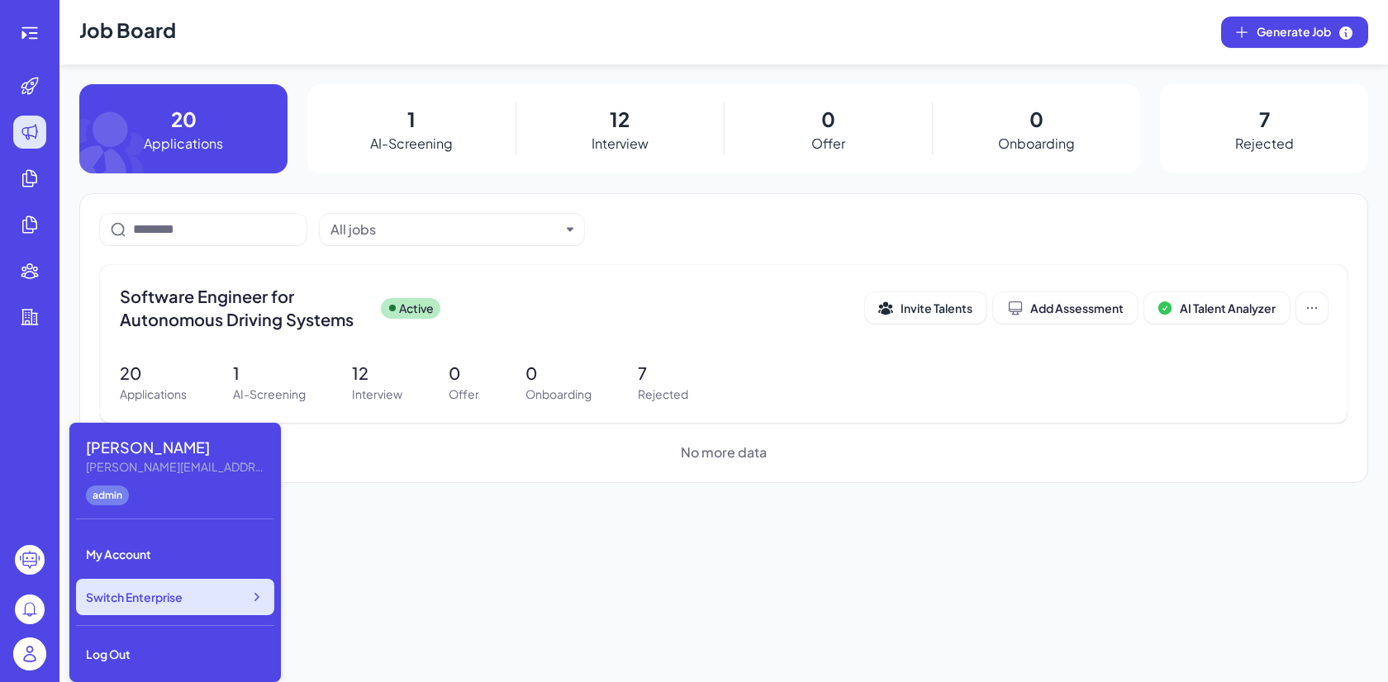
click at [167, 581] on div "Switch Enterprise" at bounding box center [175, 597] width 198 height 36
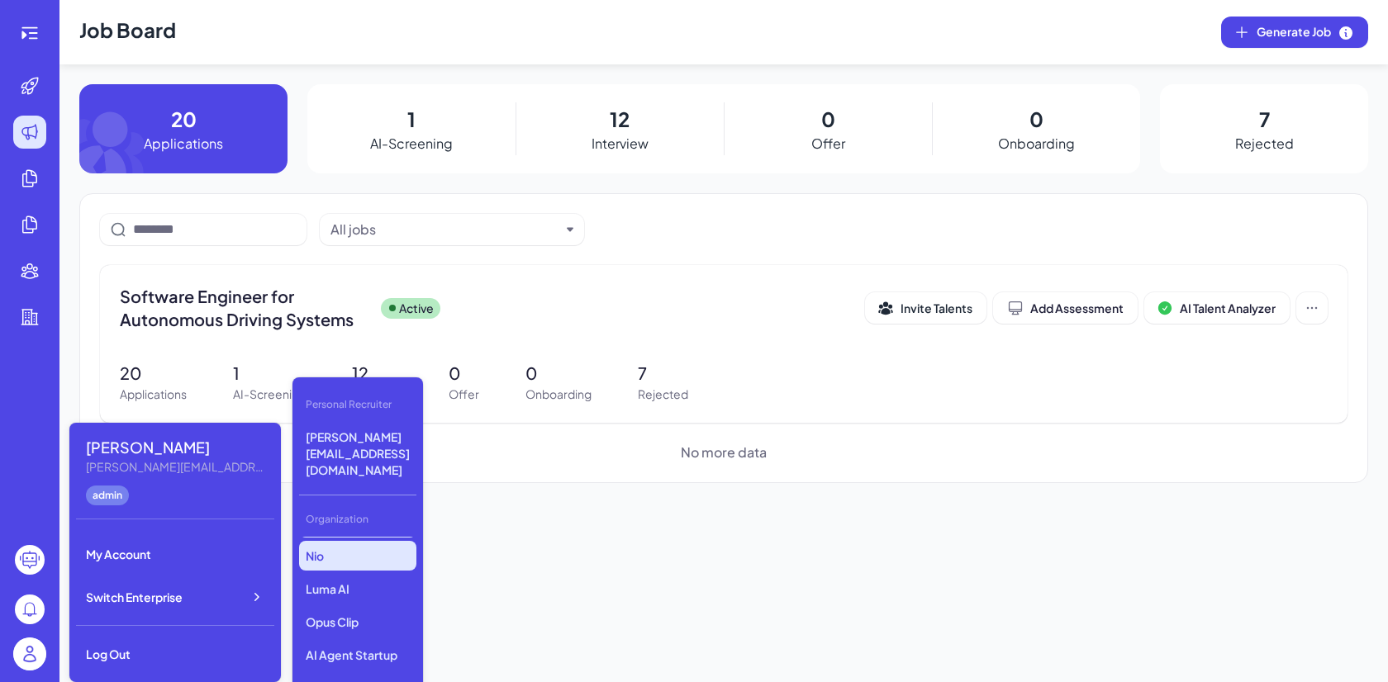
scroll to position [97, 0]
click at [355, 605] on p "Opus Clip" at bounding box center [357, 620] width 117 height 30
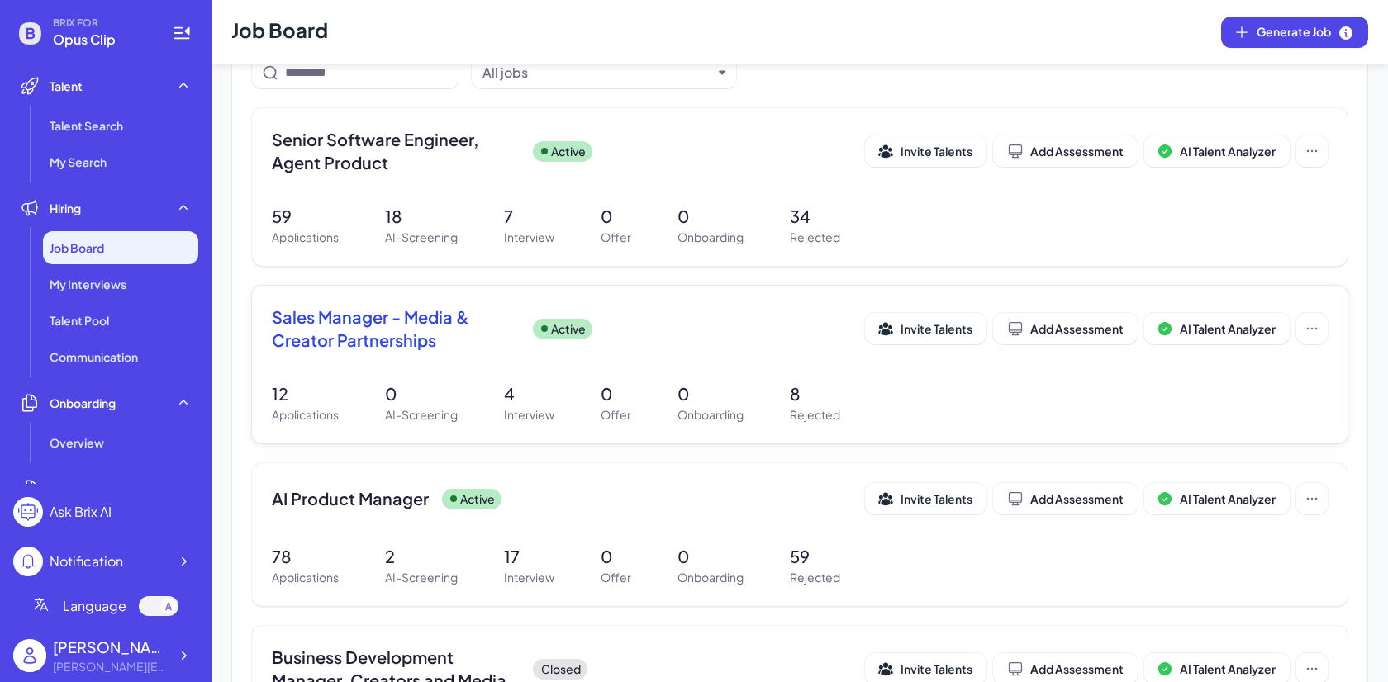
scroll to position [178, 0]
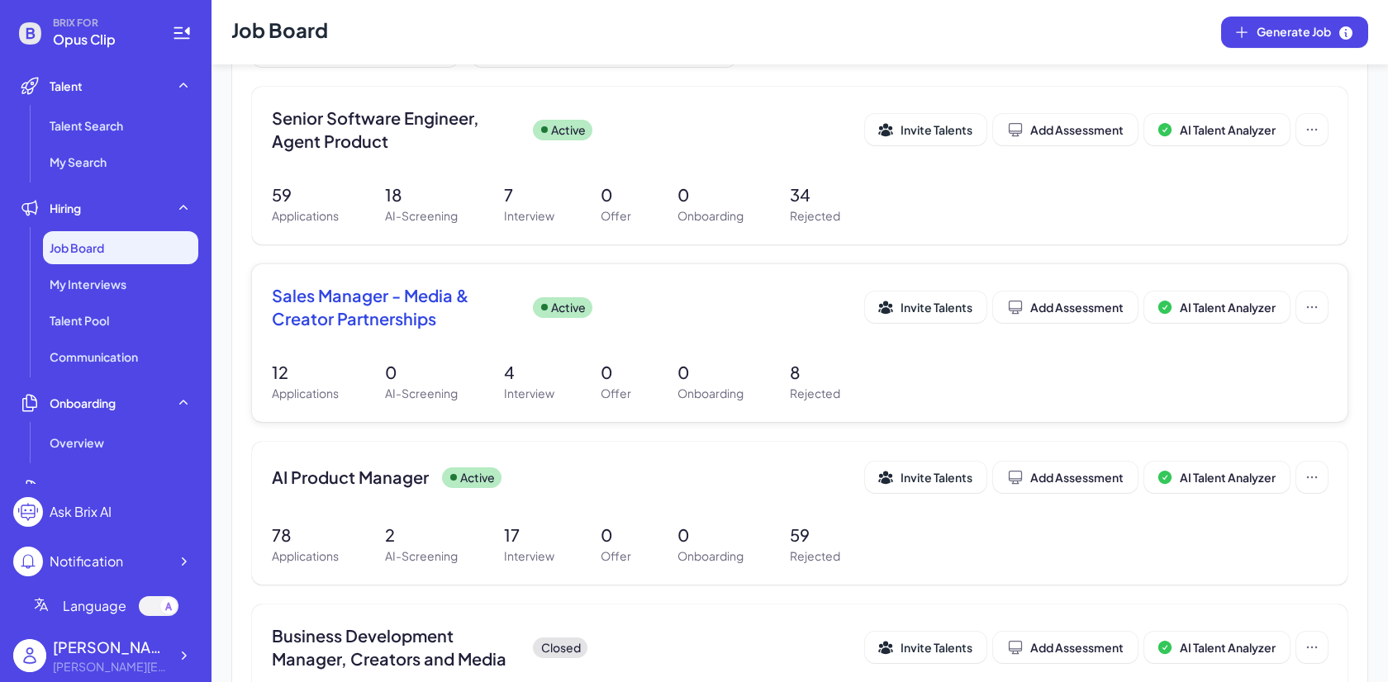
click at [529, 292] on div "Sales Manager - Media & Creator Partnerships Active" at bounding box center [568, 307] width 593 height 46
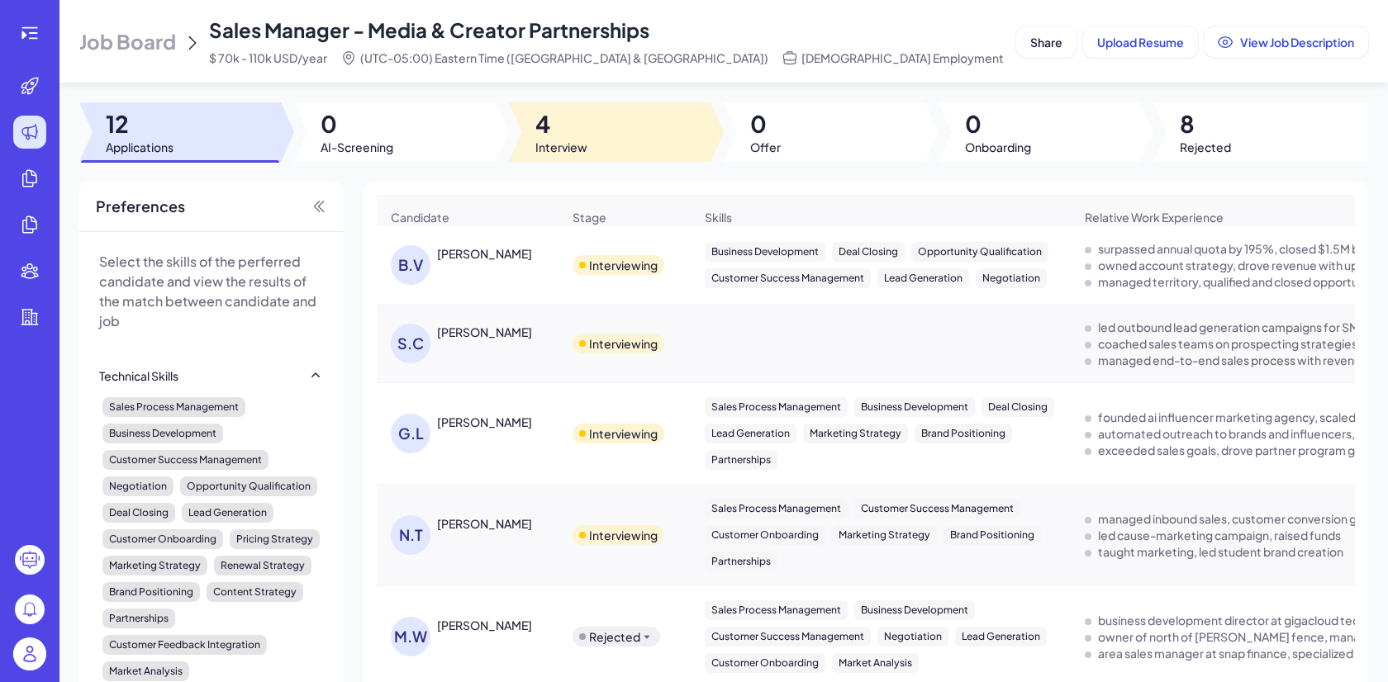
click at [598, 106] on div at bounding box center [610, 131] width 202 height 59
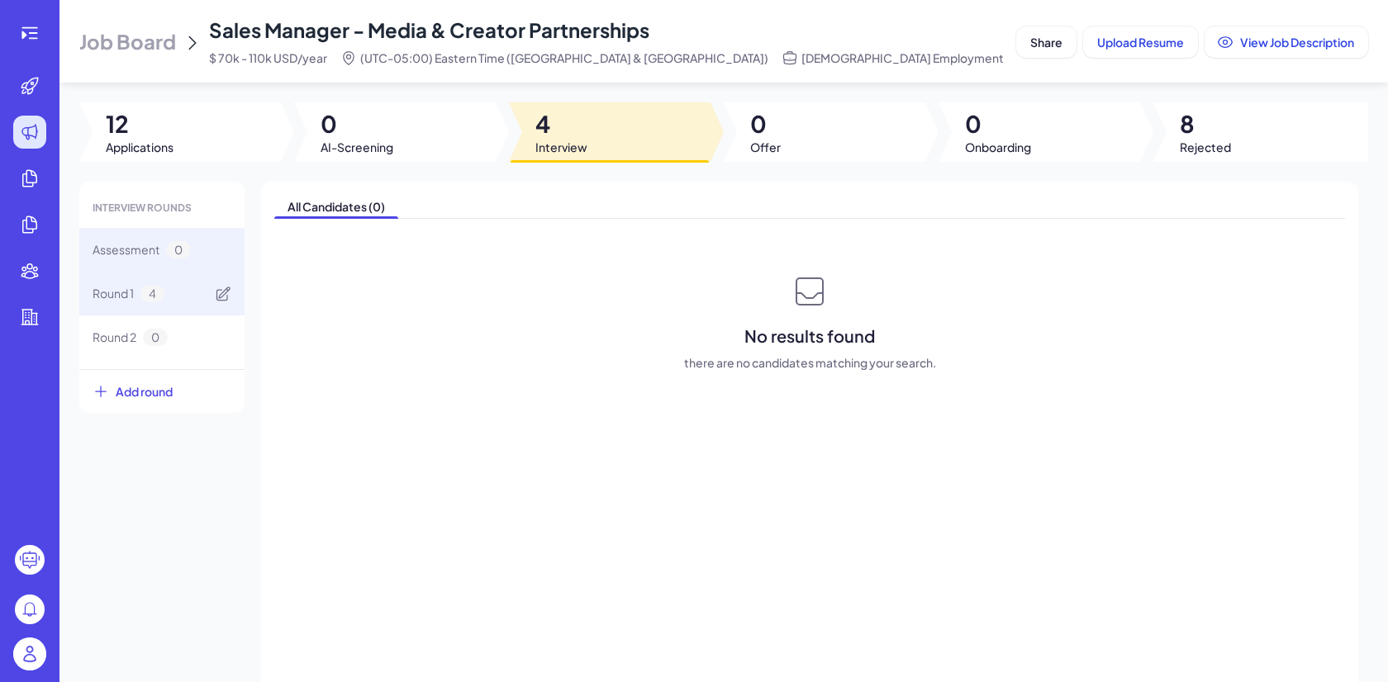
click at [198, 284] on div "Round 1 4" at bounding box center [161, 294] width 165 height 44
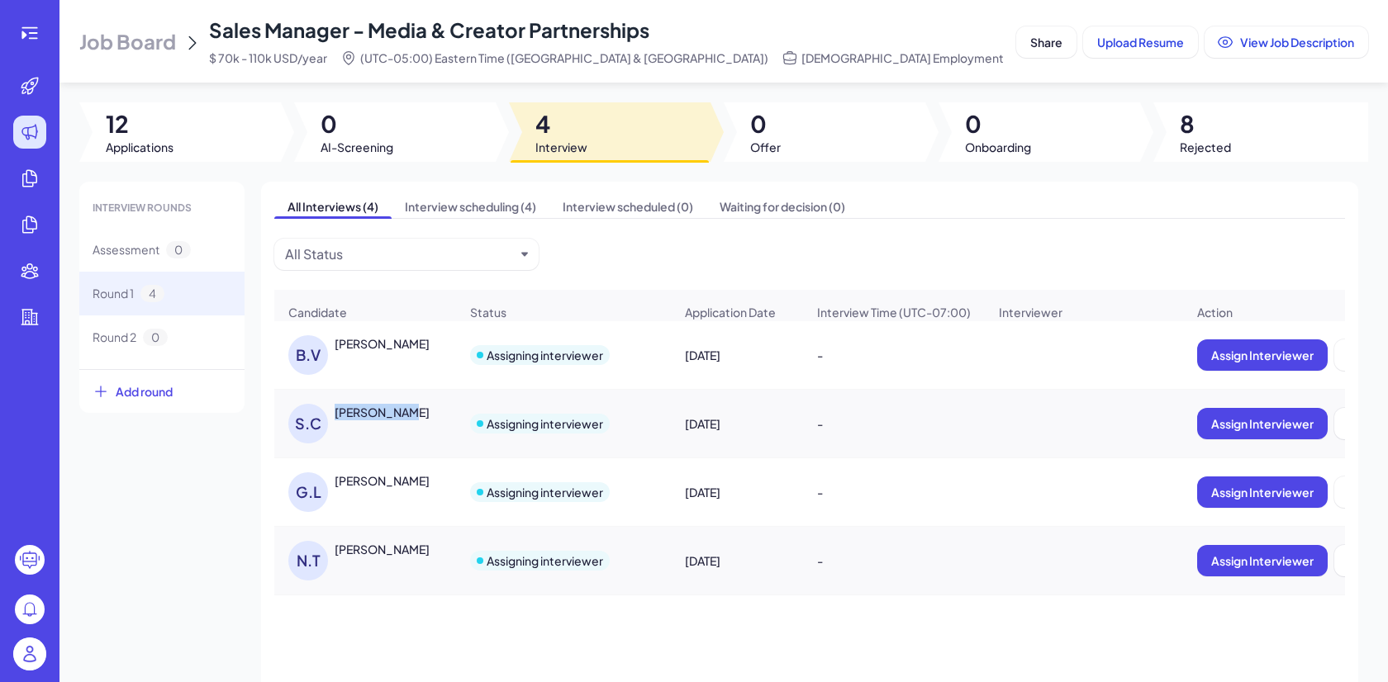
drag, startPoint x: 329, startPoint y: 412, endPoint x: 418, endPoint y: 412, distance: 89.2
click at [418, 412] on div "[PERSON_NAME]" at bounding box center [373, 424] width 170 height 40
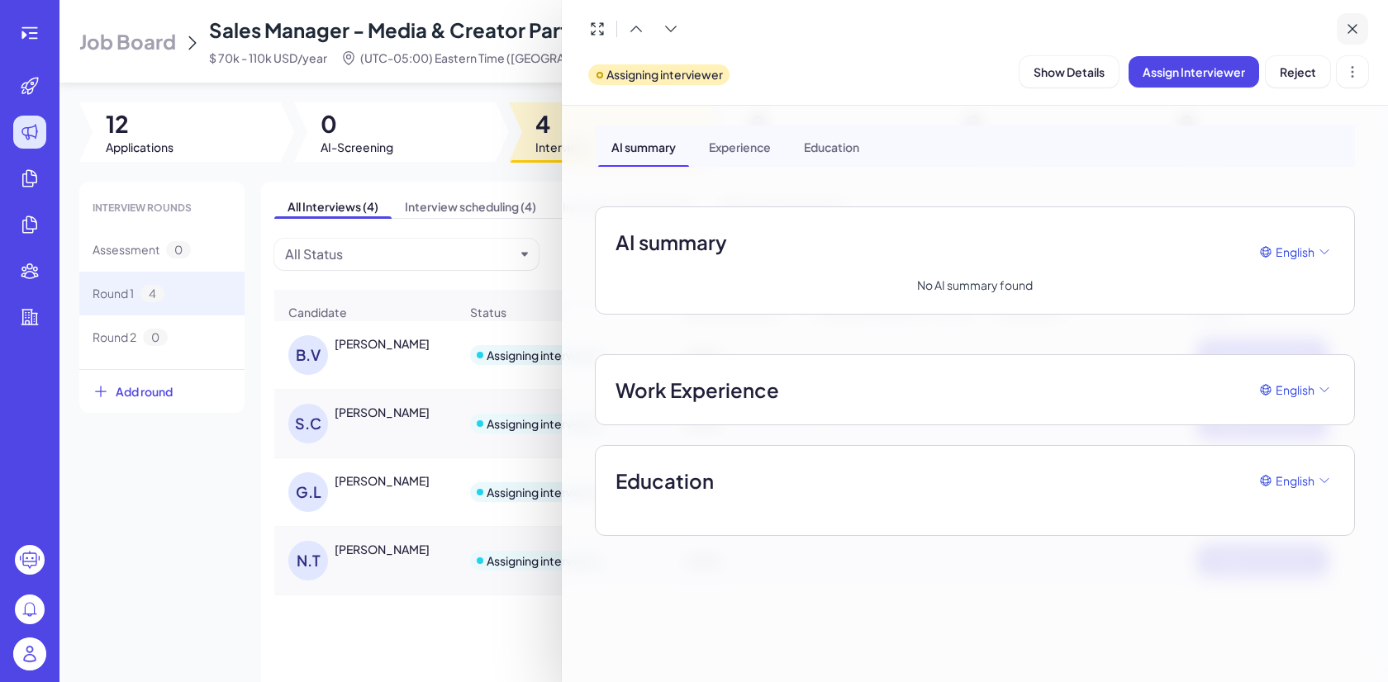
click at [1359, 38] on button at bounding box center [1351, 28] width 31 height 31
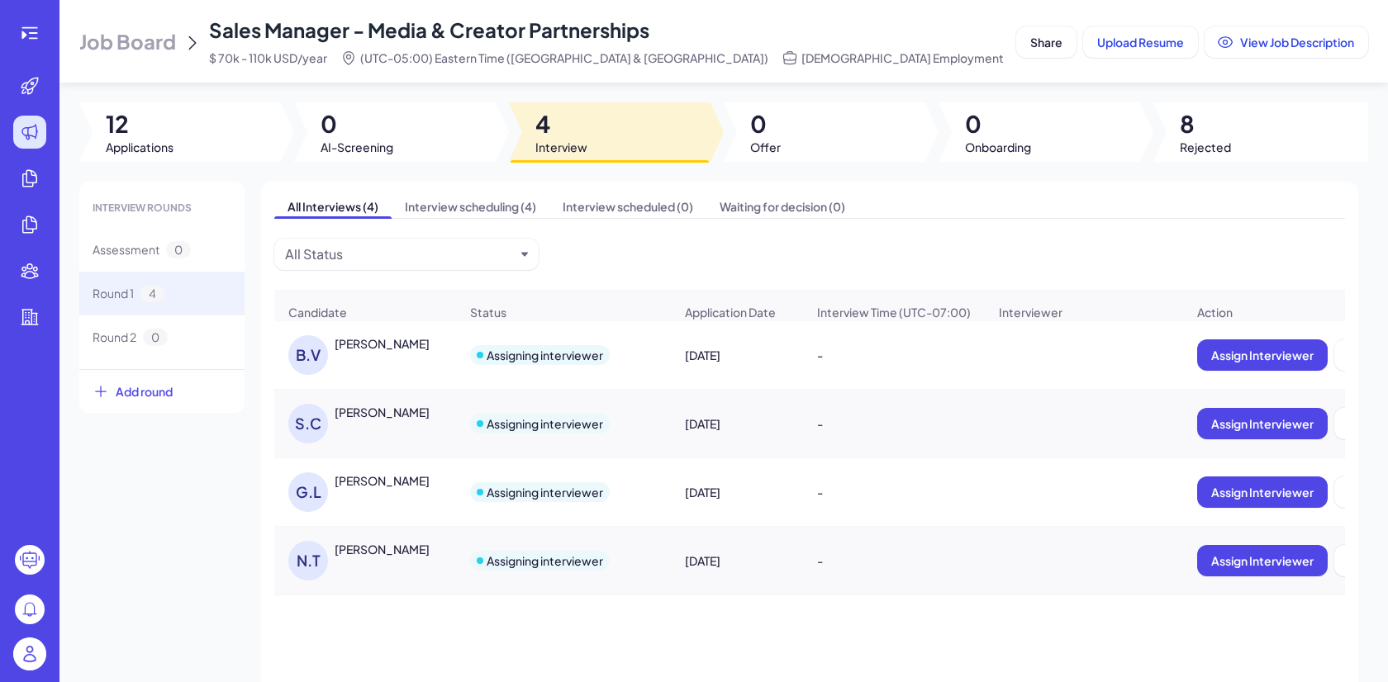
click at [392, 344] on div "[PERSON_NAME]" at bounding box center [382, 343] width 95 height 17
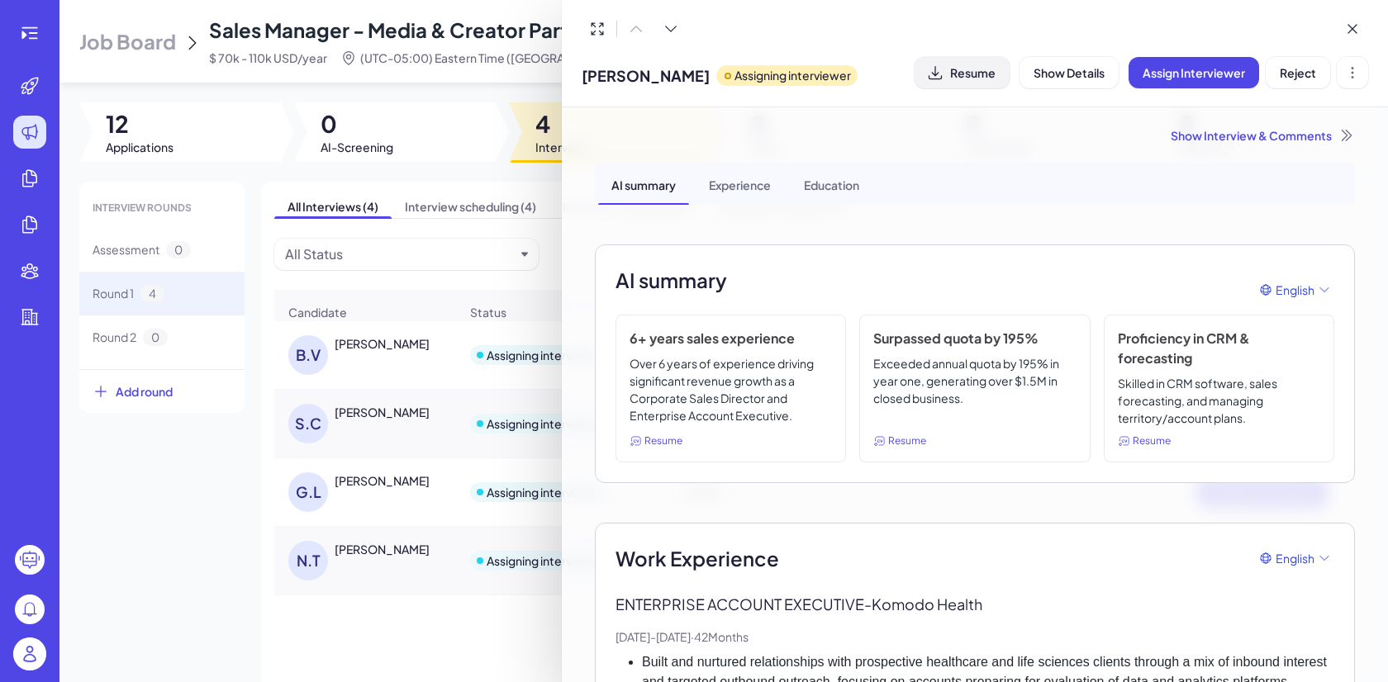
click at [985, 73] on span "Resume" at bounding box center [972, 72] width 45 height 15
click at [385, 412] on div at bounding box center [694, 341] width 1388 height 682
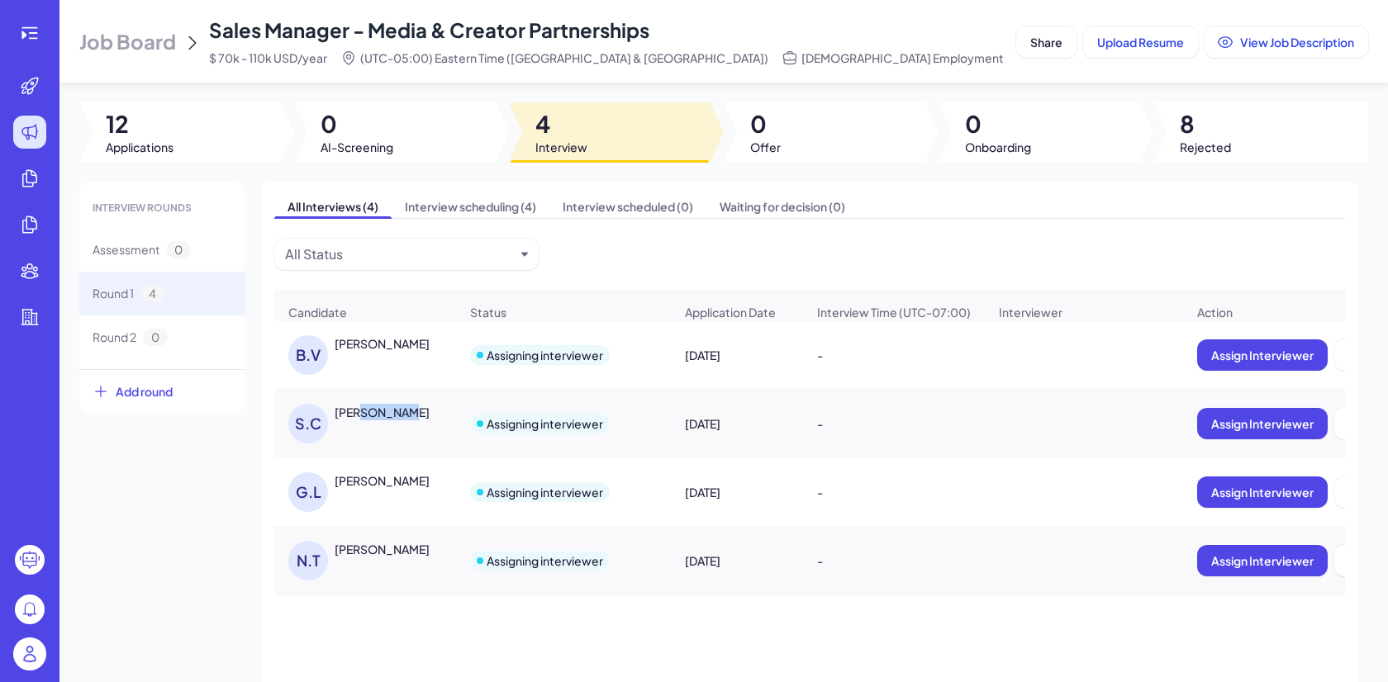
click at [385, 412] on div "[PERSON_NAME]" at bounding box center [382, 412] width 95 height 17
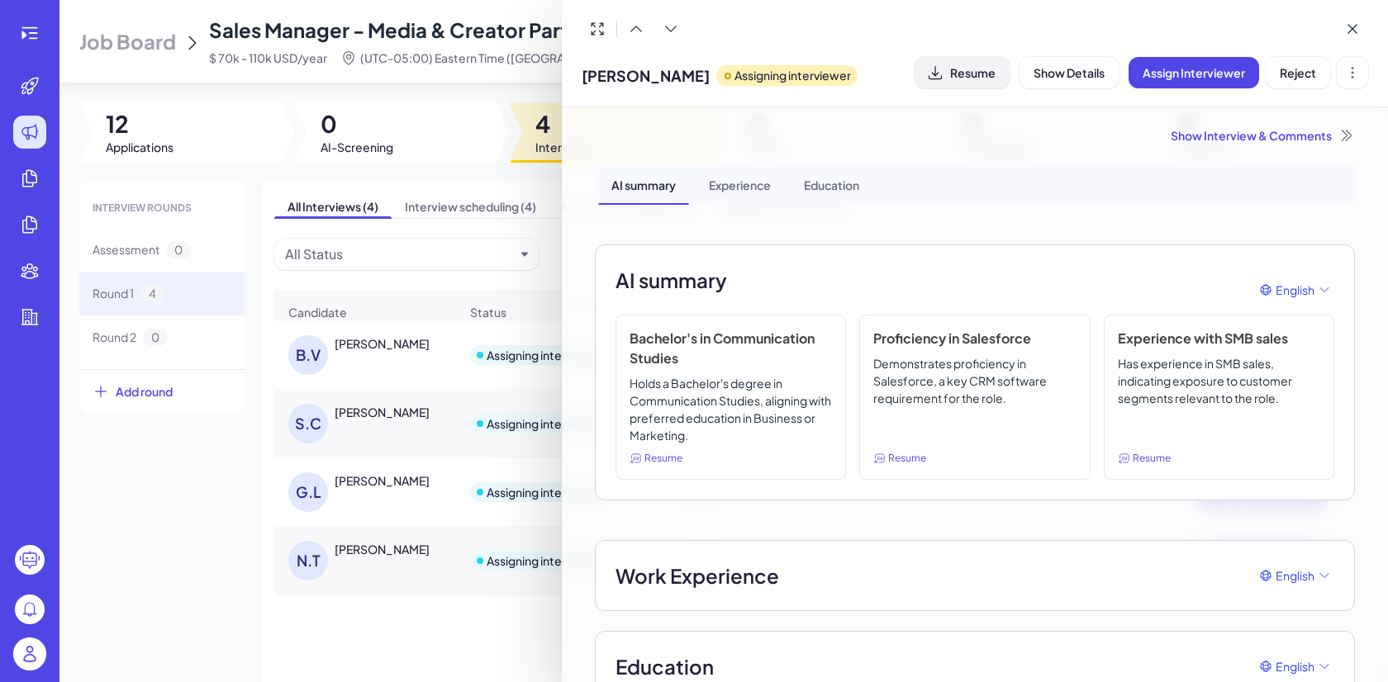
click at [986, 74] on span "Resume" at bounding box center [972, 72] width 45 height 15
click at [350, 484] on div at bounding box center [694, 341] width 1388 height 682
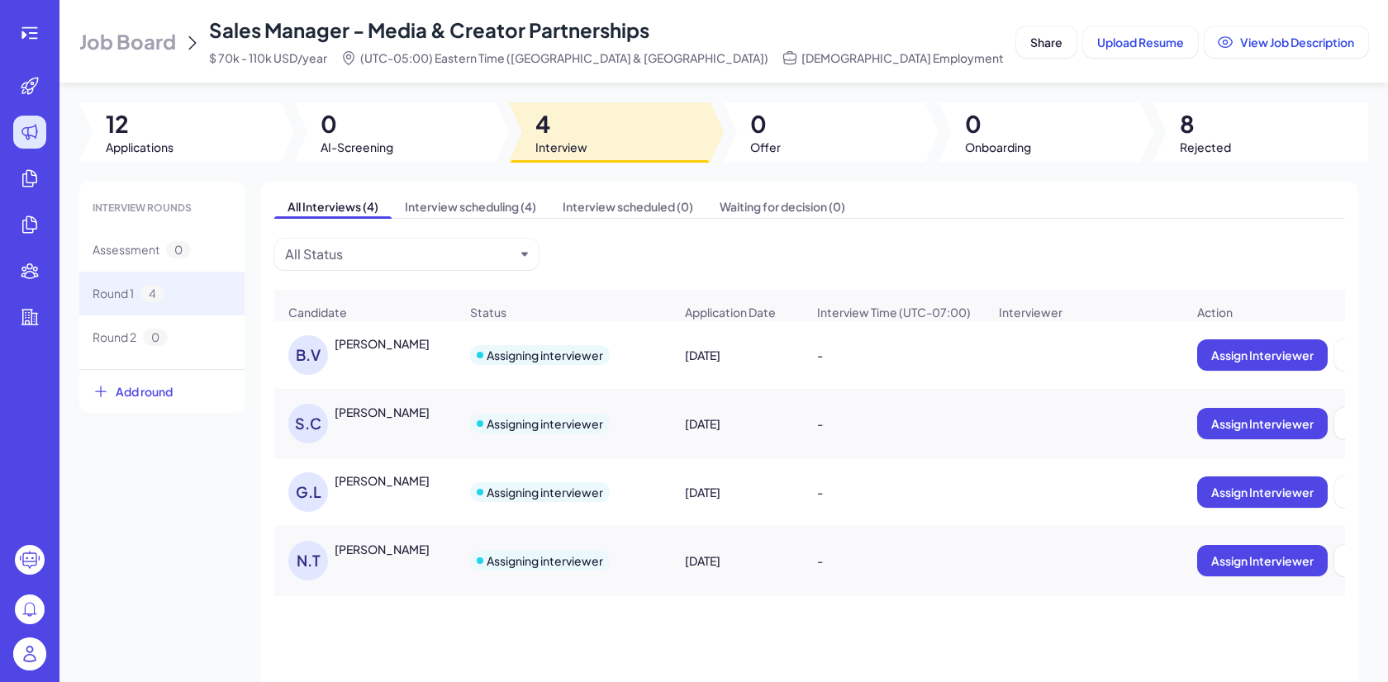
click at [377, 484] on div "[PERSON_NAME]" at bounding box center [382, 480] width 95 height 17
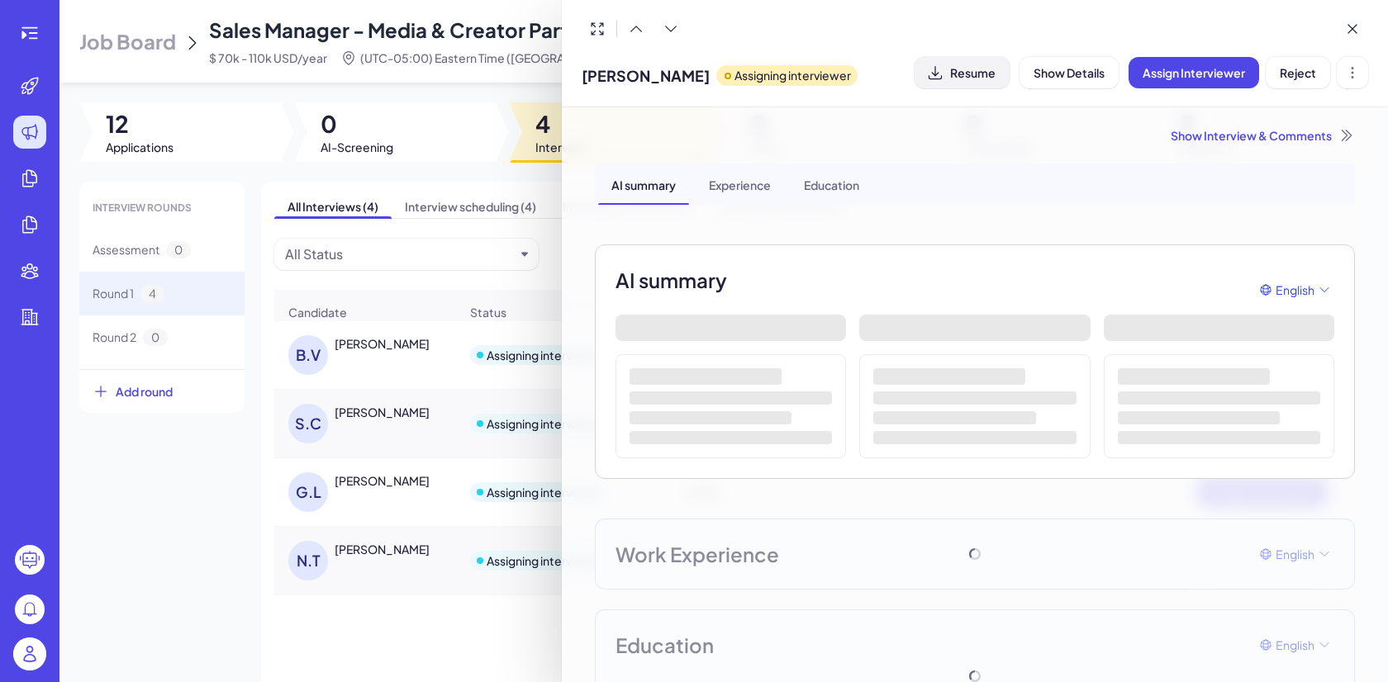
click at [961, 77] on span "Resume" at bounding box center [972, 72] width 45 height 15
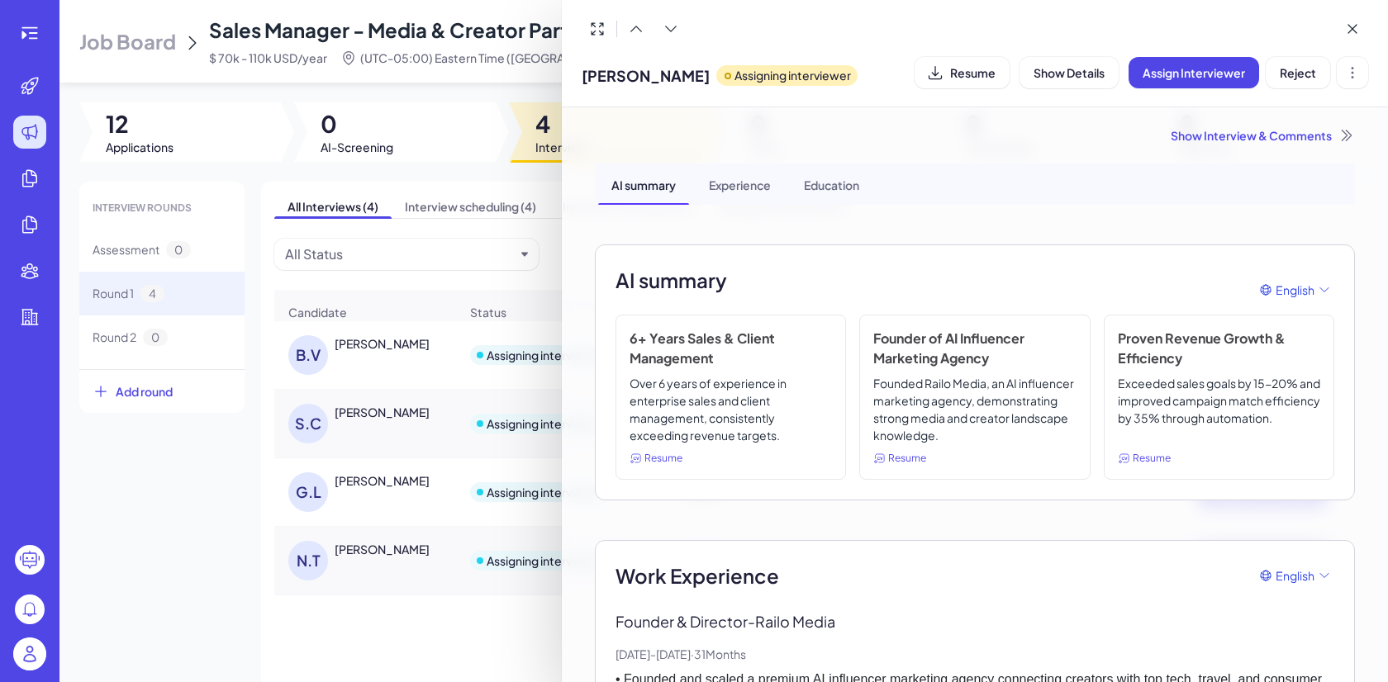
click at [398, 373] on div at bounding box center [694, 341] width 1388 height 682
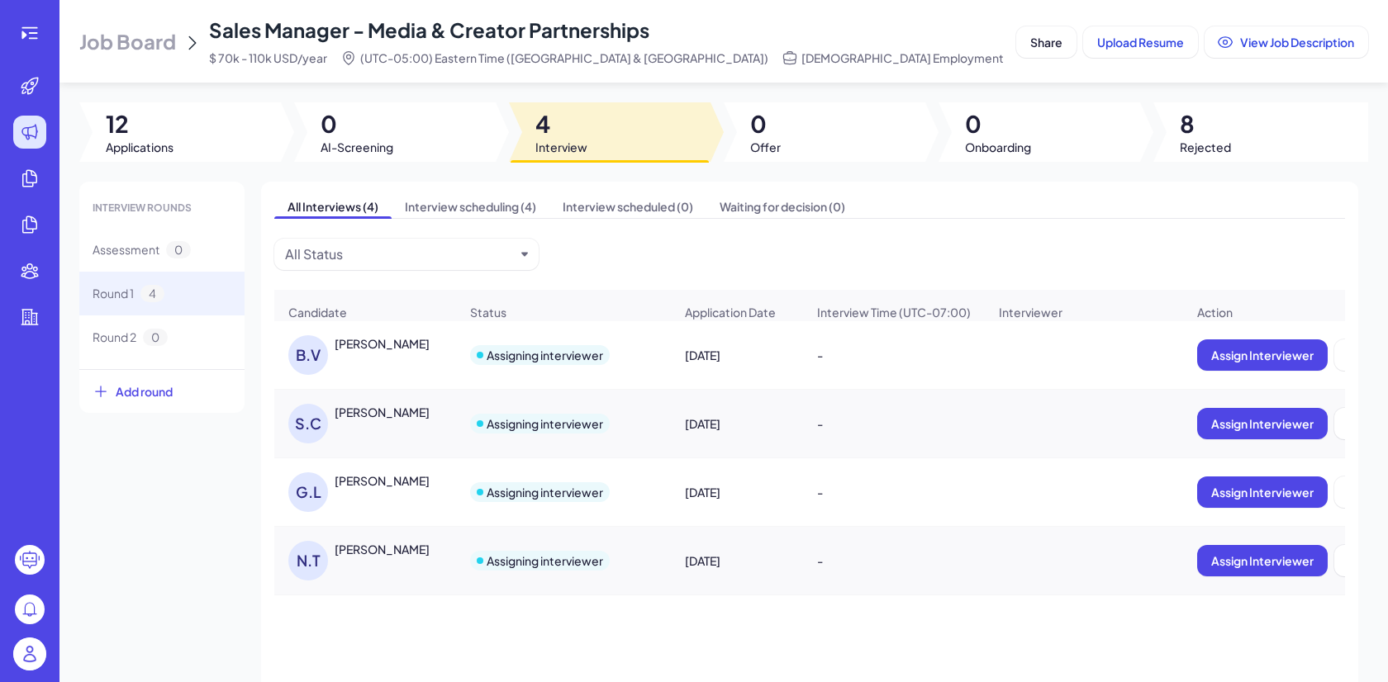
click at [367, 603] on div "B.V [PERSON_NAME] Assigning interviewer [DATE] - Assign Interviewer Reject S.C …" at bounding box center [809, 513] width 1070 height 384
click at [367, 557] on div "[PERSON_NAME]" at bounding box center [382, 549] width 95 height 17
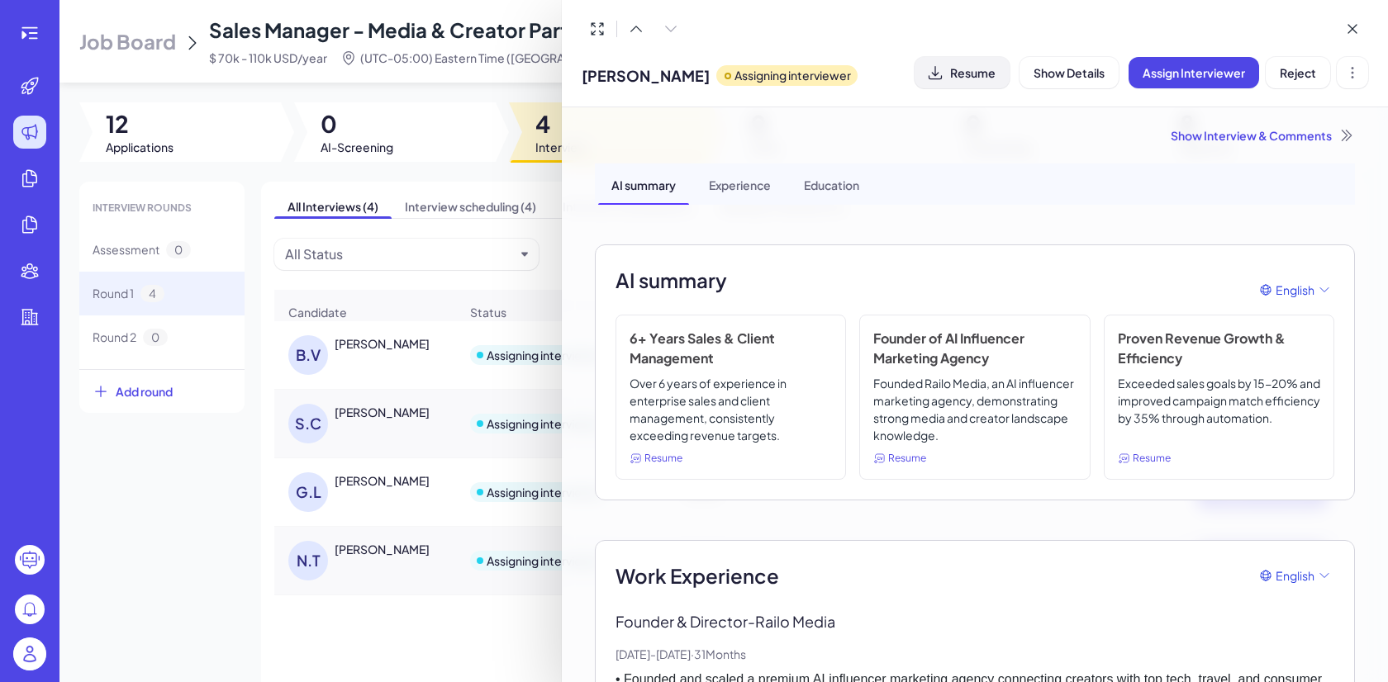
click at [972, 63] on button "Resume" at bounding box center [961, 72] width 95 height 31
